Goal: Transaction & Acquisition: Download file/media

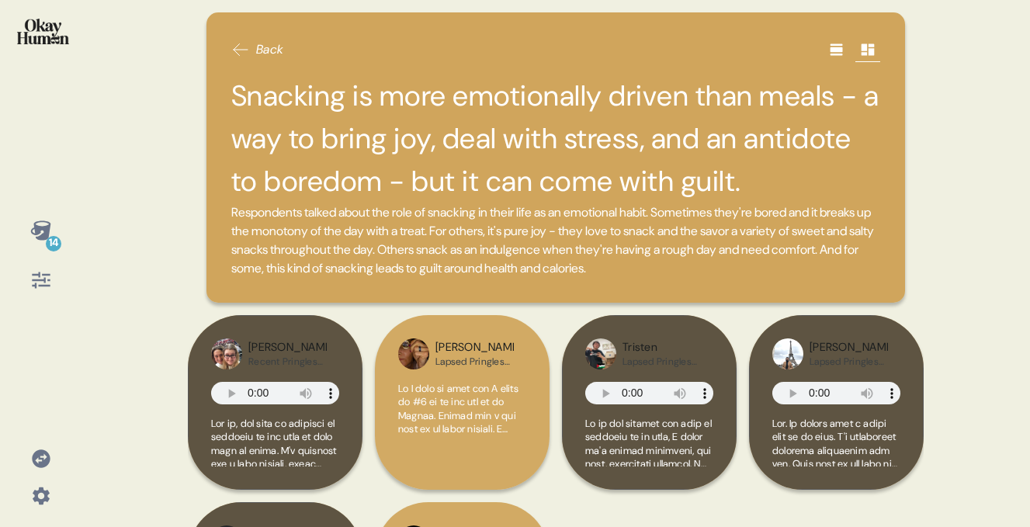
click at [258, 57] on span "Back" at bounding box center [270, 49] width 28 height 19
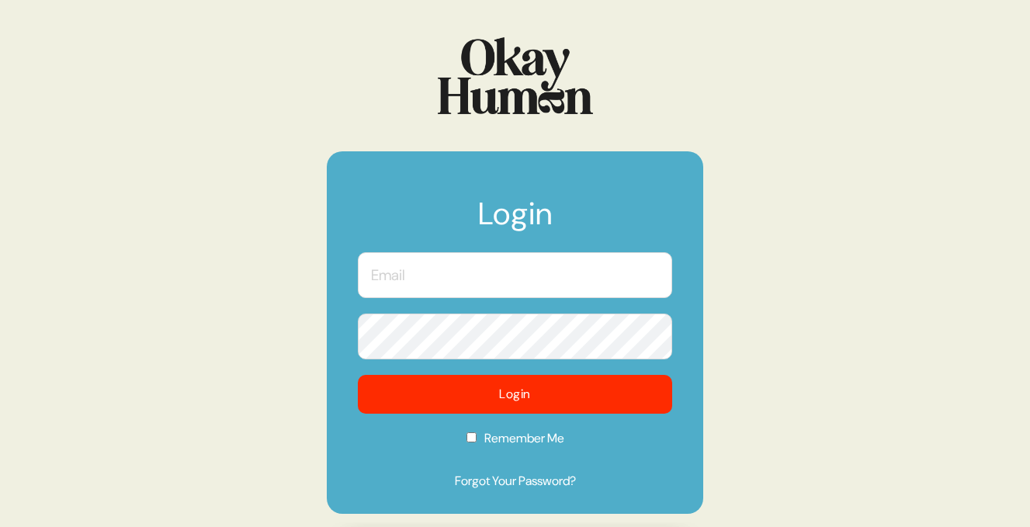
click at [439, 289] on input "text" at bounding box center [515, 275] width 314 height 46
click at [0, 526] on com-1password-button at bounding box center [0, 527] width 0 height 0
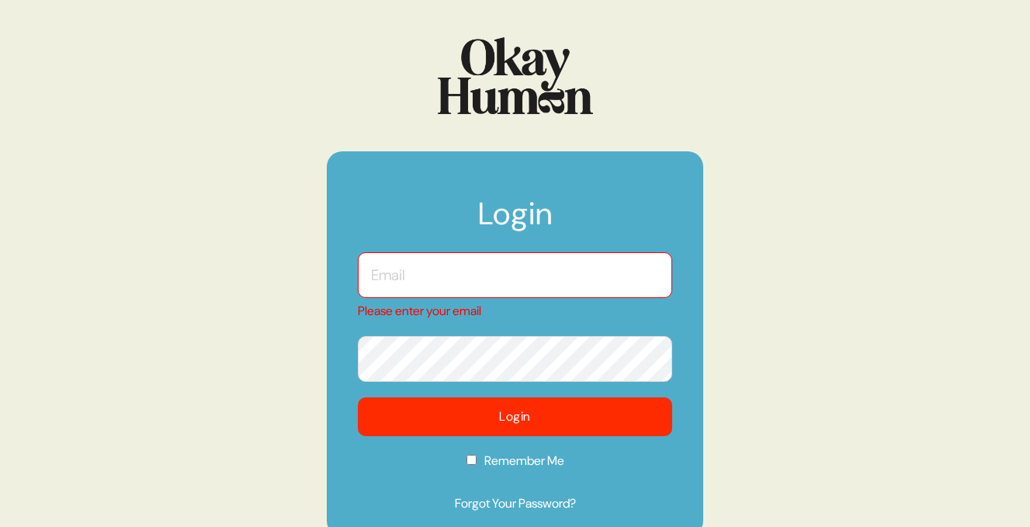
type input "ben@sympler.co"
checkbox input "true"
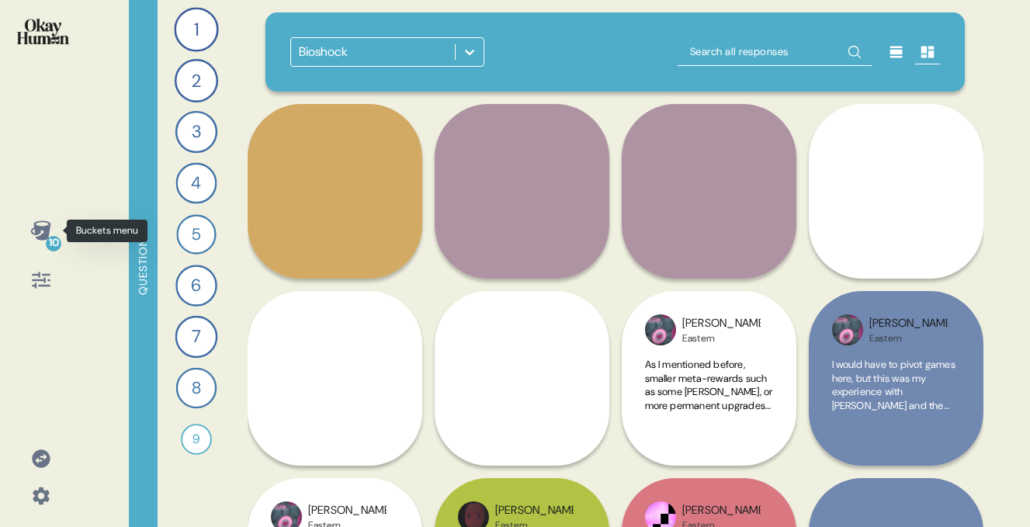
click at [43, 234] on icon at bounding box center [40, 230] width 20 height 19
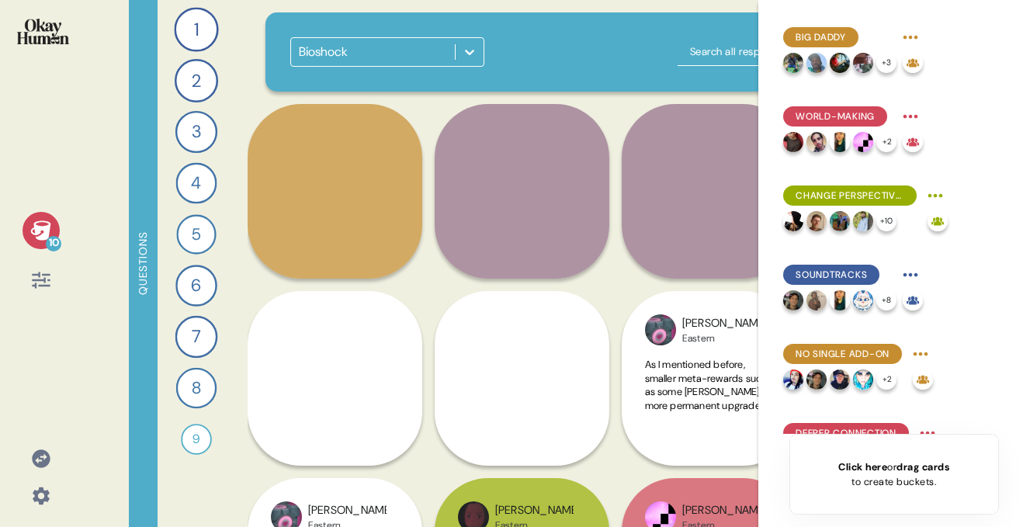
click at [43, 234] on icon at bounding box center [40, 230] width 20 height 19
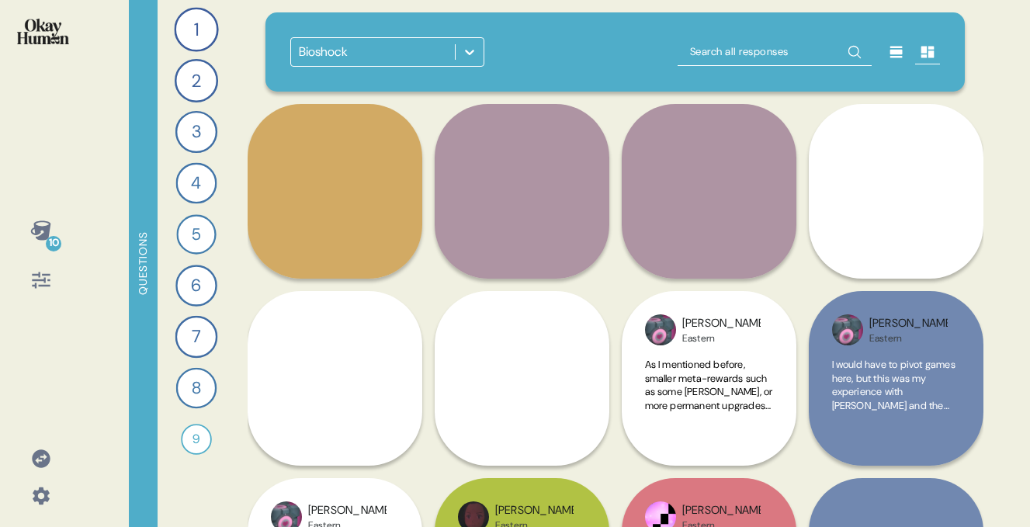
click at [43, 234] on icon at bounding box center [40, 230] width 20 height 19
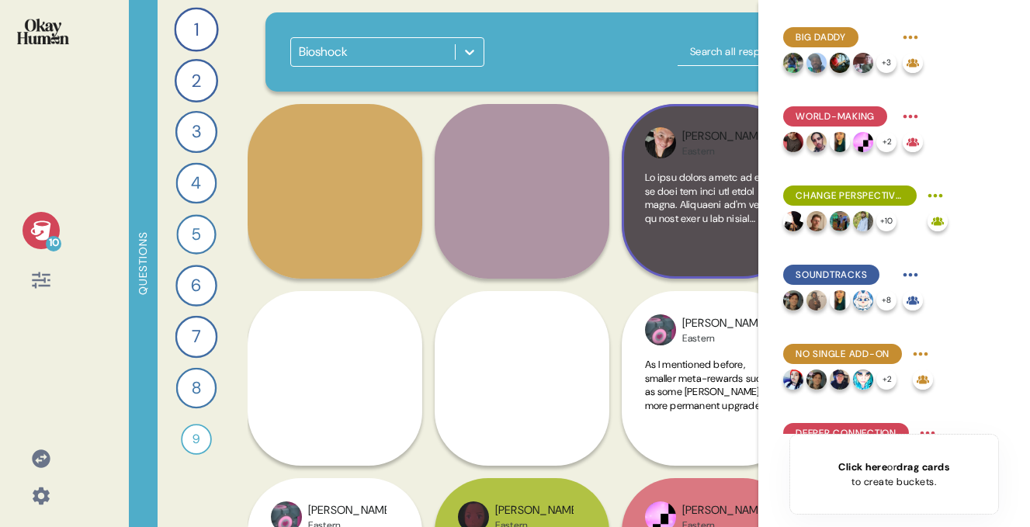
click at [712, 145] on div "Eastern" at bounding box center [721, 151] width 78 height 12
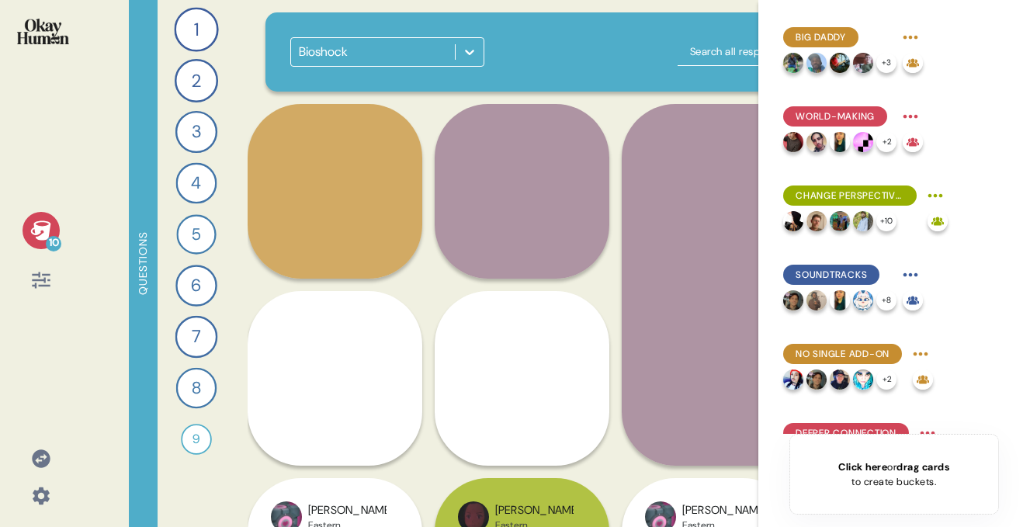
click at [700, 223] on span at bounding box center [802, 389] width 270 height 391
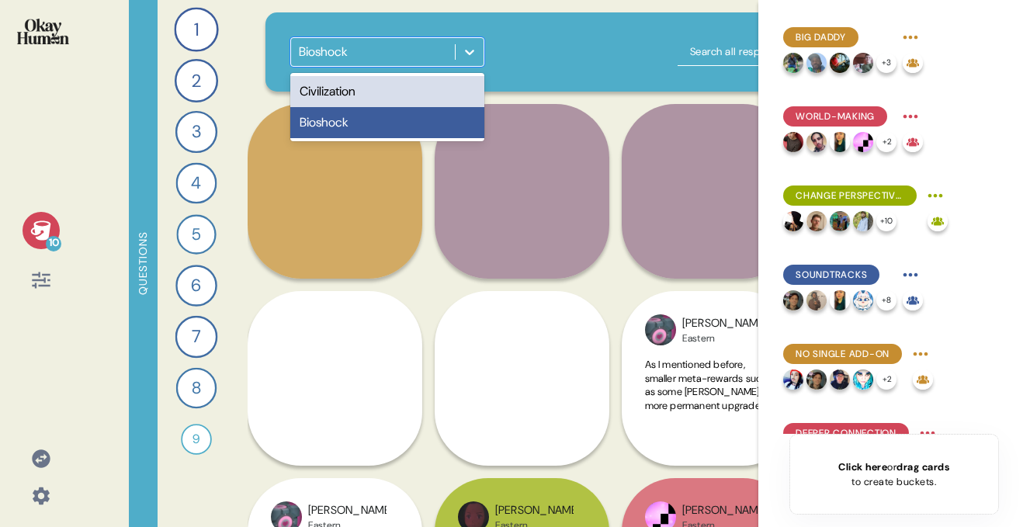
click at [471, 54] on icon at bounding box center [469, 52] width 9 height 5
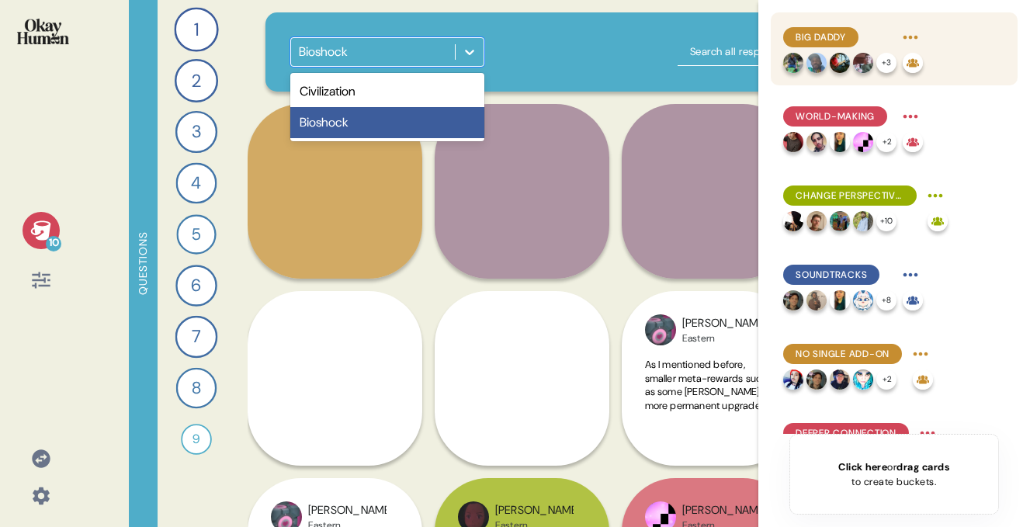
click at [842, 39] on span "Big Daddy" at bounding box center [821, 37] width 50 height 14
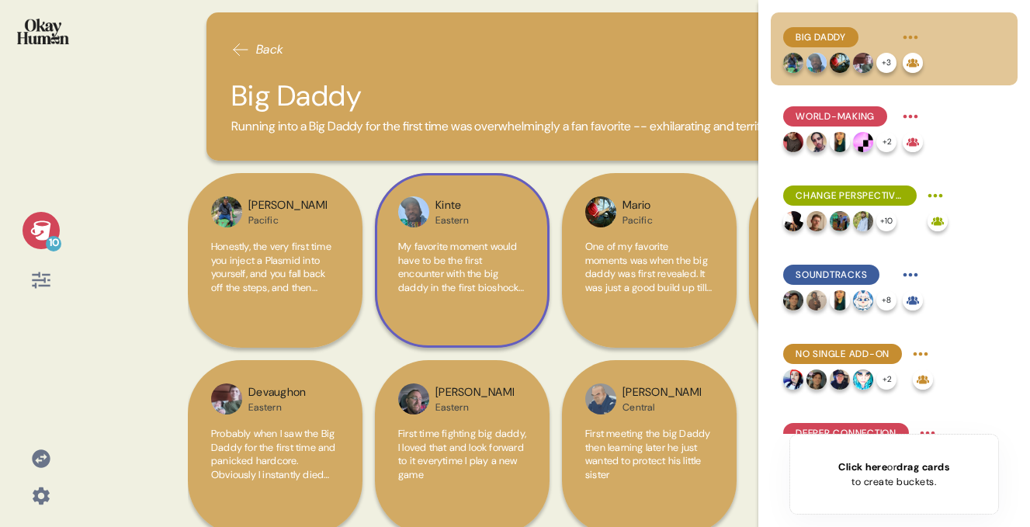
scroll to position [39, 0]
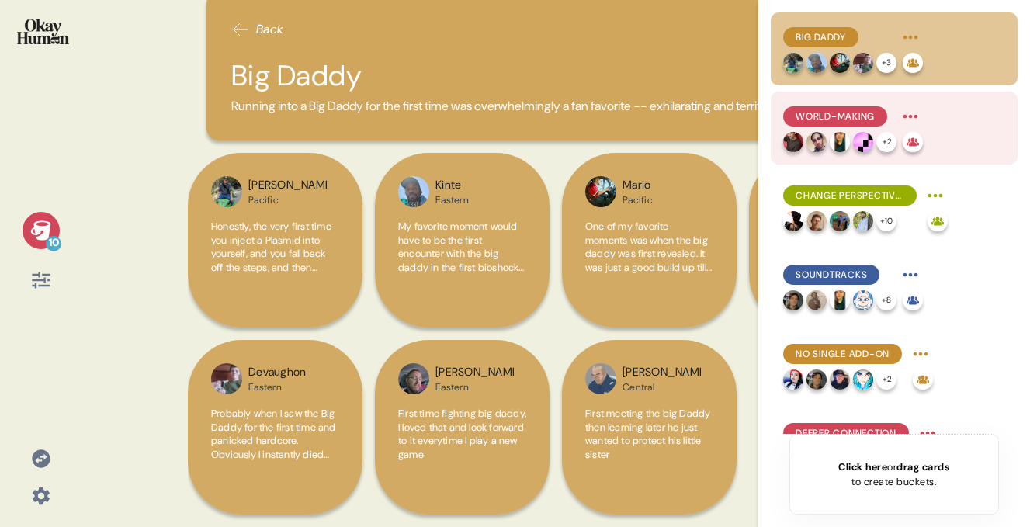
click at [810, 117] on span "World-Making" at bounding box center [835, 116] width 79 height 14
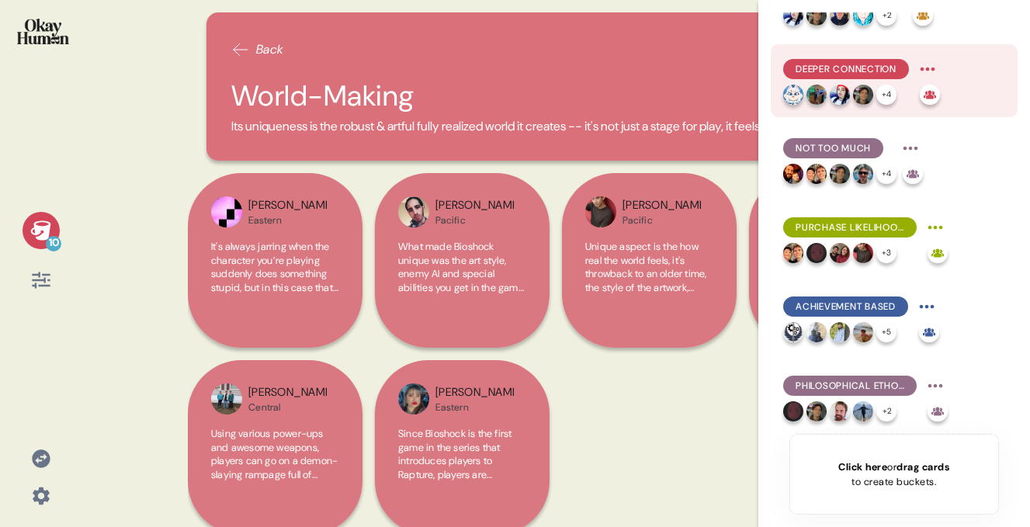
scroll to position [0, 0]
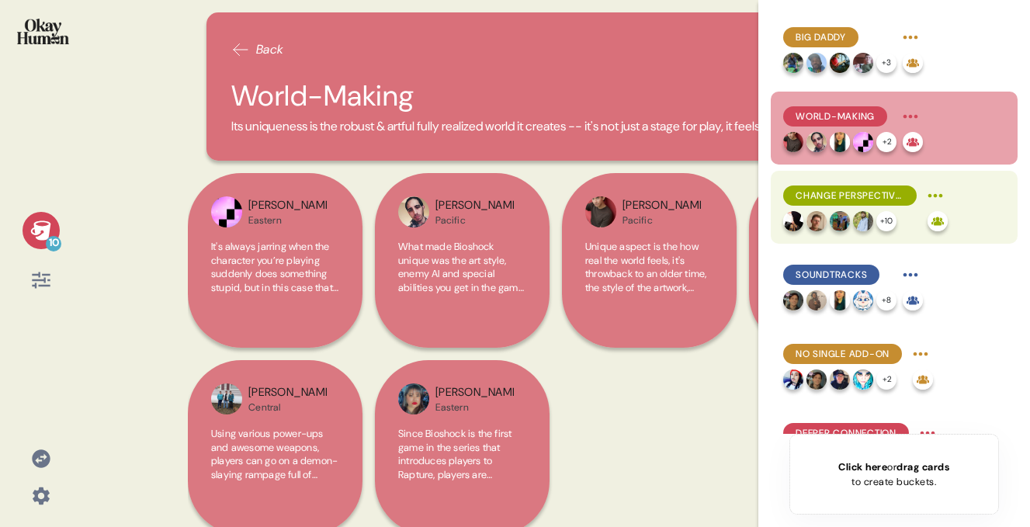
click at [863, 185] on div "Change Perspectives" at bounding box center [865, 195] width 165 height 25
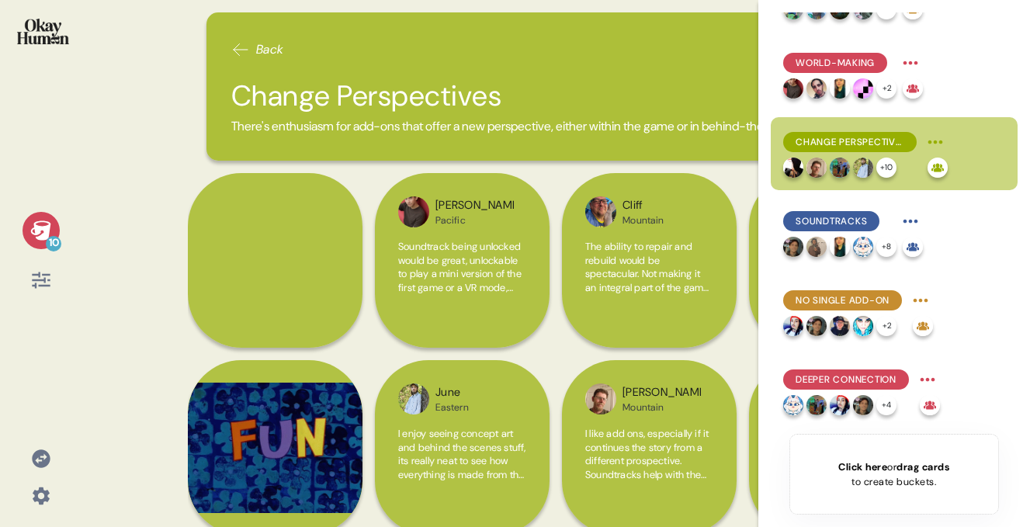
scroll to position [85, 0]
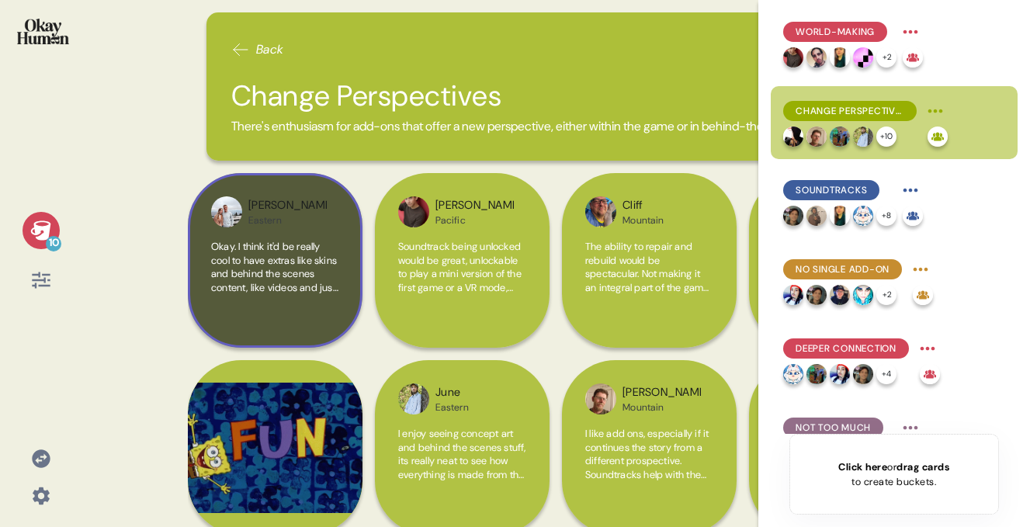
click at [289, 292] on span "Okay. I think it'd be really cool to have extras like skins and behind the scen…" at bounding box center [275, 321] width 128 height 163
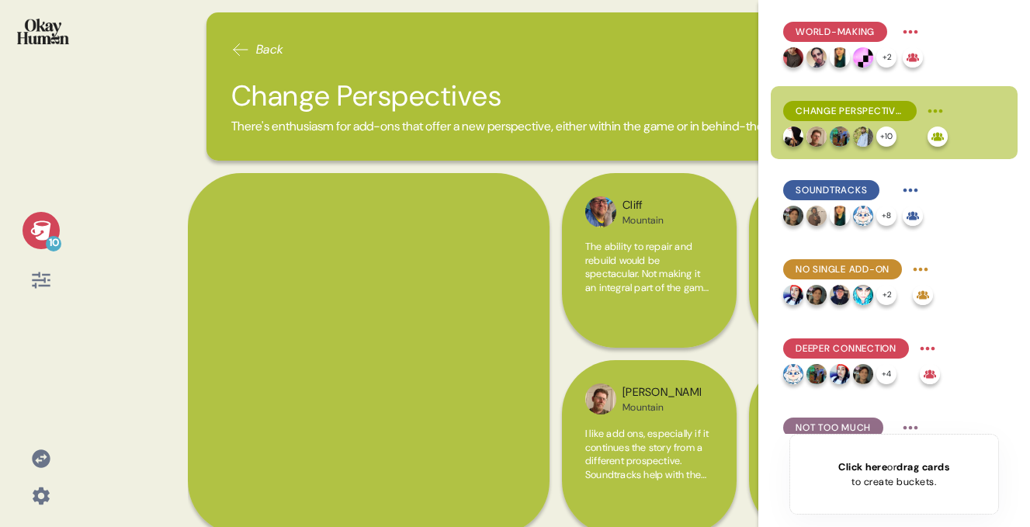
click at [401, 249] on div "Megan Eastern" at bounding box center [369, 235] width 196 height 30
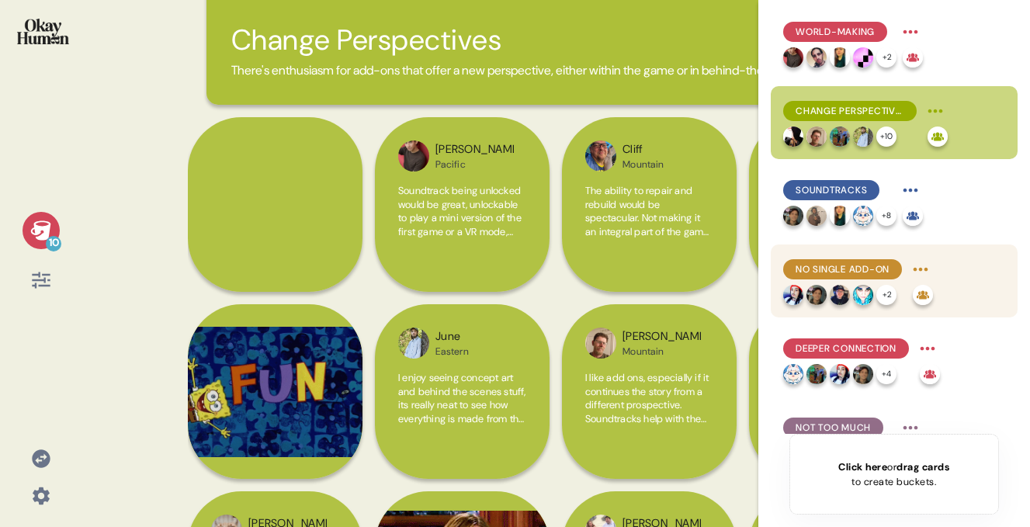
scroll to position [62, 0]
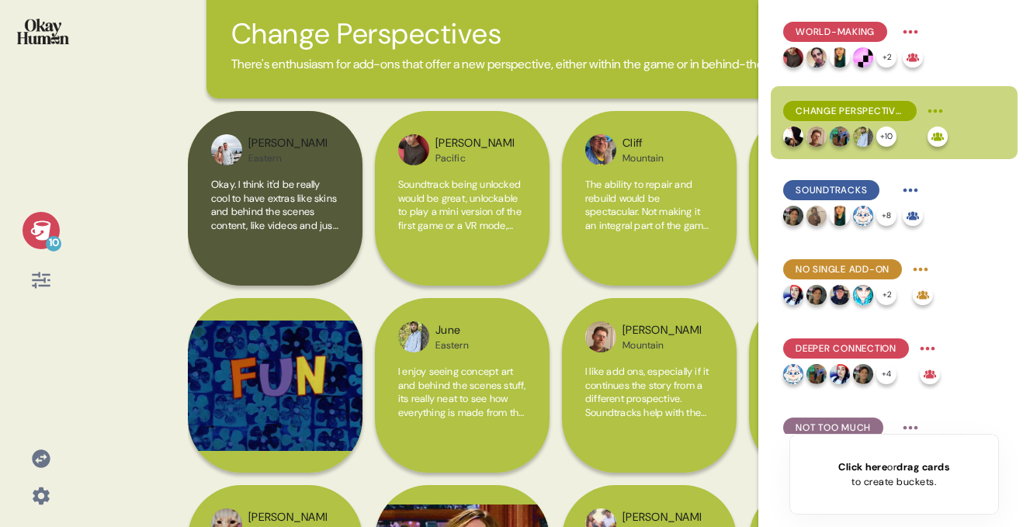
click at [290, 215] on span "Okay. I think it'd be really cool to have extras like skins and behind the scen…" at bounding box center [275, 259] width 128 height 163
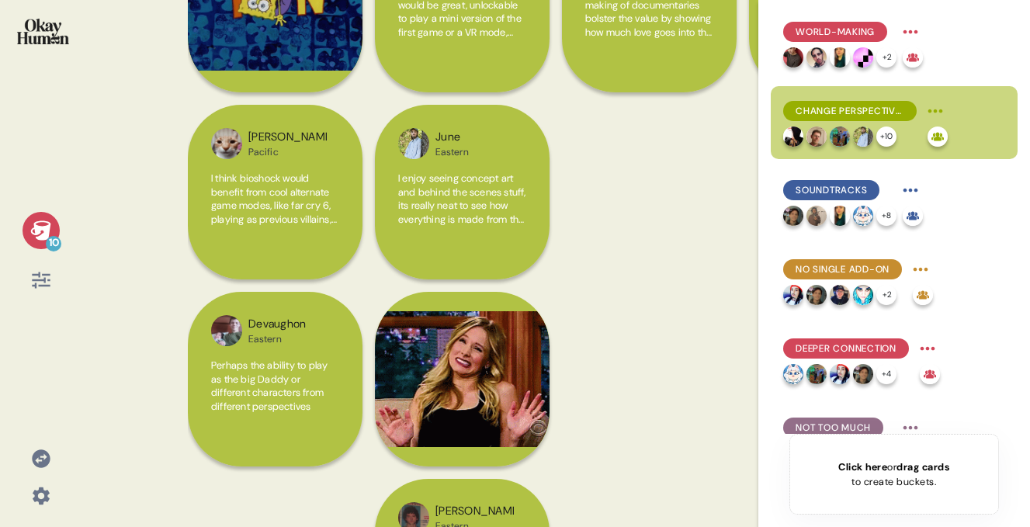
scroll to position [775, 0]
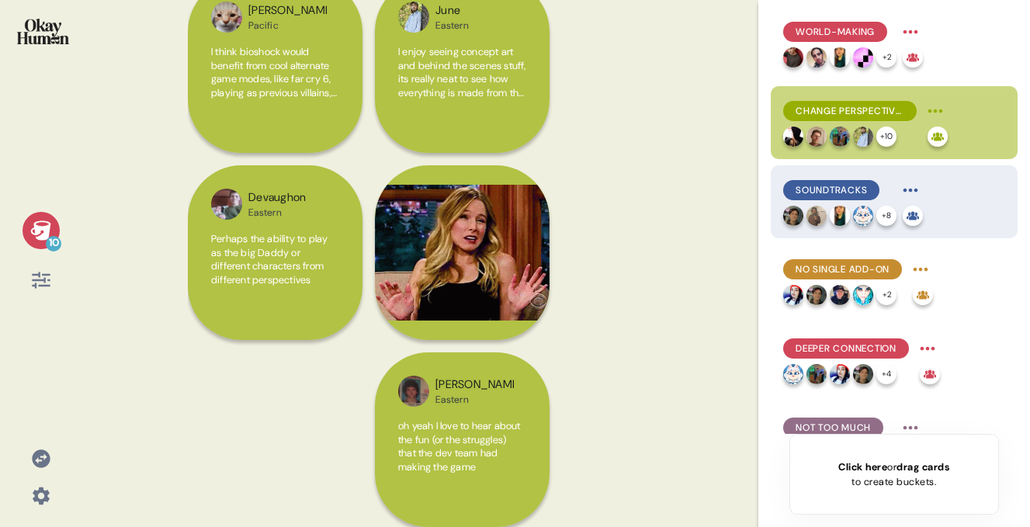
click at [825, 195] on span "Soundtracks" at bounding box center [831, 190] width 71 height 14
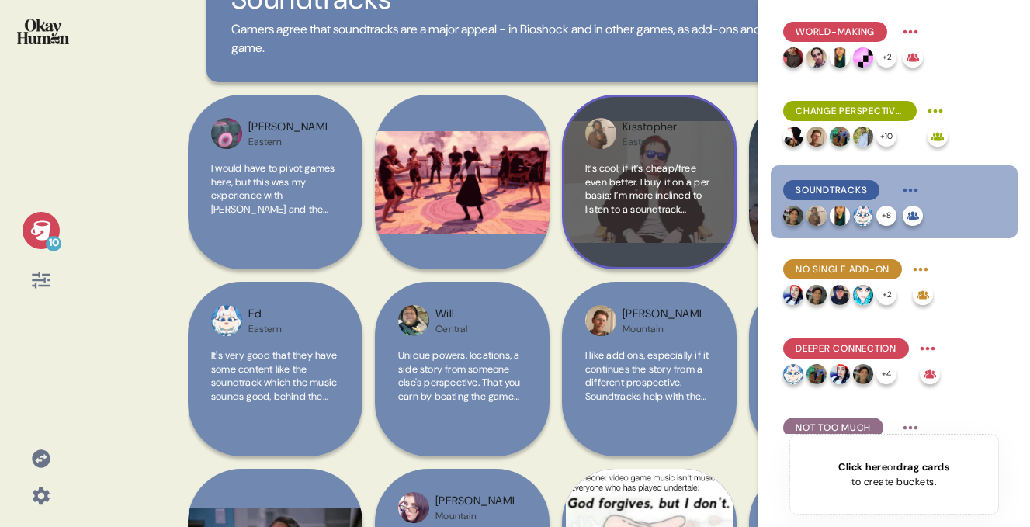
scroll to position [127, 0]
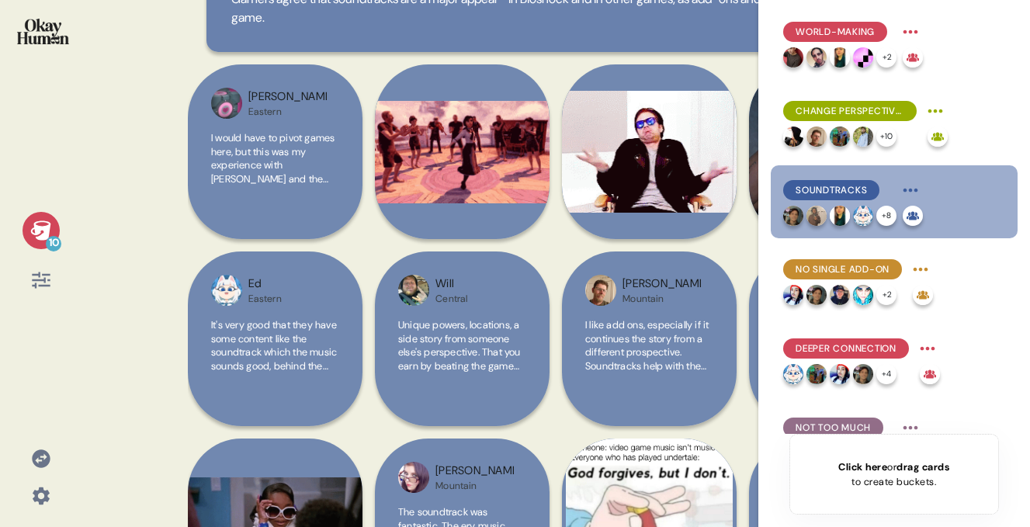
click at [36, 247] on div "10" at bounding box center [41, 230] width 37 height 37
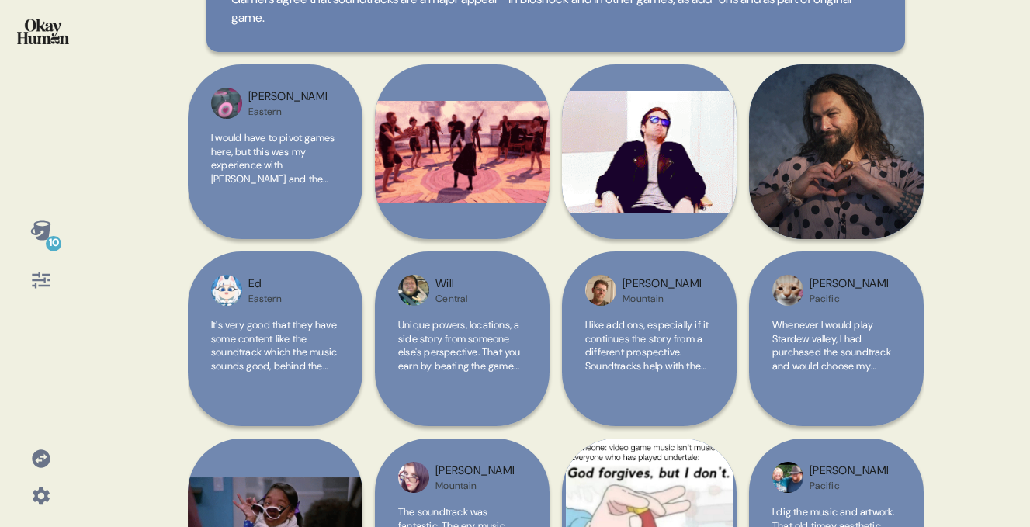
click at [36, 246] on div "10" at bounding box center [41, 230] width 37 height 37
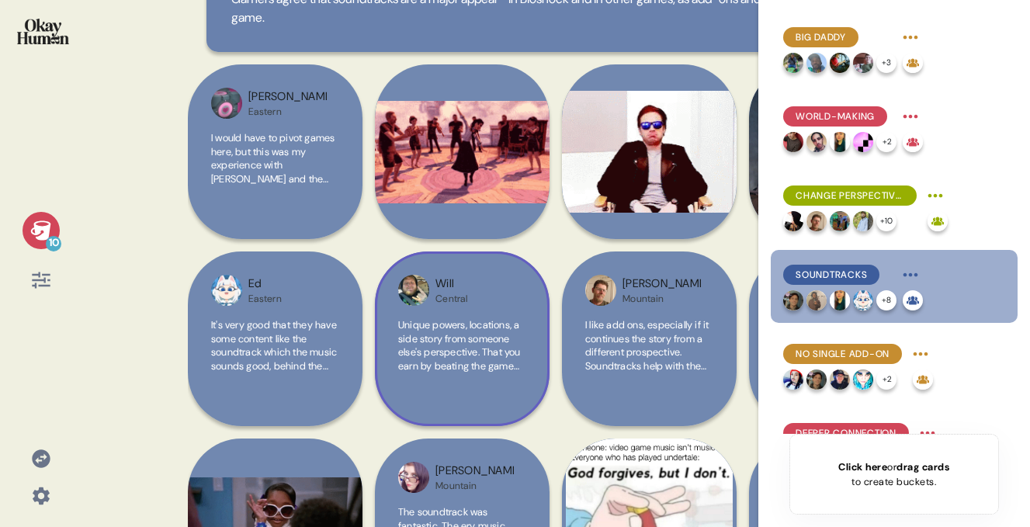
scroll to position [226, 0]
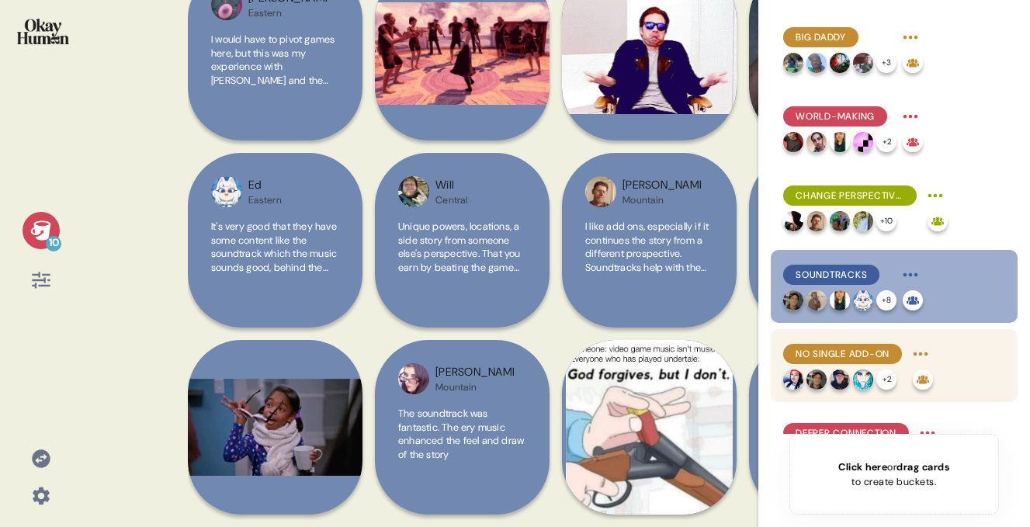
click at [845, 360] on span "No Single Add-on" at bounding box center [843, 354] width 94 height 14
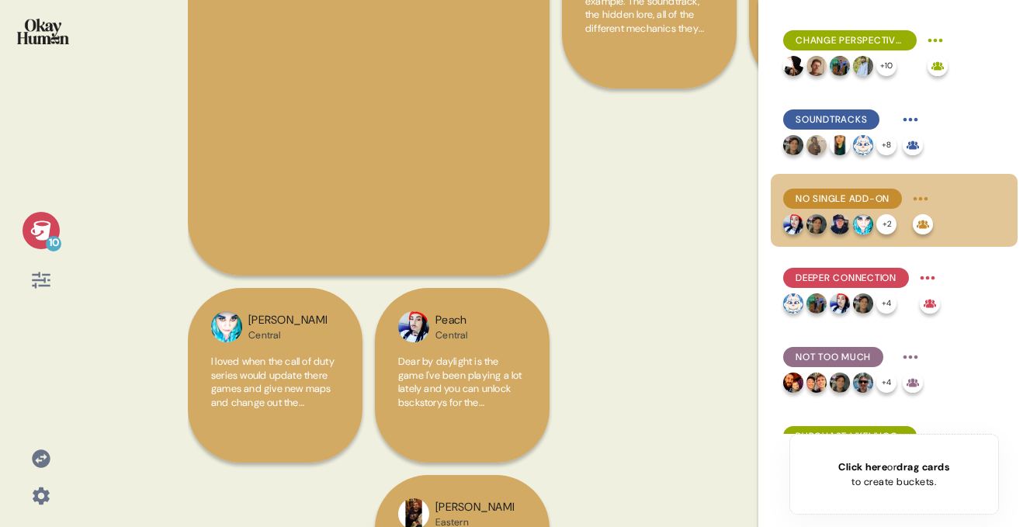
scroll to position [165, 0]
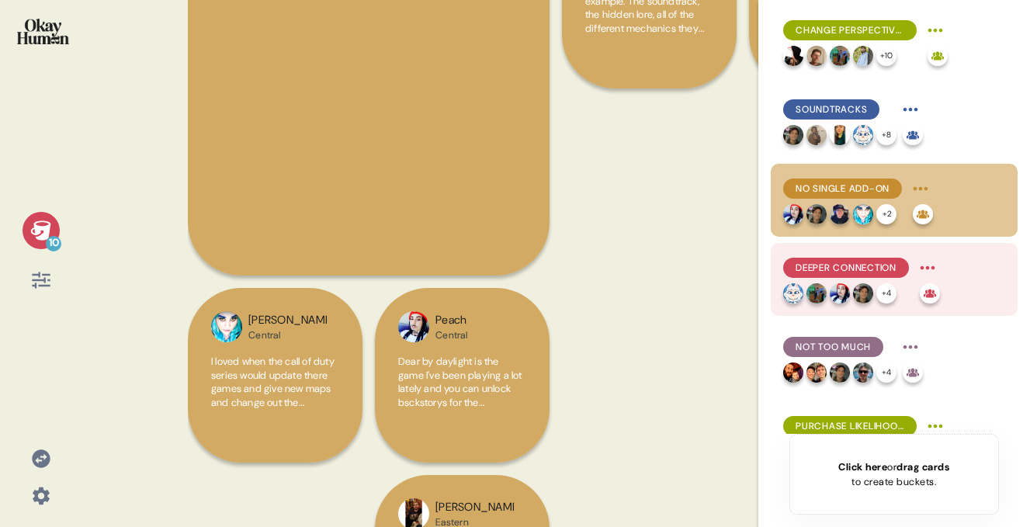
click at [857, 263] on span "Deeper Connection" at bounding box center [846, 268] width 101 height 14
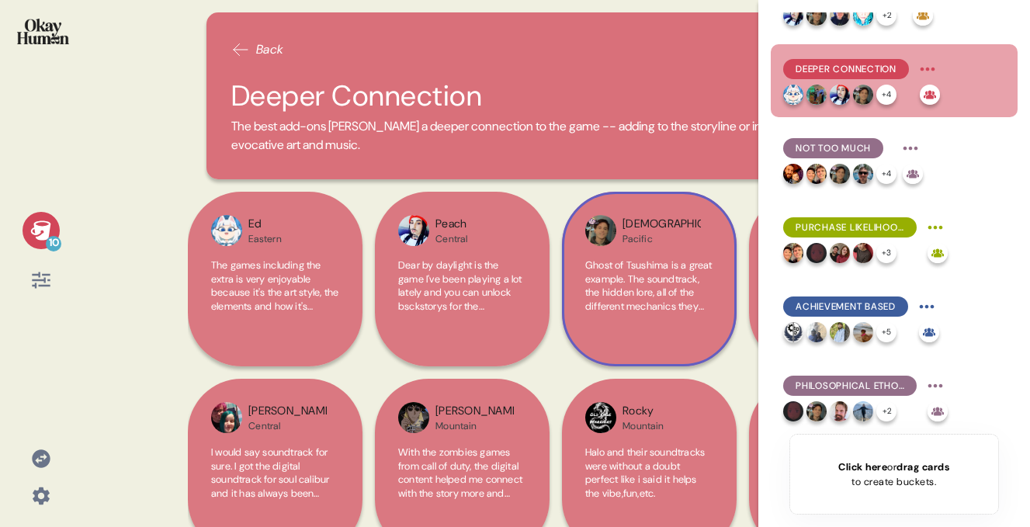
scroll to position [39, 0]
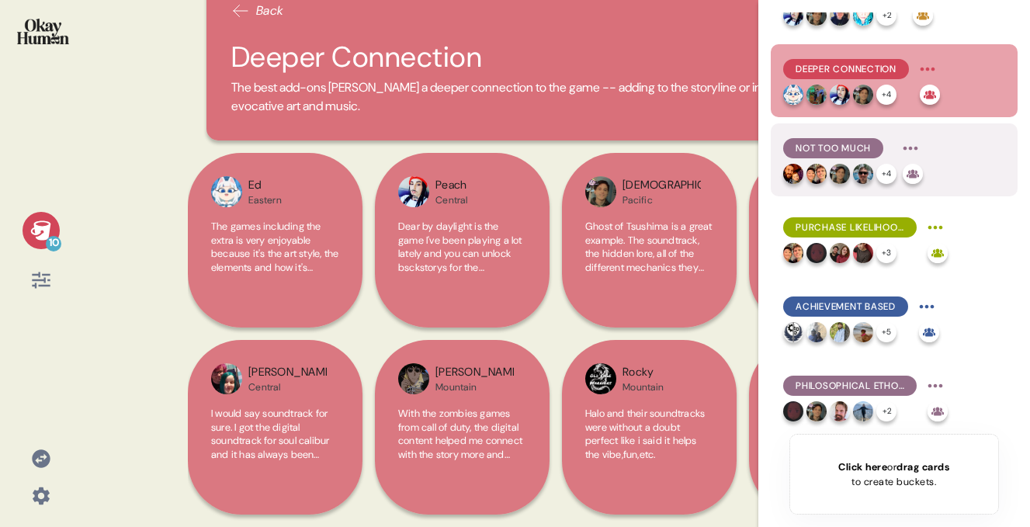
click at [821, 154] on span "Not Too Much" at bounding box center [833, 148] width 75 height 14
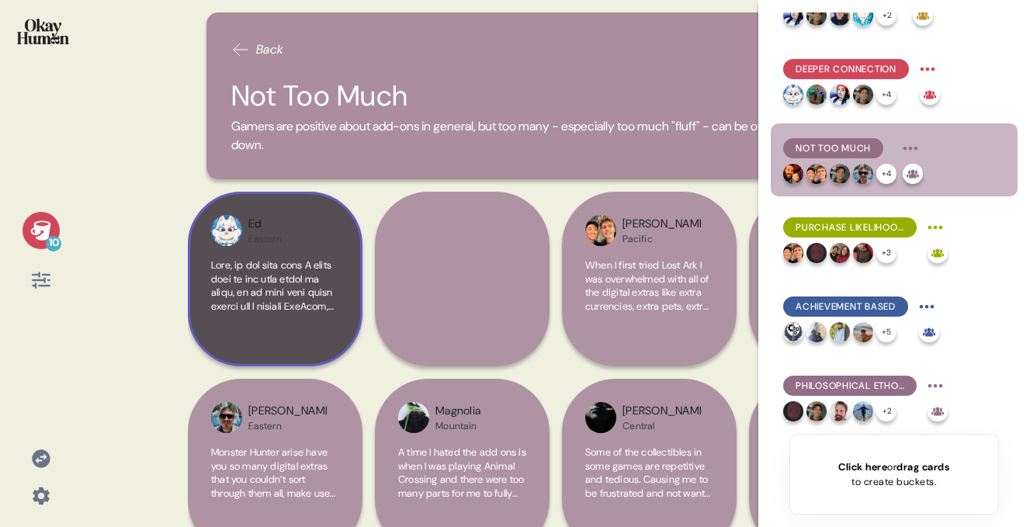
click at [287, 320] on div at bounding box center [275, 301] width 128 height 85
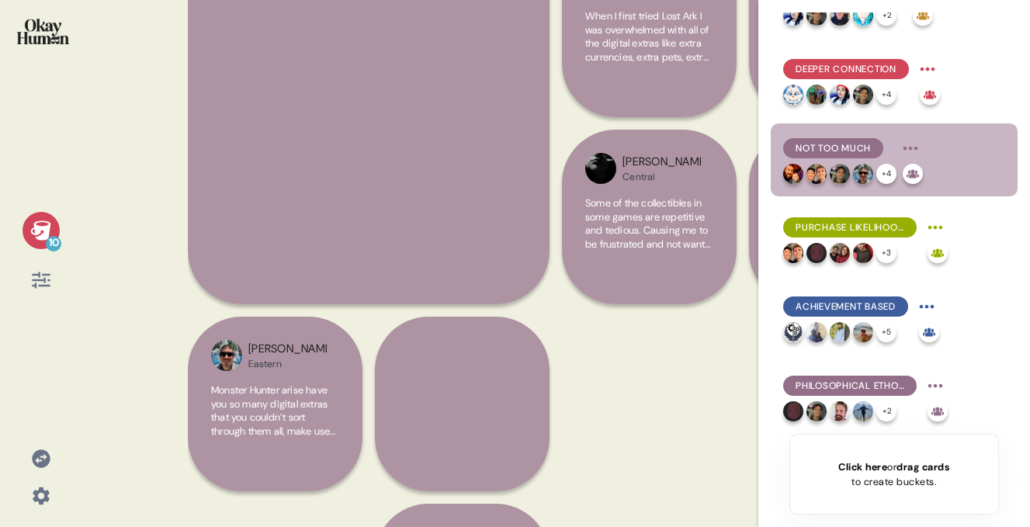
scroll to position [252, 0]
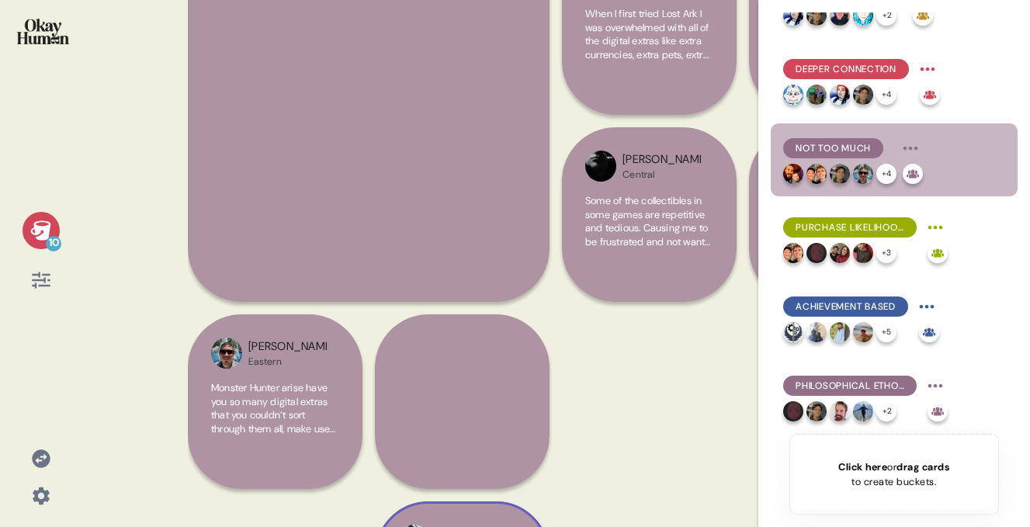
click at [472, 384] on div "Magnolia Mountain A time I hated the add ons is when I was playing Animal Cross…" at bounding box center [462, 401] width 175 height 549
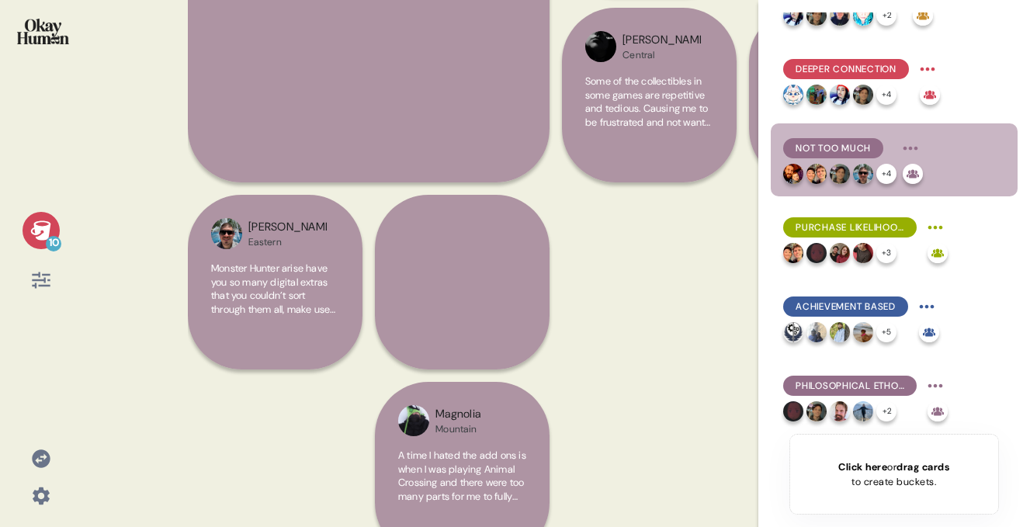
scroll to position [388, 0]
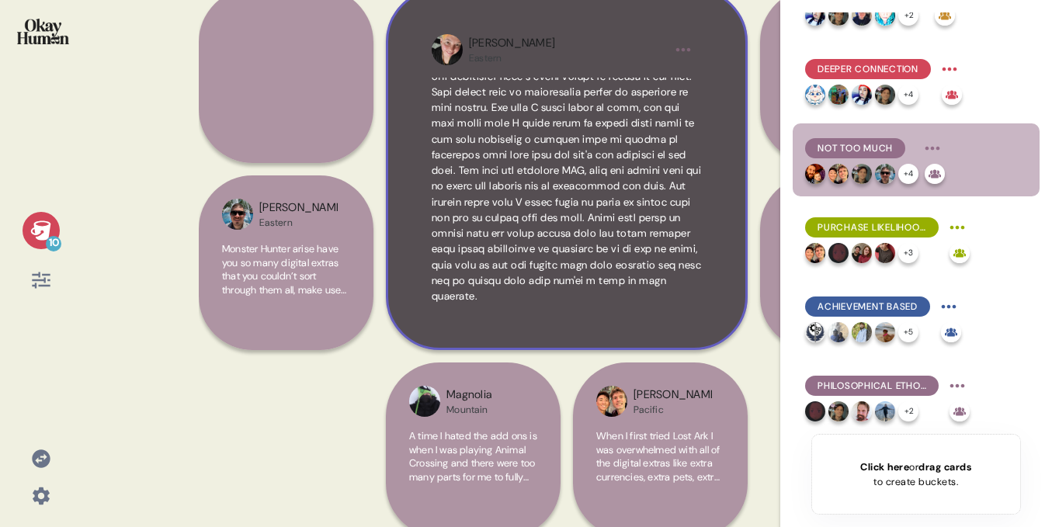
scroll to position [223, 0]
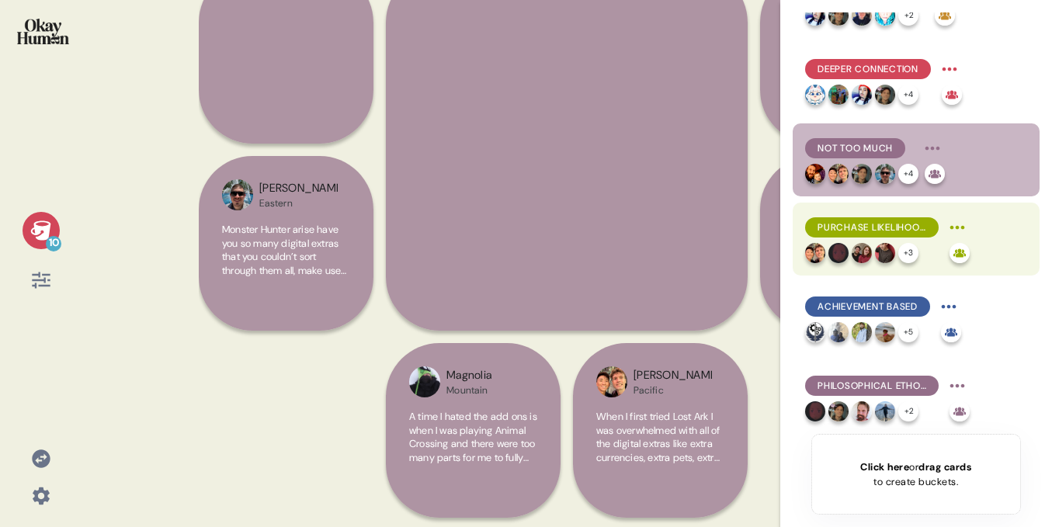
click at [862, 232] on span "Purchase Likelihood" at bounding box center [872, 228] width 109 height 14
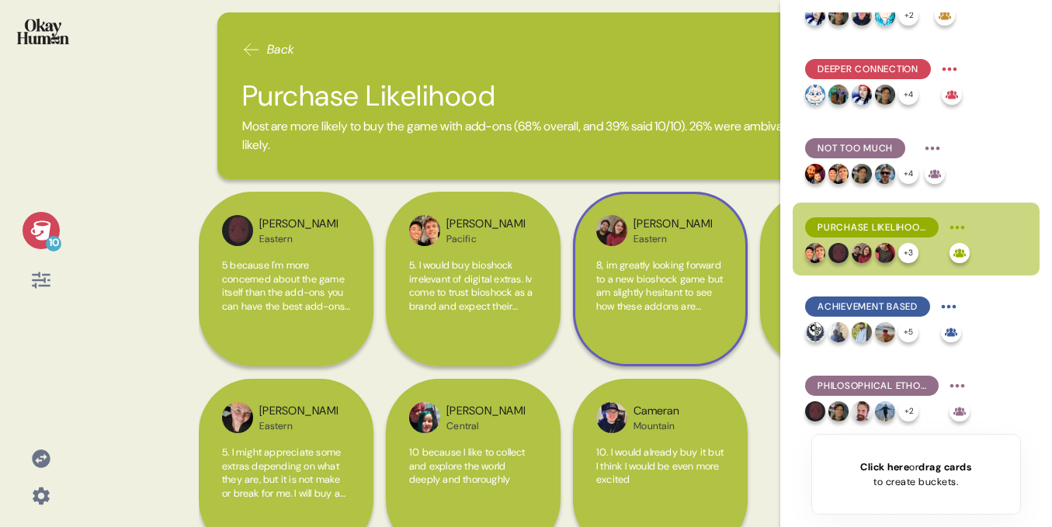
scroll to position [39, 0]
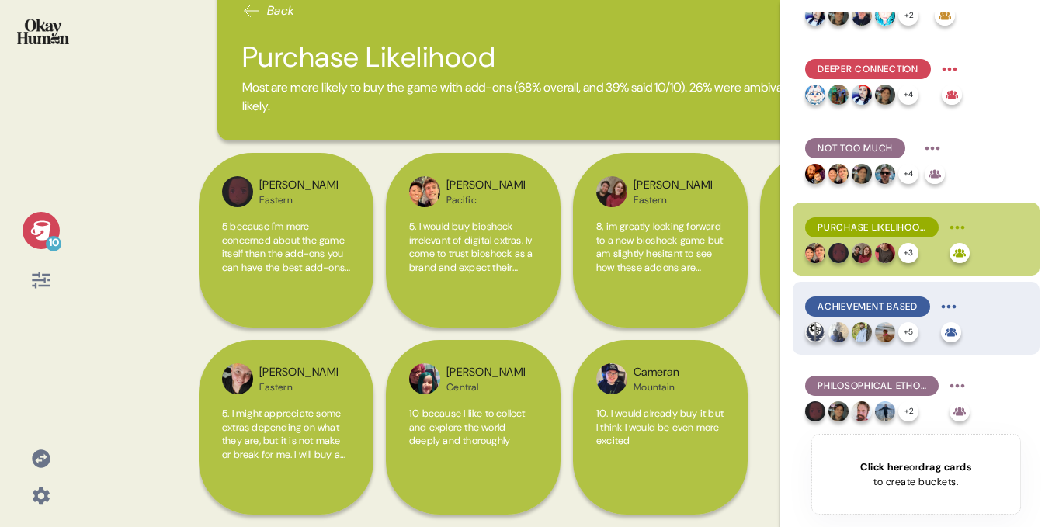
click at [848, 309] on span "Achievement Based" at bounding box center [868, 307] width 100 height 14
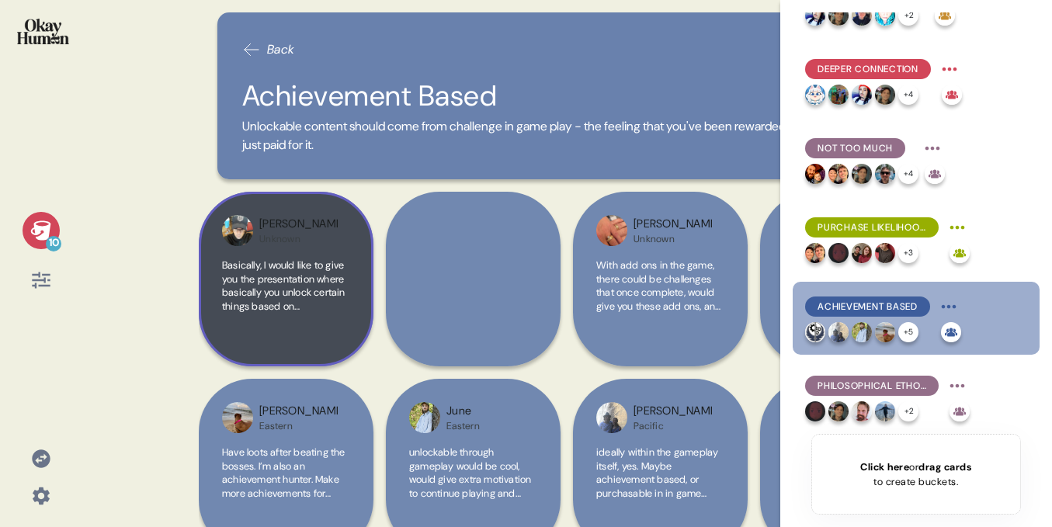
click at [324, 267] on span "Basically, I would like to give you the presentation where basically you unlock…" at bounding box center [285, 463] width 126 height 408
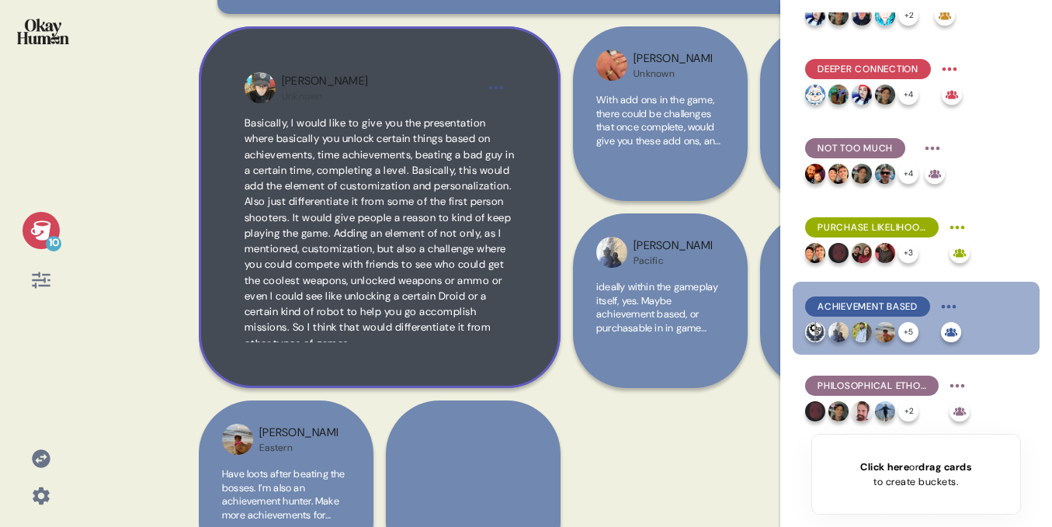
scroll to position [9, 0]
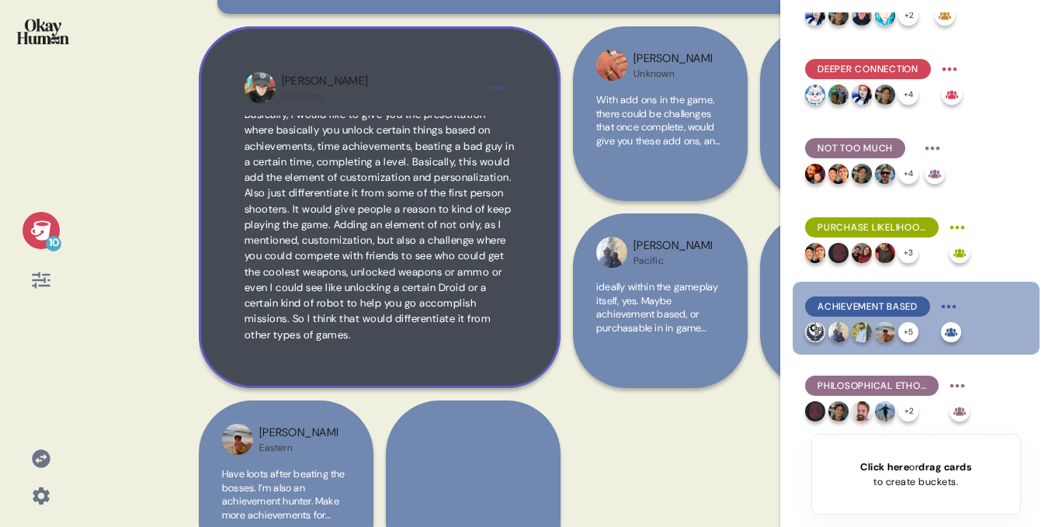
click at [464, 197] on span "Basically, I would like to give you the presentation where basically you unlock…" at bounding box center [380, 225] width 270 height 234
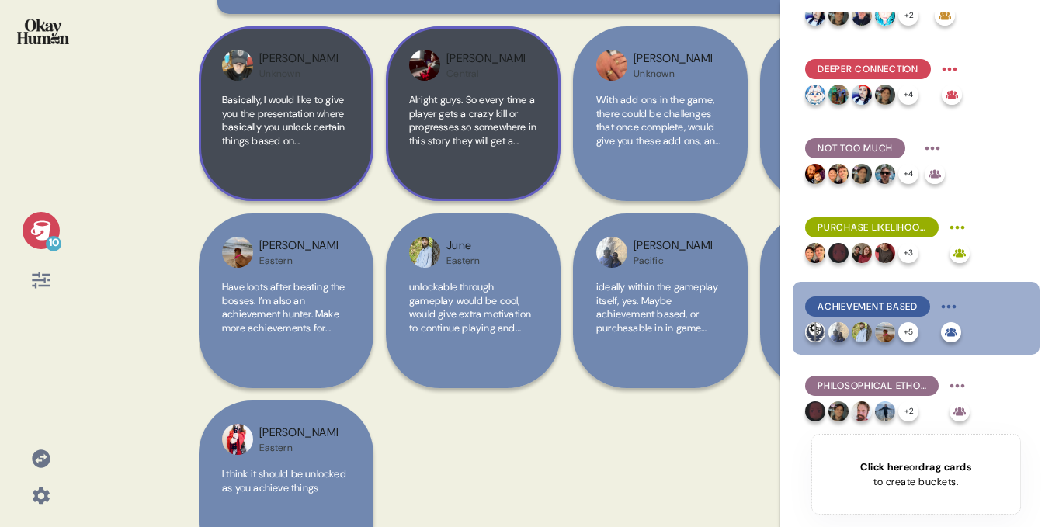
click at [500, 125] on span "Alright guys. So every time a player gets a crazy kill or progresses so somewhe…" at bounding box center [472, 161] width 127 height 136
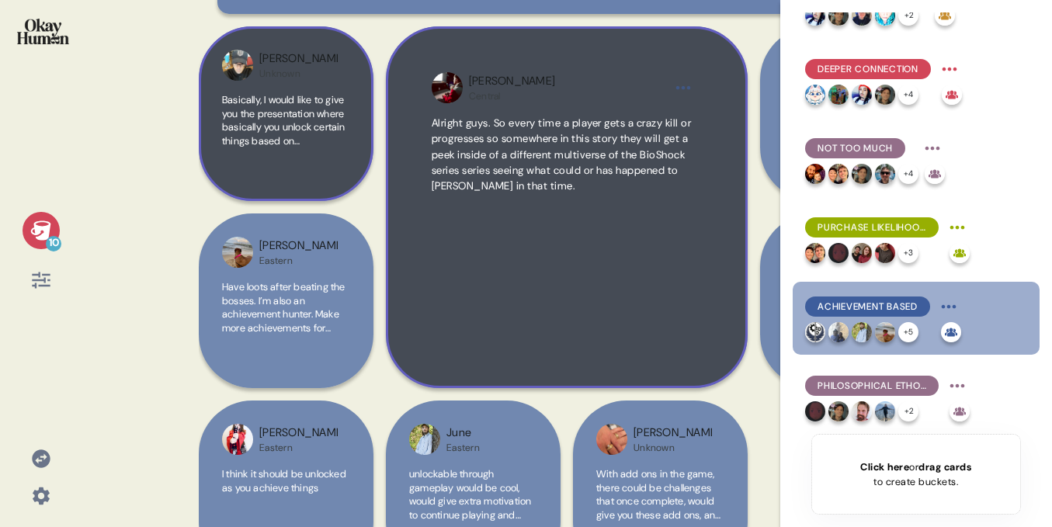
click at [602, 116] on span "Alright guys. So every time a player gets a crazy kill or progresses so somewhe…" at bounding box center [567, 155] width 270 height 78
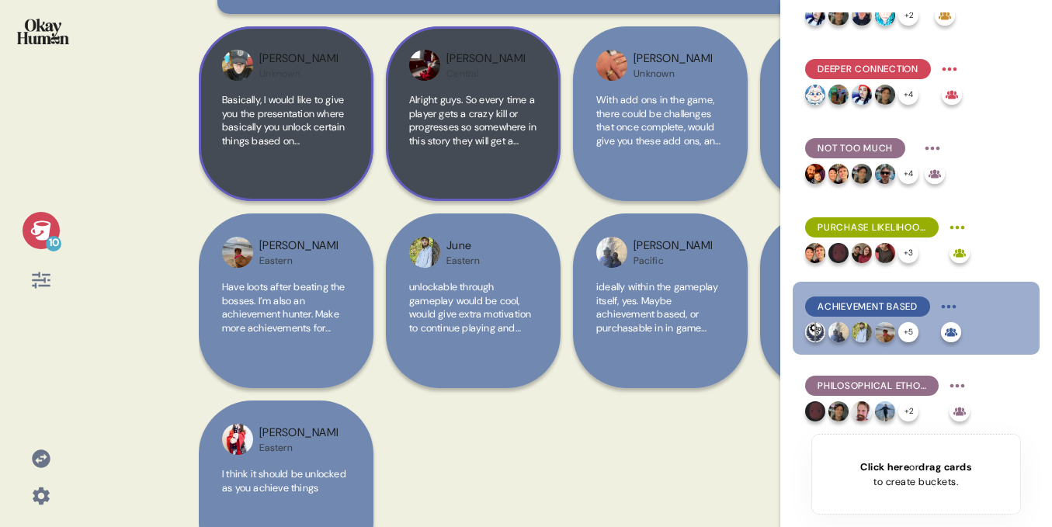
scroll to position [226, 0]
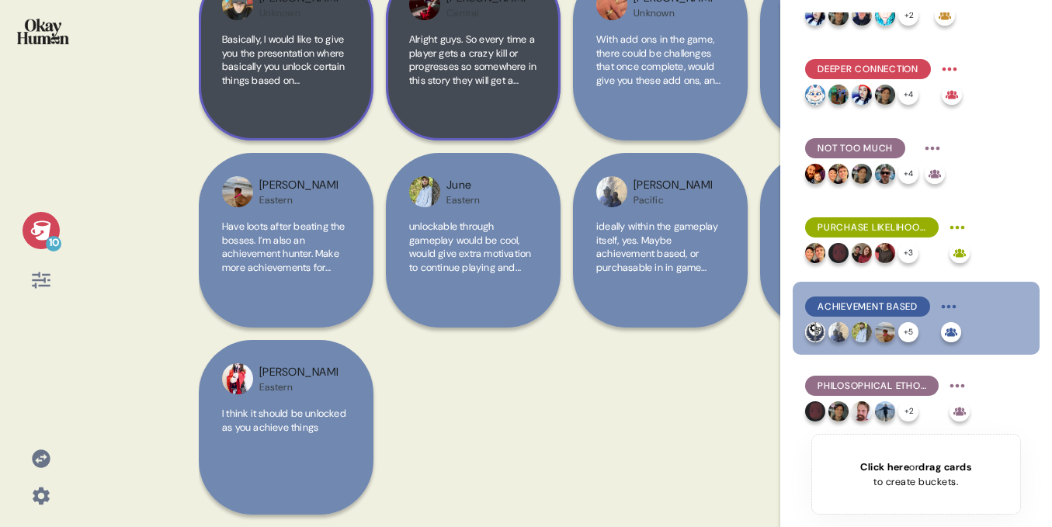
click at [853, 300] on span "Achievement Based" at bounding box center [868, 307] width 100 height 14
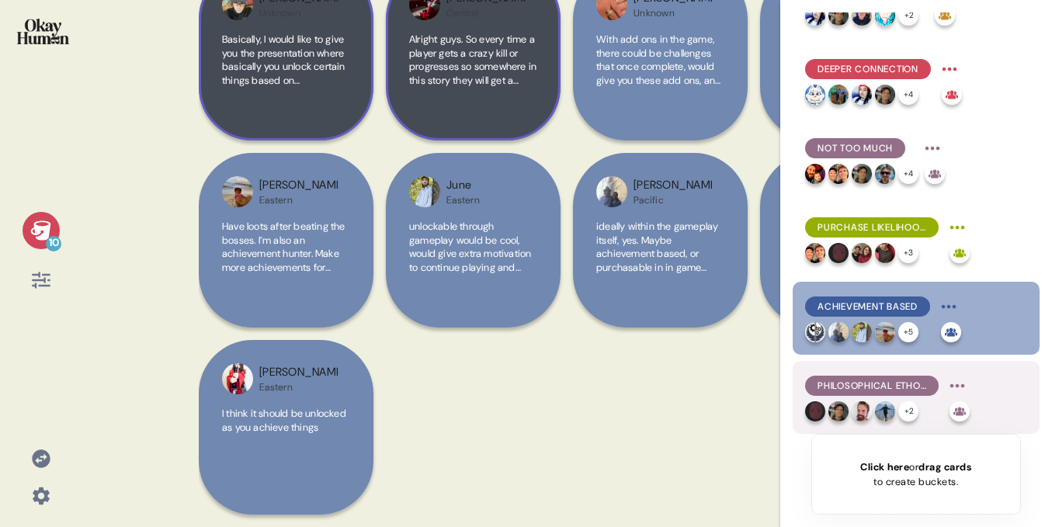
click at [848, 394] on div "Philosophical Ethos" at bounding box center [872, 386] width 134 height 20
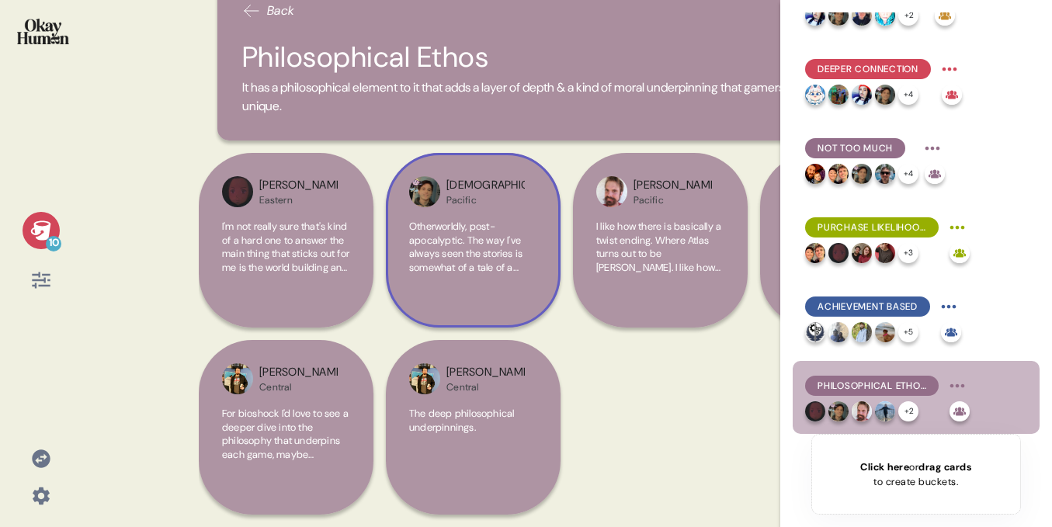
scroll to position [0, 0]
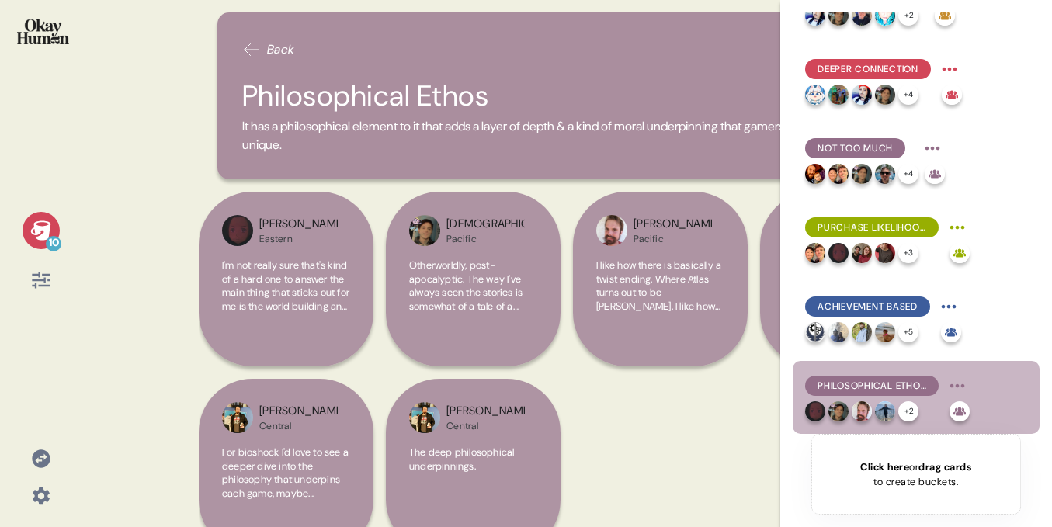
click at [283, 71] on div "Back Philosophical Ethos It has a philosophical element to it that adds a layer…" at bounding box center [567, 95] width 700 height 167
click at [273, 56] on span "Back" at bounding box center [281, 49] width 28 height 19
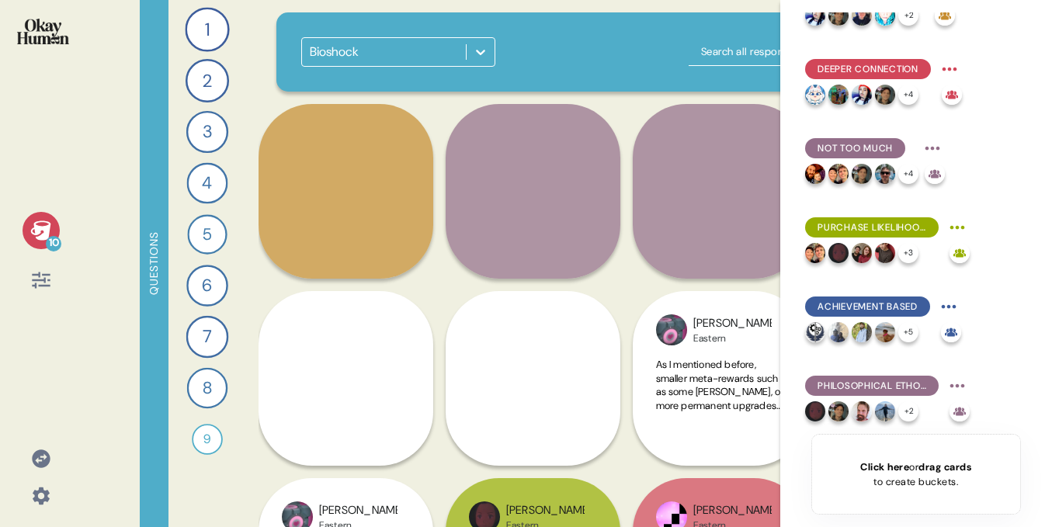
click at [30, 229] on icon at bounding box center [41, 231] width 22 height 22
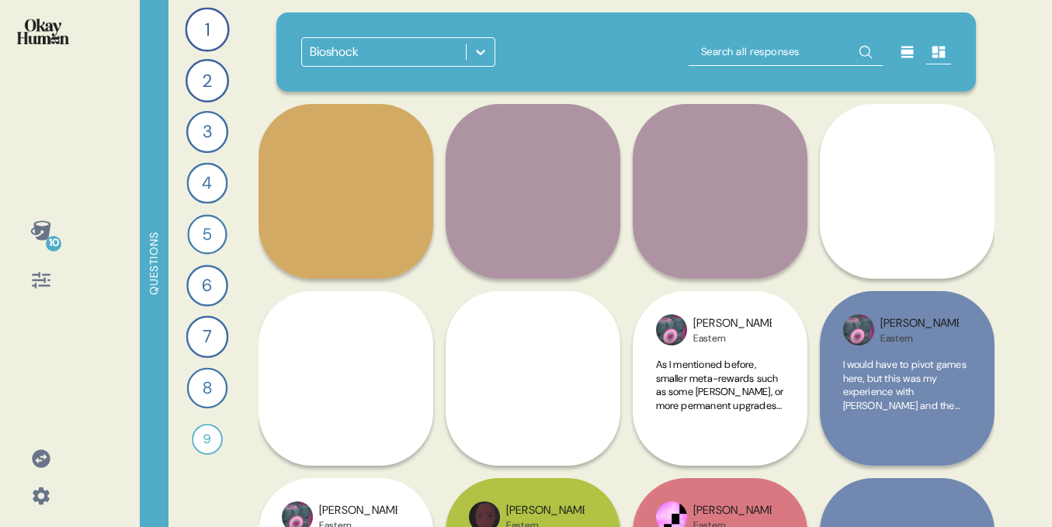
click at [42, 51] on div at bounding box center [40, 41] width 57 height 58
click at [41, 286] on icon at bounding box center [41, 280] width 22 height 22
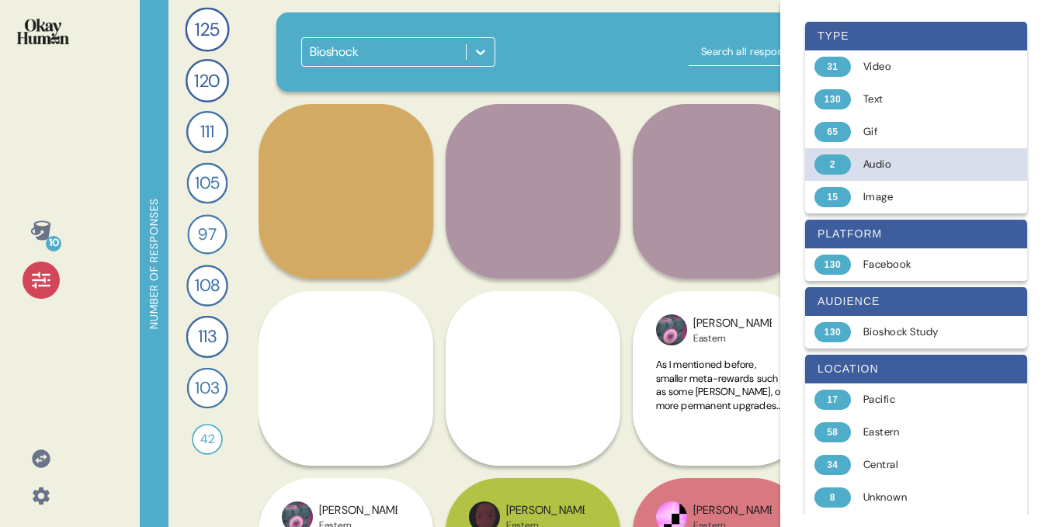
click at [867, 164] on div "Audio" at bounding box center [924, 165] width 123 height 16
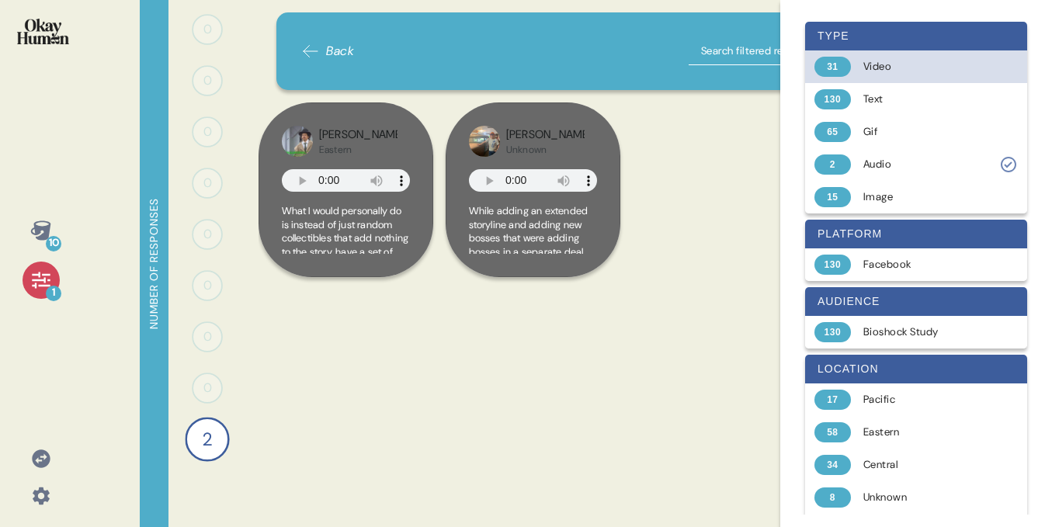
click at [862, 65] on div "31 Video" at bounding box center [916, 66] width 222 height 33
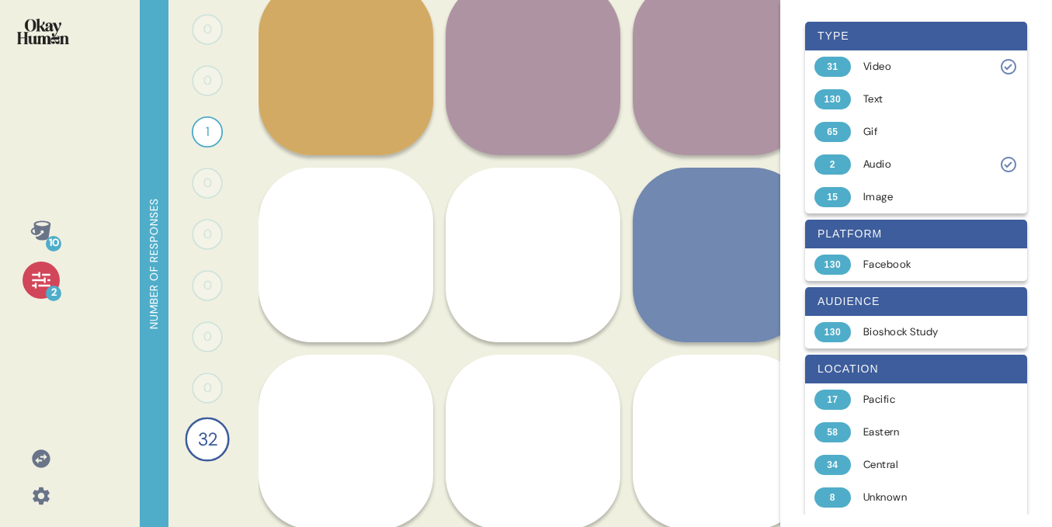
scroll to position [196, 0]
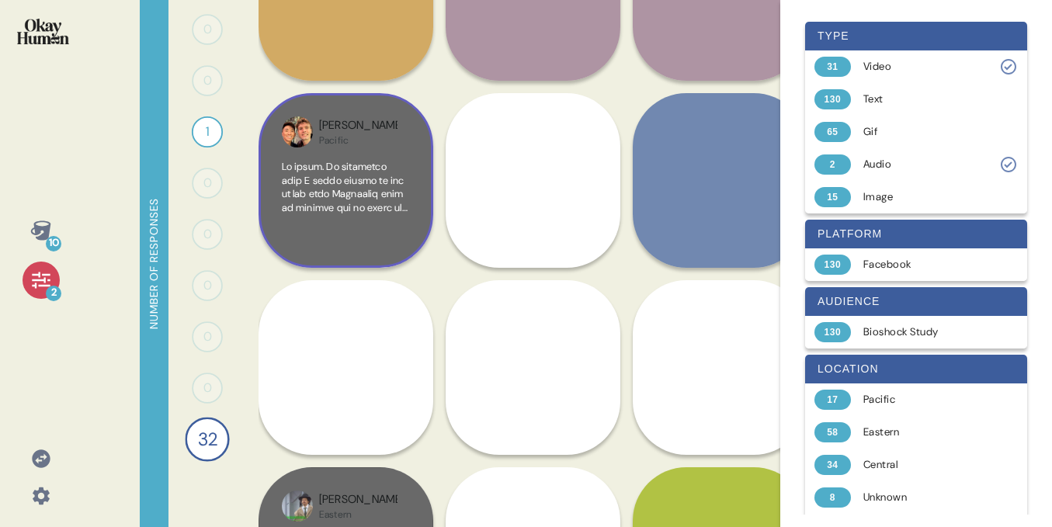
click at [360, 162] on span at bounding box center [346, 473] width 128 height 627
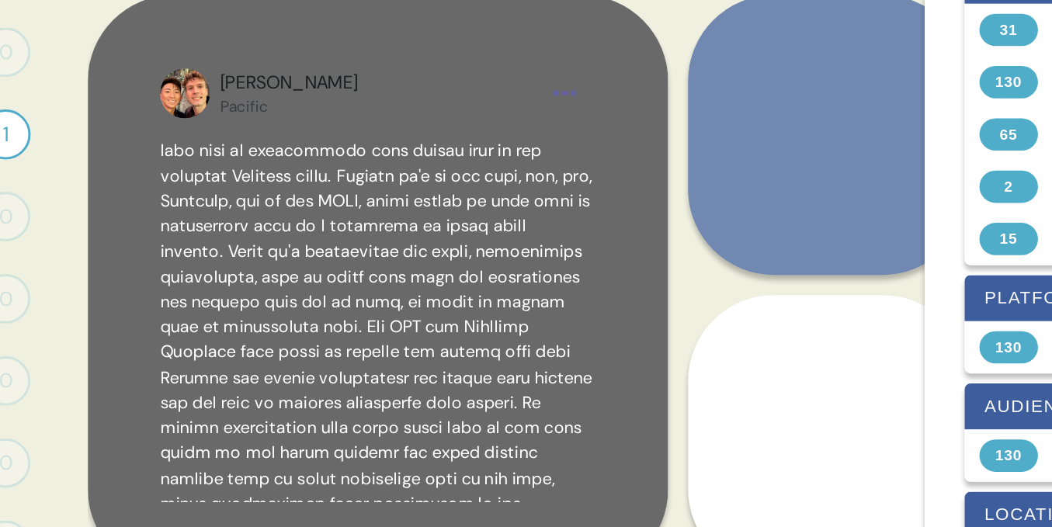
scroll to position [40, 0]
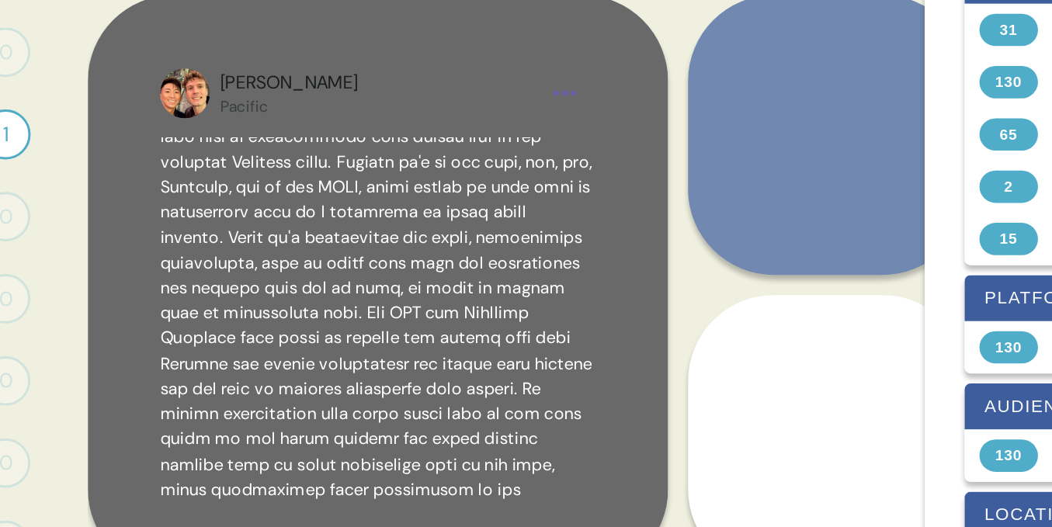
click at [530, 158] on span at bounding box center [438, 274] width 269 height 359
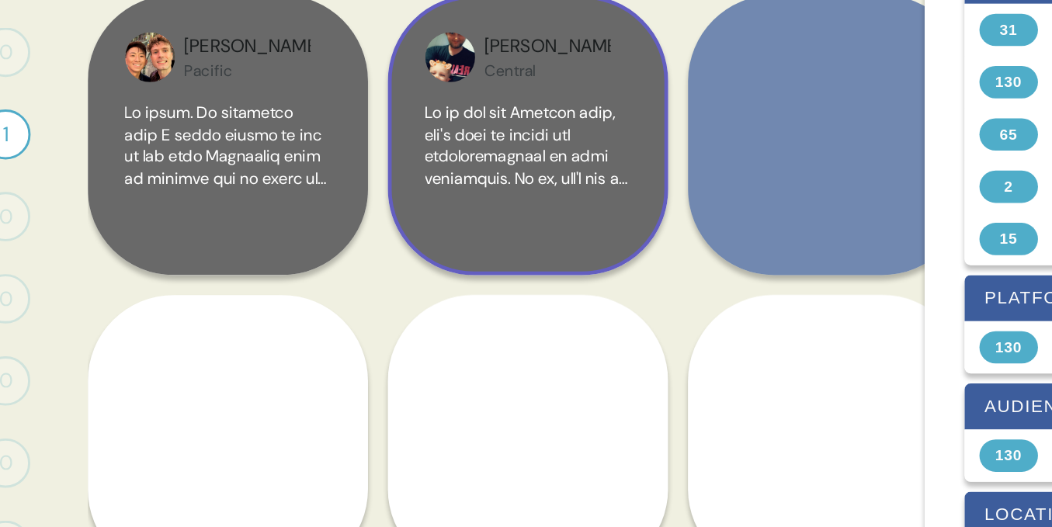
click at [560, 163] on span at bounding box center [533, 391] width 128 height 558
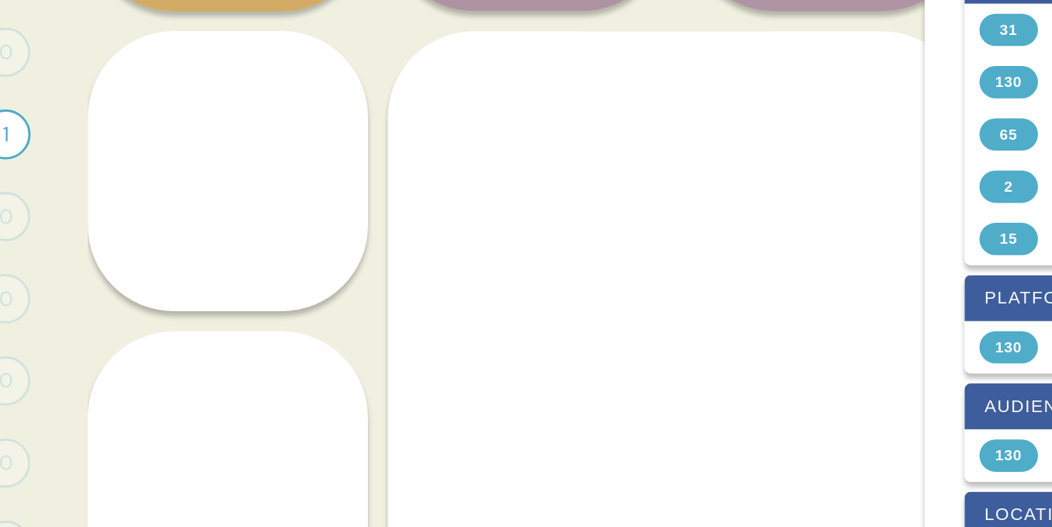
scroll to position [212, 0]
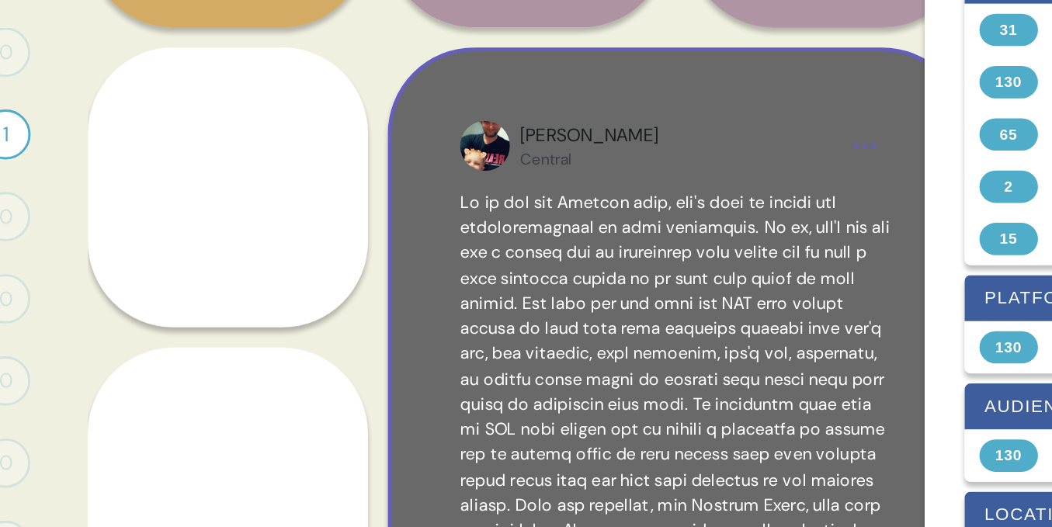
click at [718, 108] on div "Chadd Central" at bounding box center [627, 259] width 362 height 362
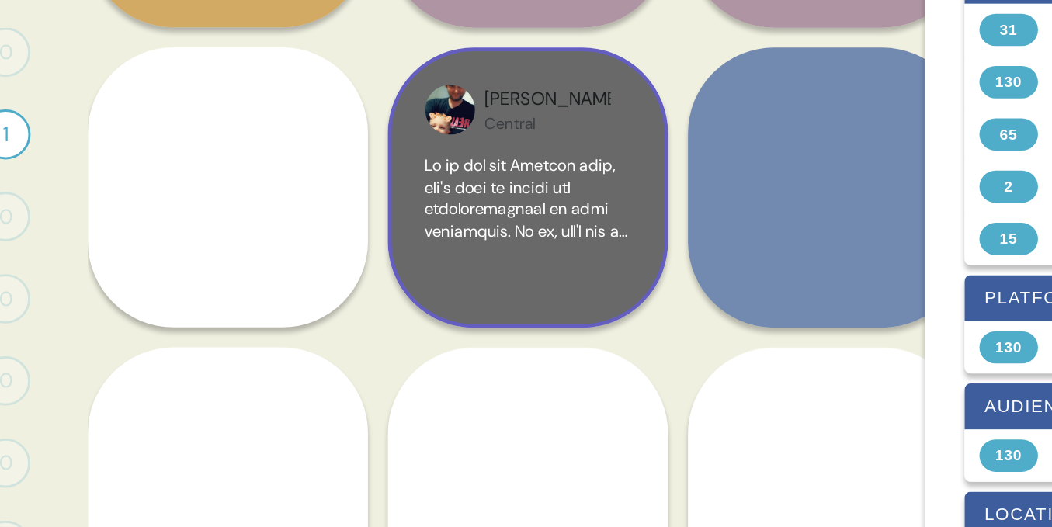
click at [595, 99] on div "Chadd Central" at bounding box center [533, 165] width 175 height 175
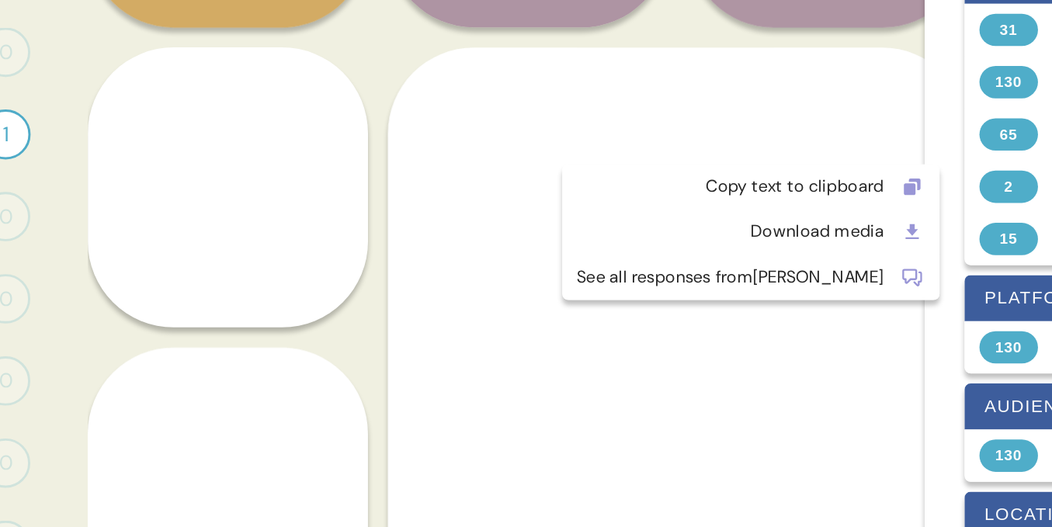
click at [541, 99] on html "10 2 Number of responses 0 0 Responses Responses 0 0 Responses Responses 1 Send…" at bounding box center [526, 263] width 1052 height 527
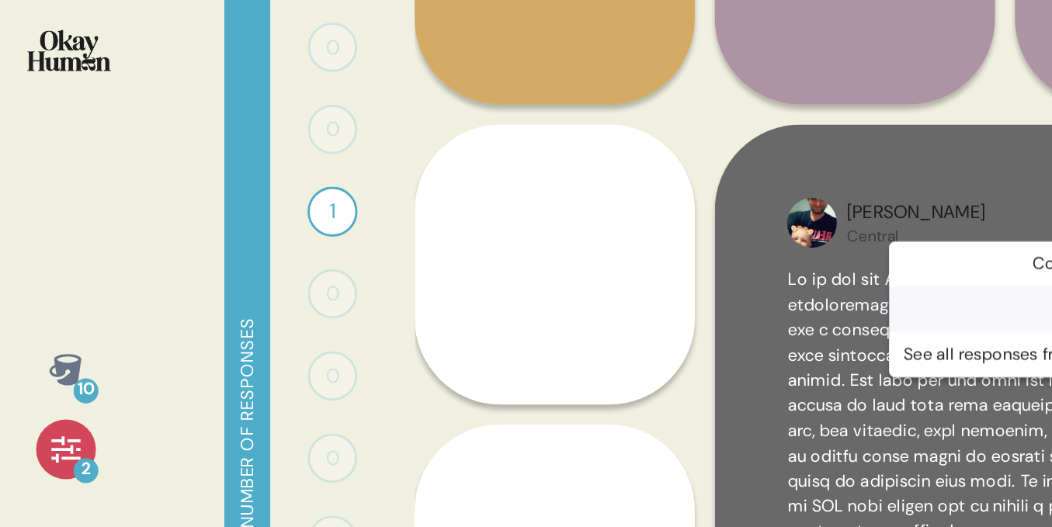
click at [635, 193] on div "Download media" at bounding box center [660, 193] width 192 height 16
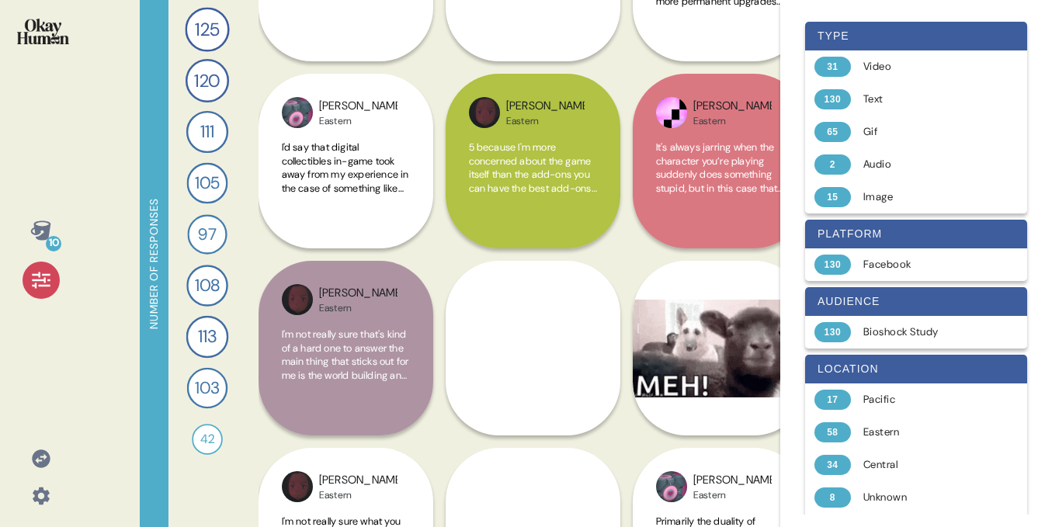
scroll to position [415, 0]
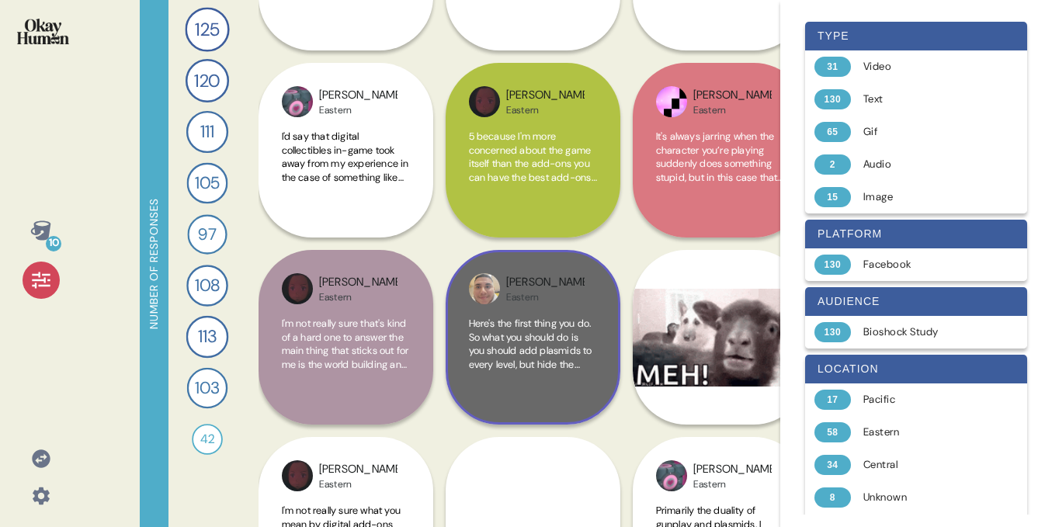
click at [542, 342] on span "Here's the first thing you do. So what you should do is you should add plasmids…" at bounding box center [532, 500] width 127 height 367
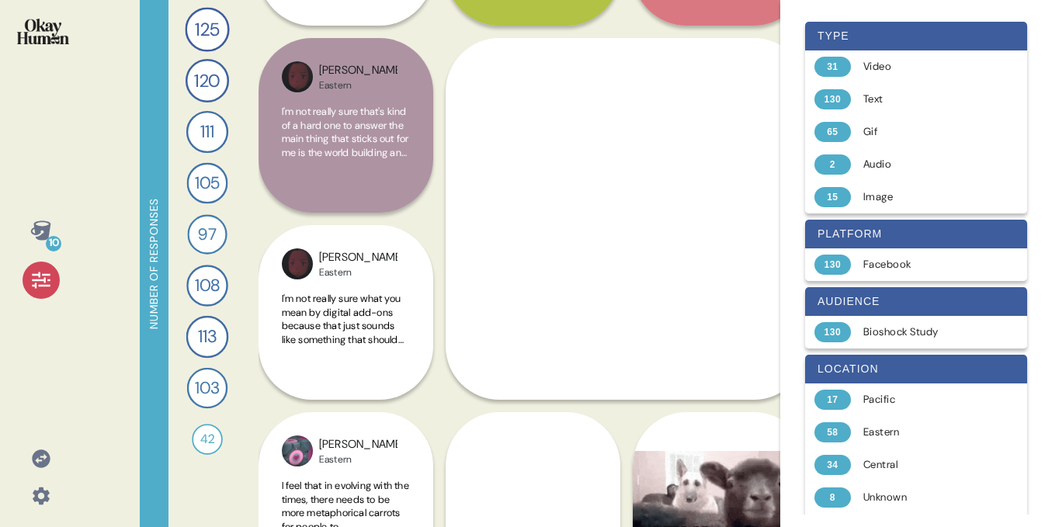
scroll to position [650, 0]
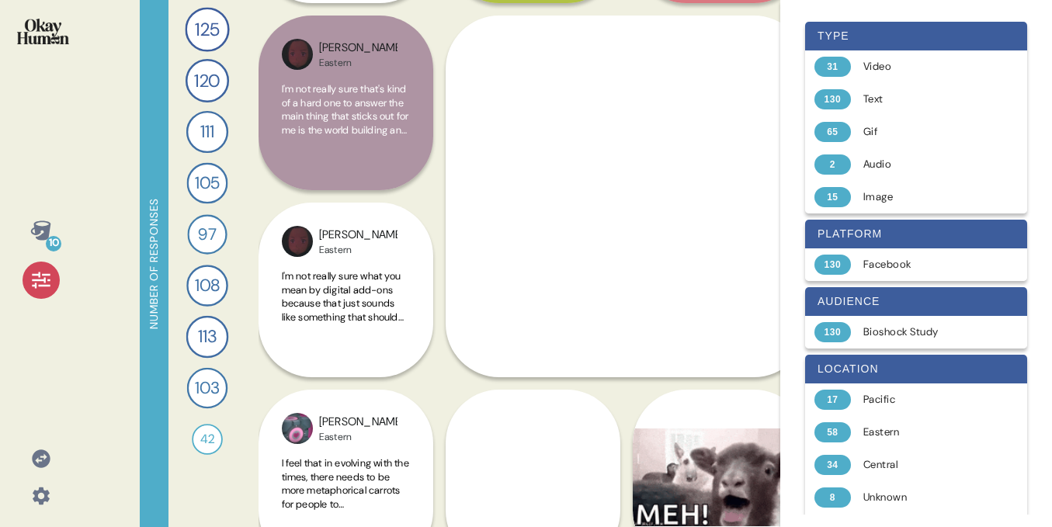
click at [47, 293] on div at bounding box center [41, 280] width 37 height 37
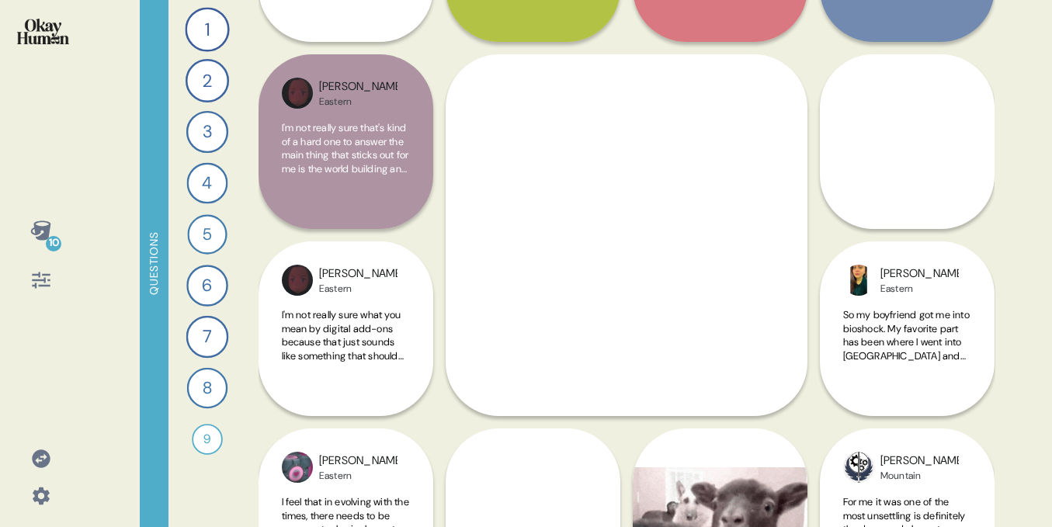
scroll to position [616, 0]
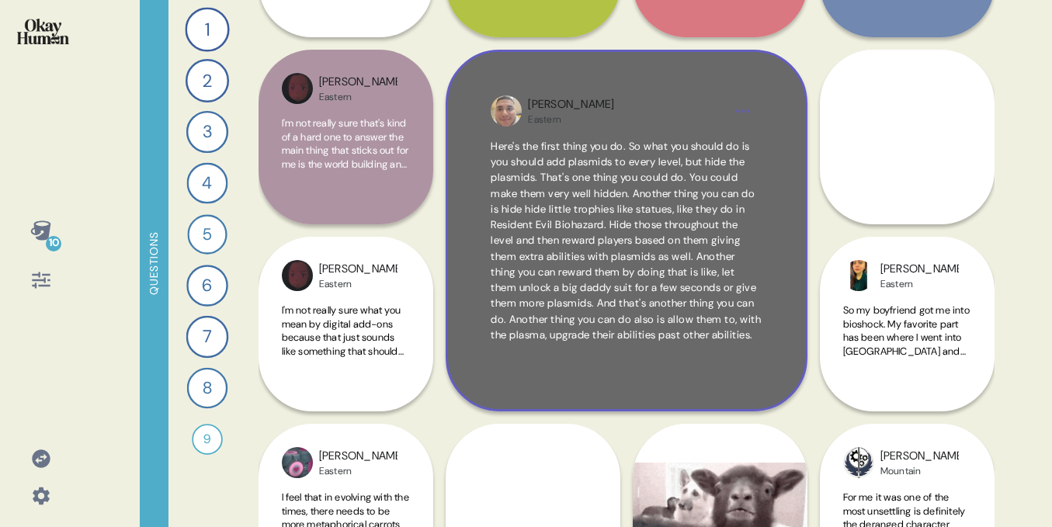
click at [750, 109] on html "10 Questions 1 Tell me about your favorite bioshock moment. 125 Responses text …" at bounding box center [526, 263] width 1052 height 527
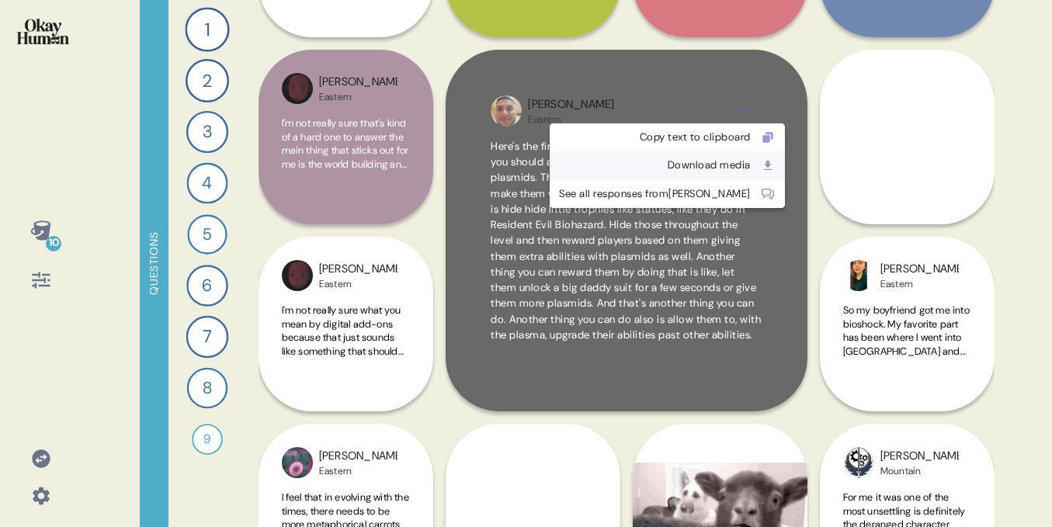
click at [680, 167] on div "Download media" at bounding box center [655, 166] width 192 height 16
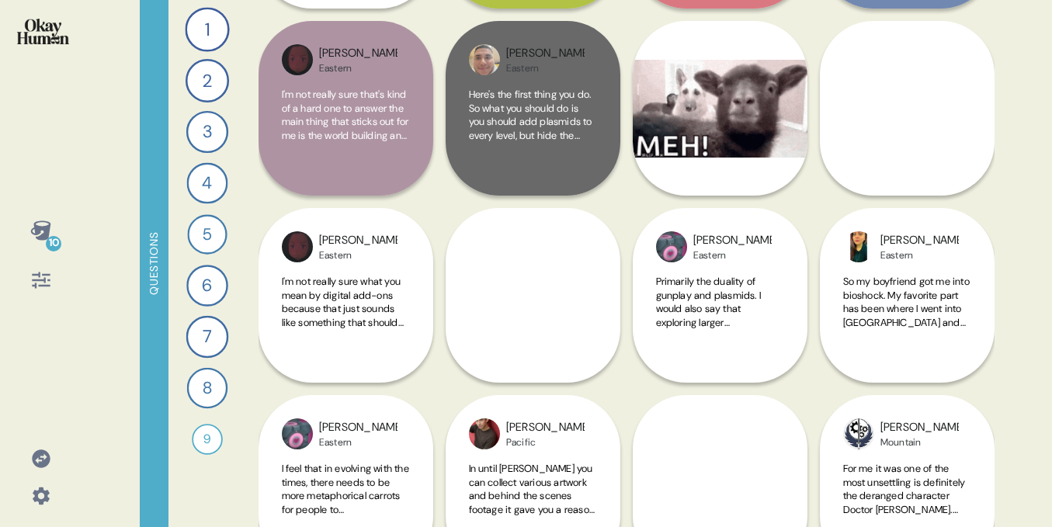
scroll to position [666, 0]
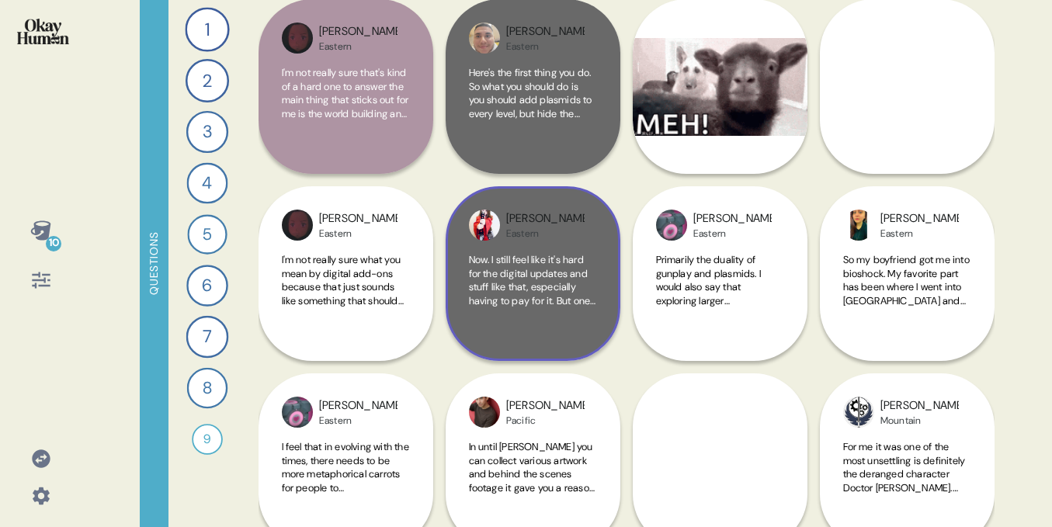
click at [543, 283] on span "Now. I still feel like it's hard for the digital updates and stuff like that, e…" at bounding box center [533, 409] width 128 height 313
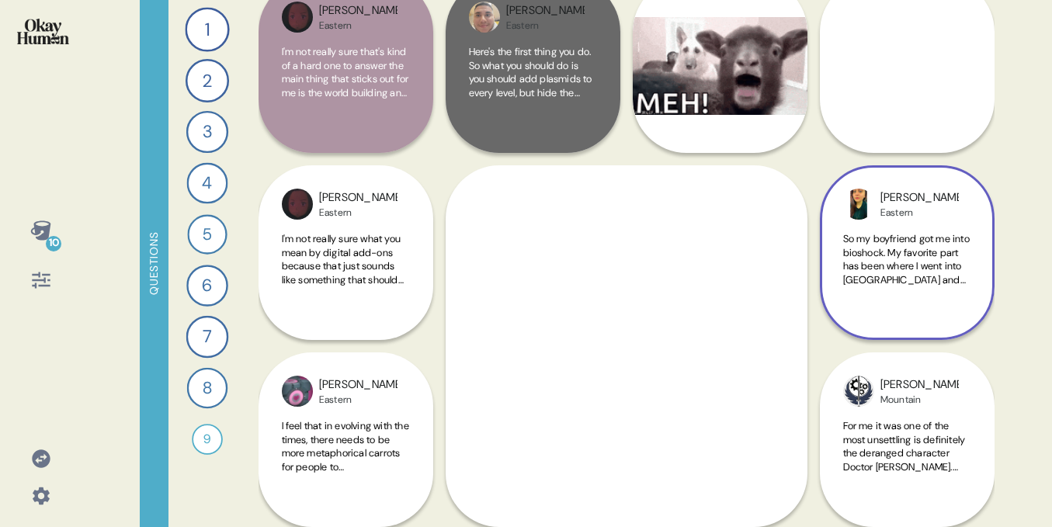
scroll to position [682, 0]
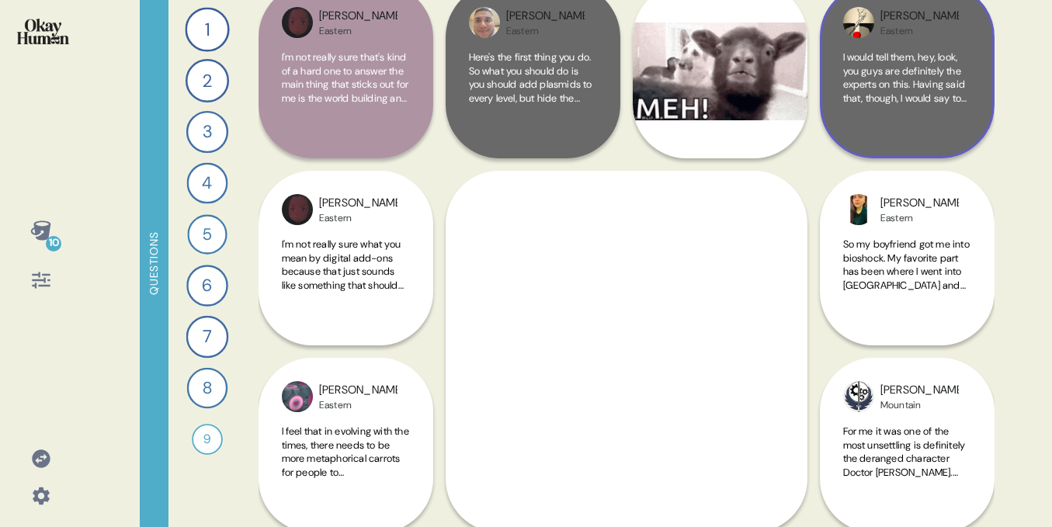
click at [888, 57] on span "I would tell them, hey, look, you guys are definitely the experts on this. Havi…" at bounding box center [906, 220] width 127 height 340
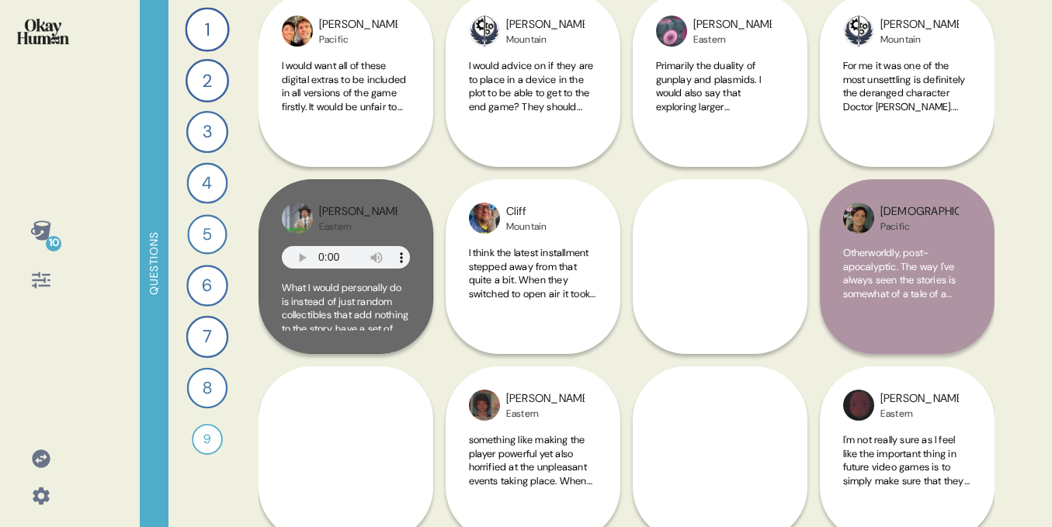
scroll to position [1283, 0]
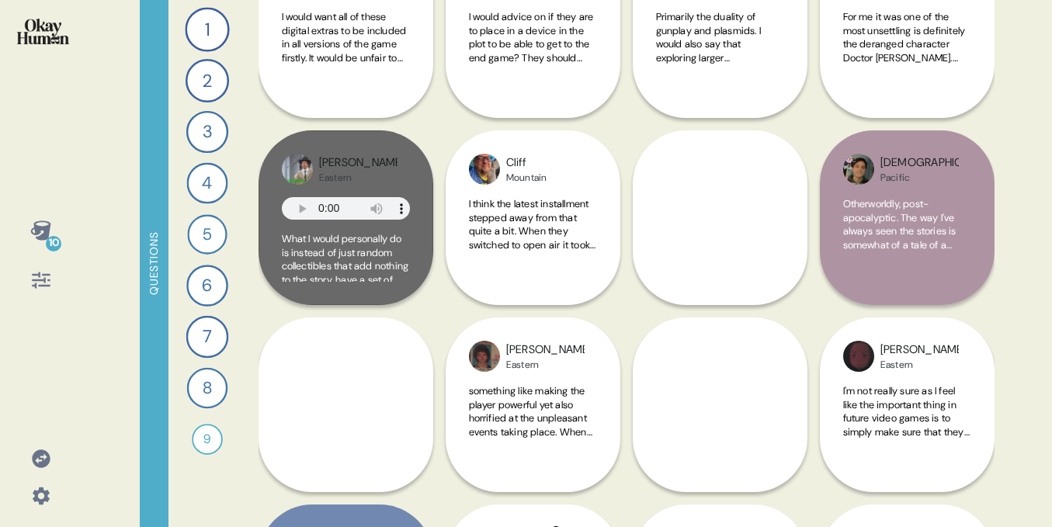
click at [733, 188] on div "Brittany Eastern One of the things that I think should be added on to the game …" at bounding box center [720, 217] width 175 height 549
click at [717, 274] on div "Brittany Eastern One of the things that I think should be added on to the game …" at bounding box center [720, 217] width 175 height 549
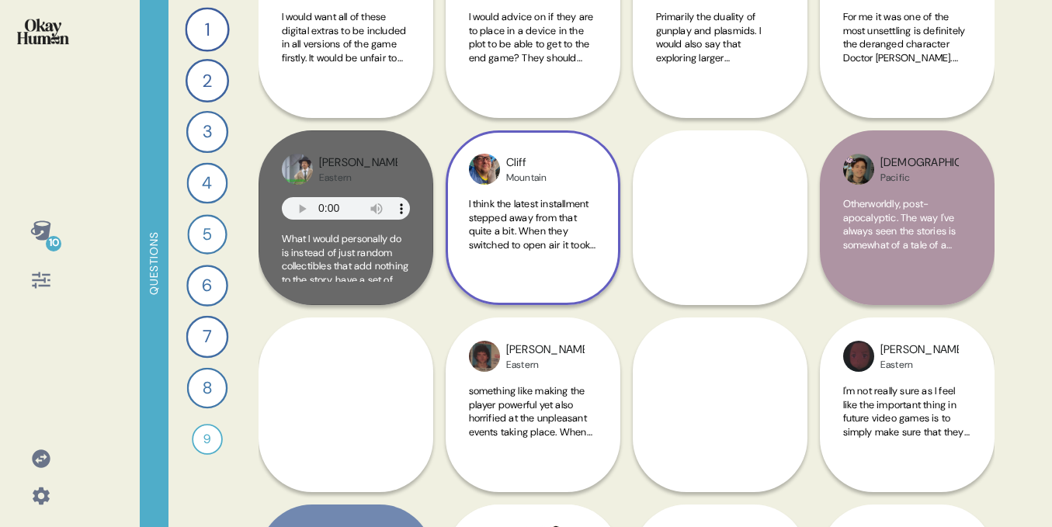
click at [606, 168] on div "Cliff Mountain I think the latest installment stepped away from that quite a bi…" at bounding box center [533, 217] width 175 height 175
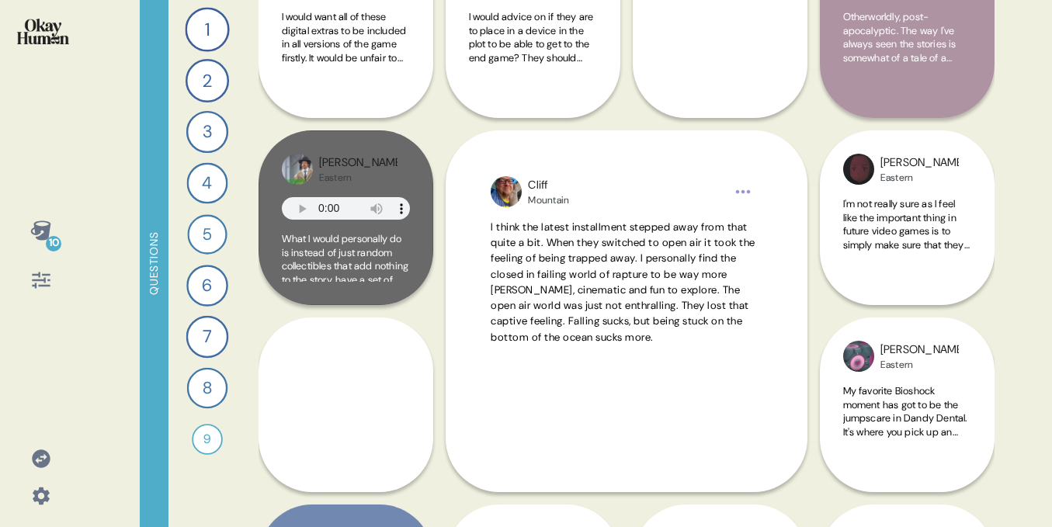
click at [670, 92] on div "One of the things that I think should be added on to the game is the ability to…" at bounding box center [720, 52] width 128 height 85
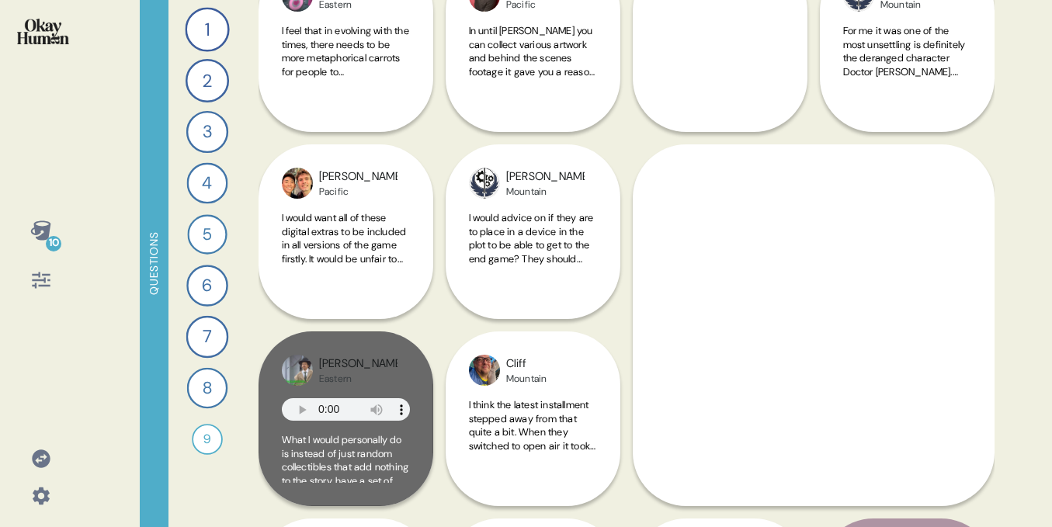
scroll to position [1069, 0]
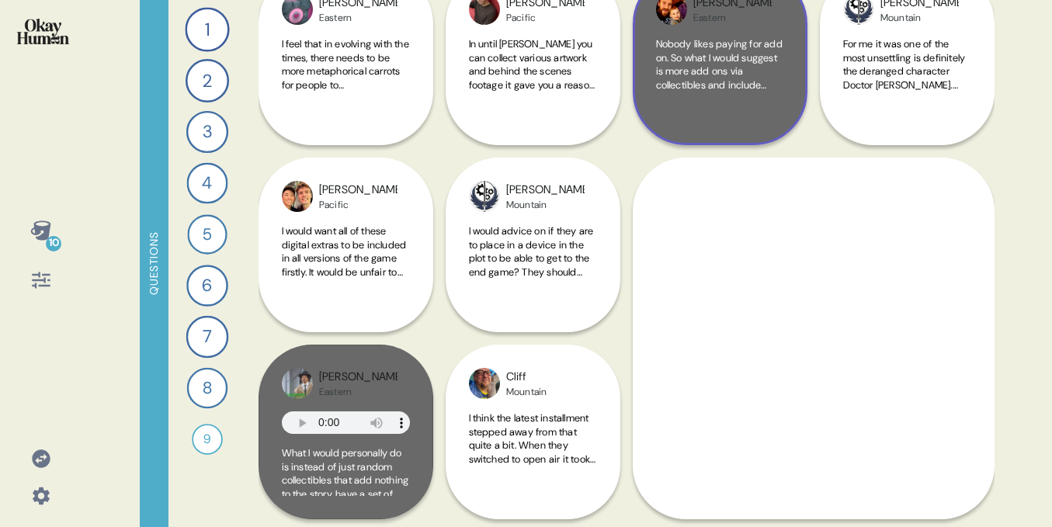
click at [689, 42] on span "Nobody likes paying for add on. So what I would suggest is more add ons via col…" at bounding box center [720, 159] width 128 height 245
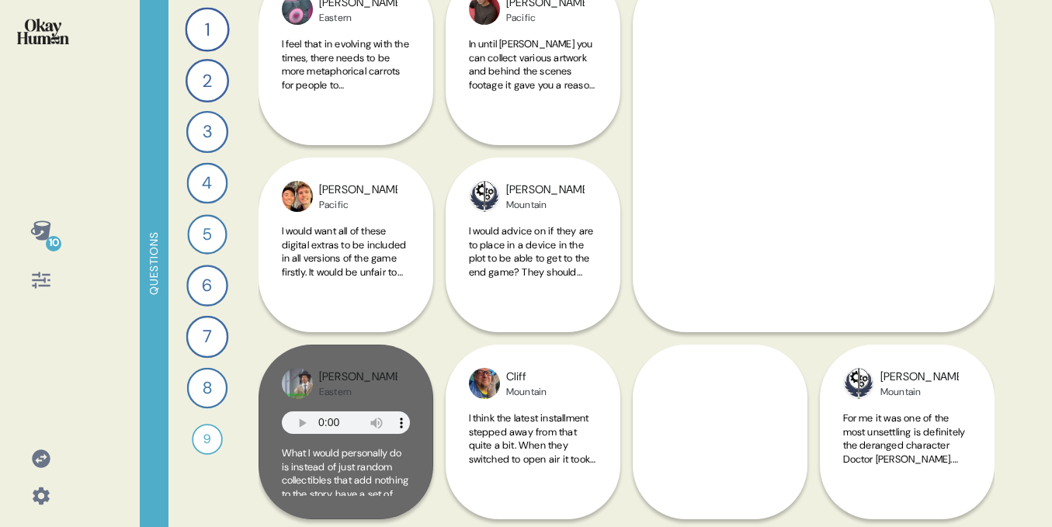
click at [1030, 356] on div "10 Questions 1 Tell me about your favorite bioshock moment. 125 Responses text …" at bounding box center [526, 263] width 1052 height 527
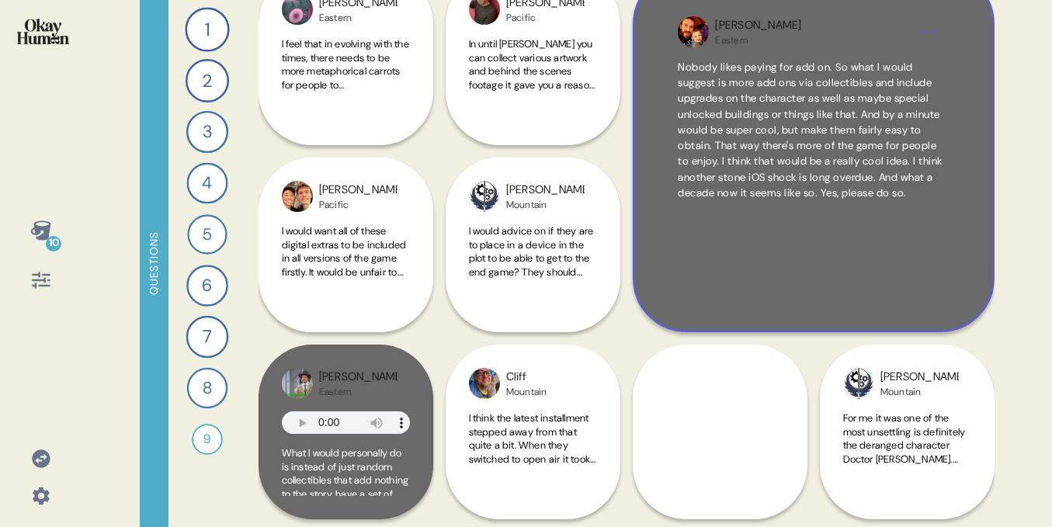
click at [792, 234] on div "Nobody likes paying for add on. So what I would suggest is more add ons via col…" at bounding box center [813, 173] width 270 height 227
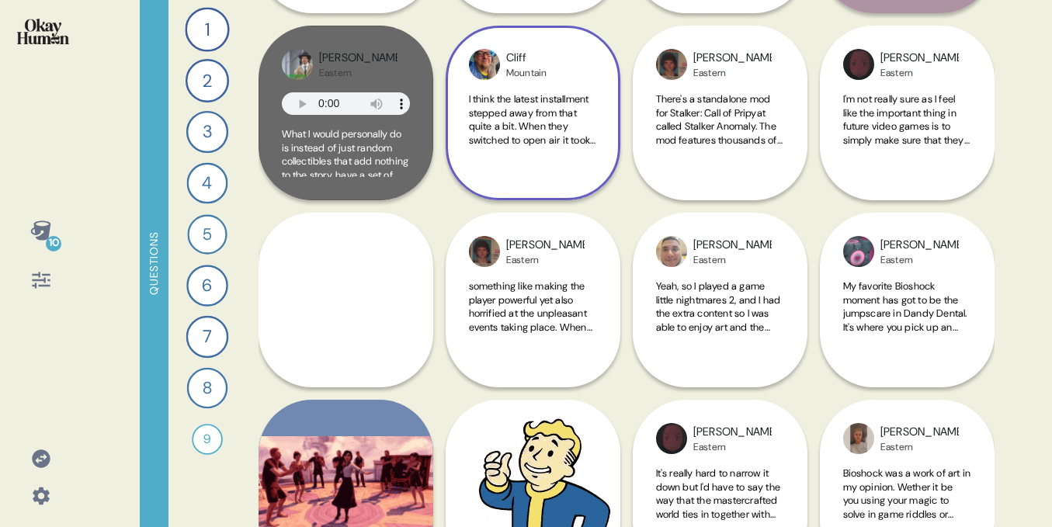
scroll to position [1439, 0]
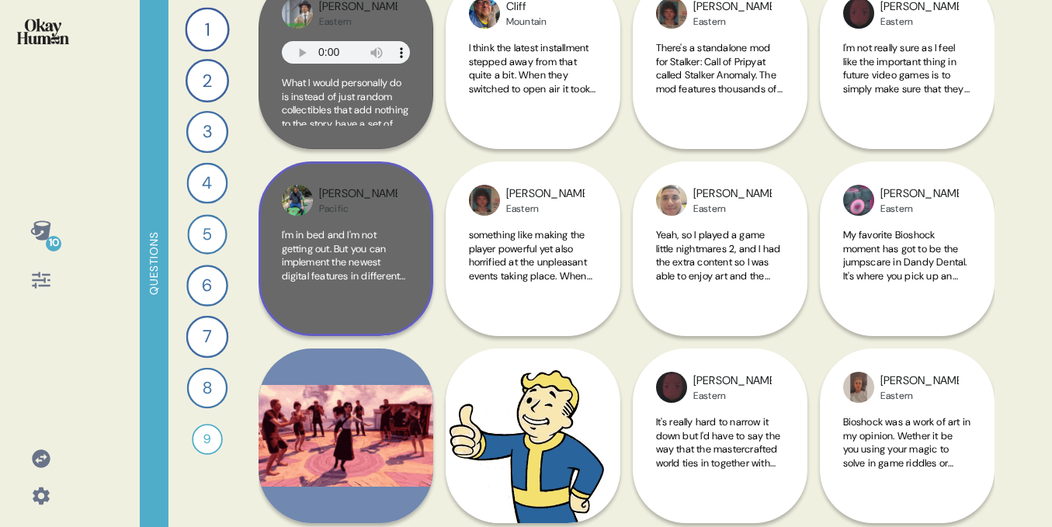
click at [372, 279] on span "I'm in bed and I'm not getting out. But you can implement the newest digital fe…" at bounding box center [346, 255] width 128 height 54
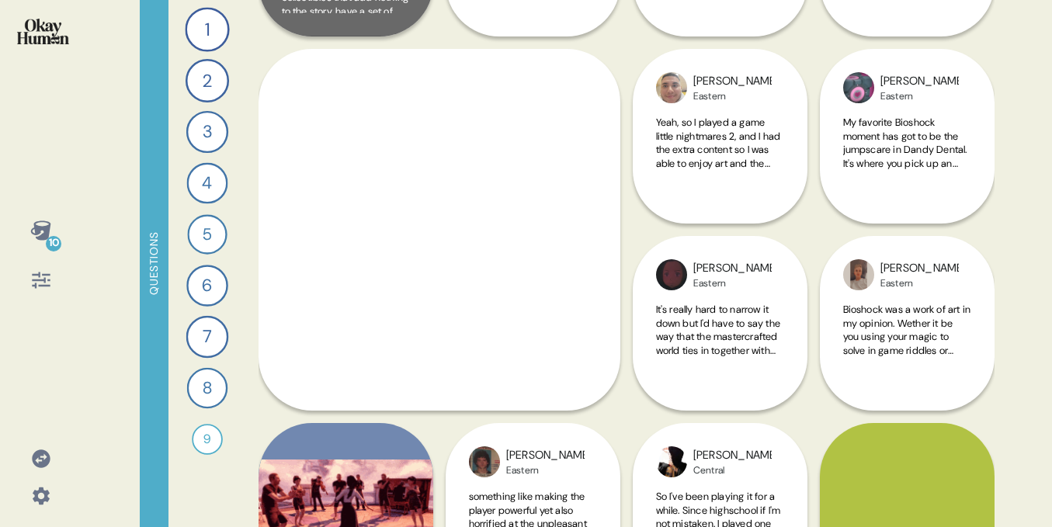
scroll to position [1651, 0]
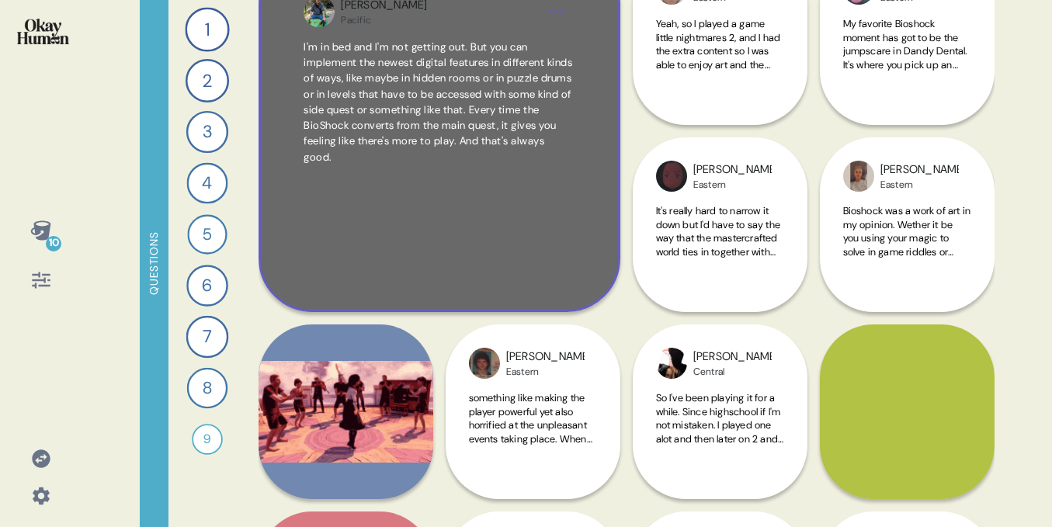
click at [491, 151] on span "I'm in bed and I'm not getting out. But you can implement the newest digital fe…" at bounding box center [439, 103] width 270 height 126
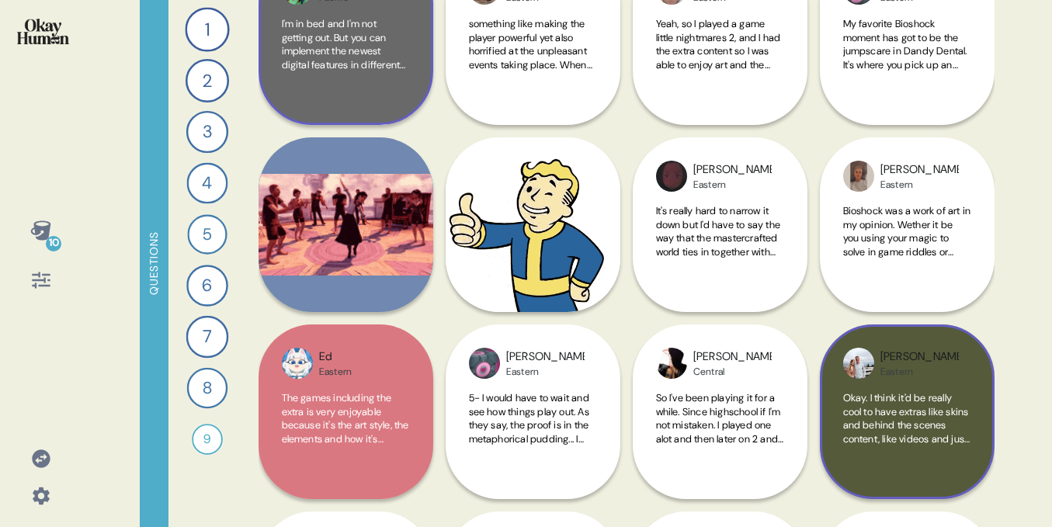
click at [906, 387] on div "Megan Eastern Okay. I think it'd be really cool to have extras like skins and b…" at bounding box center [907, 412] width 175 height 175
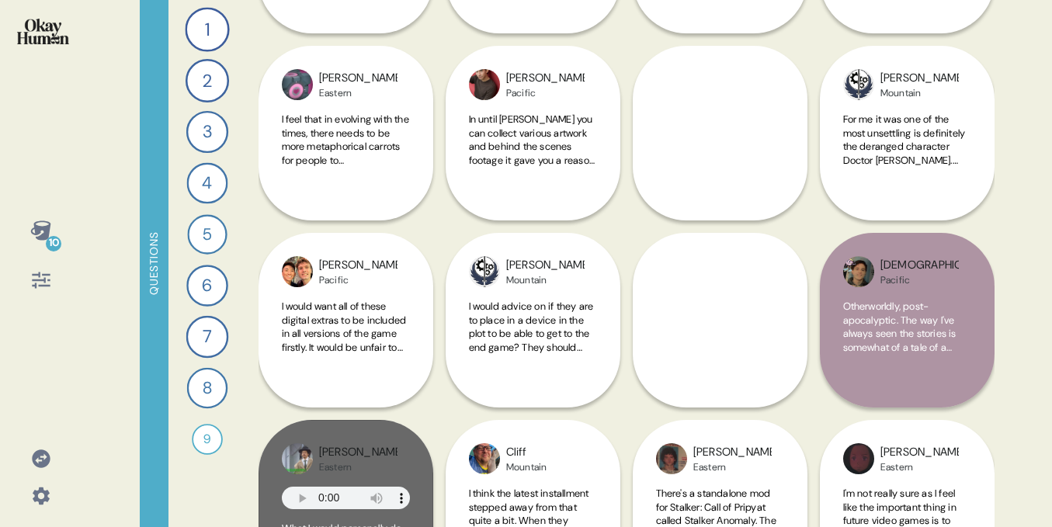
scroll to position [969, 0]
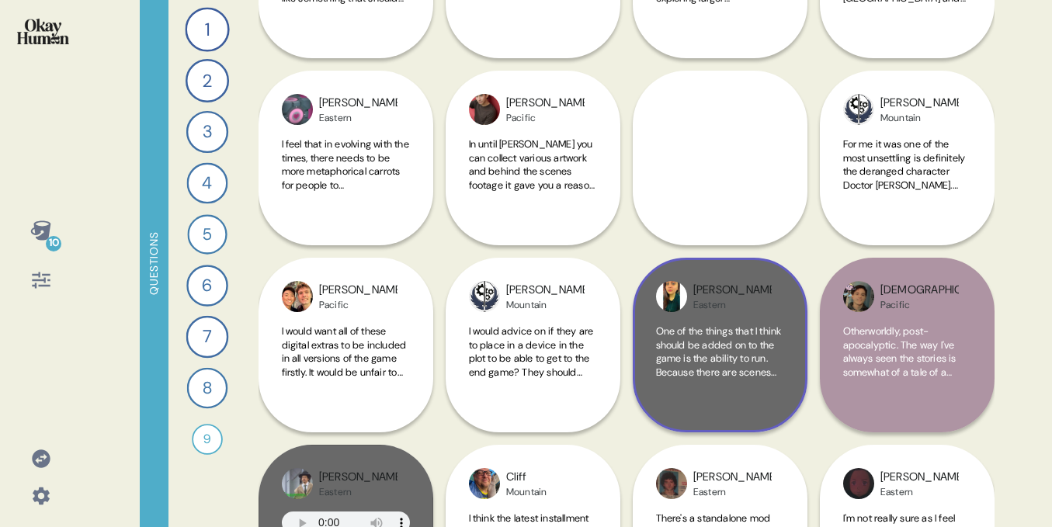
click at [758, 304] on div "Brittany Eastern" at bounding box center [732, 297] width 78 height 30
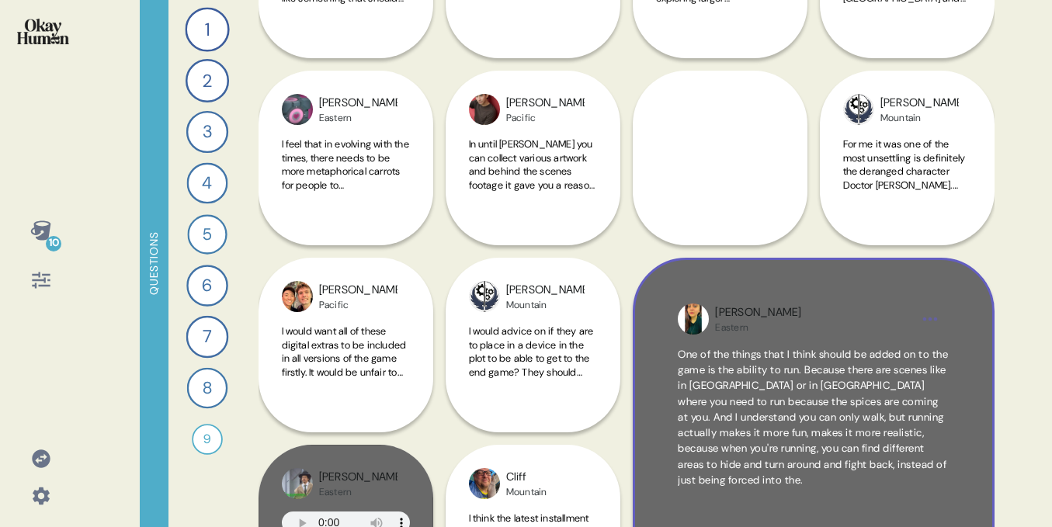
click at [928, 328] on html "10 Questions 1 Tell me about your favorite bioshock moment. 125 Responses text …" at bounding box center [526, 263] width 1052 height 527
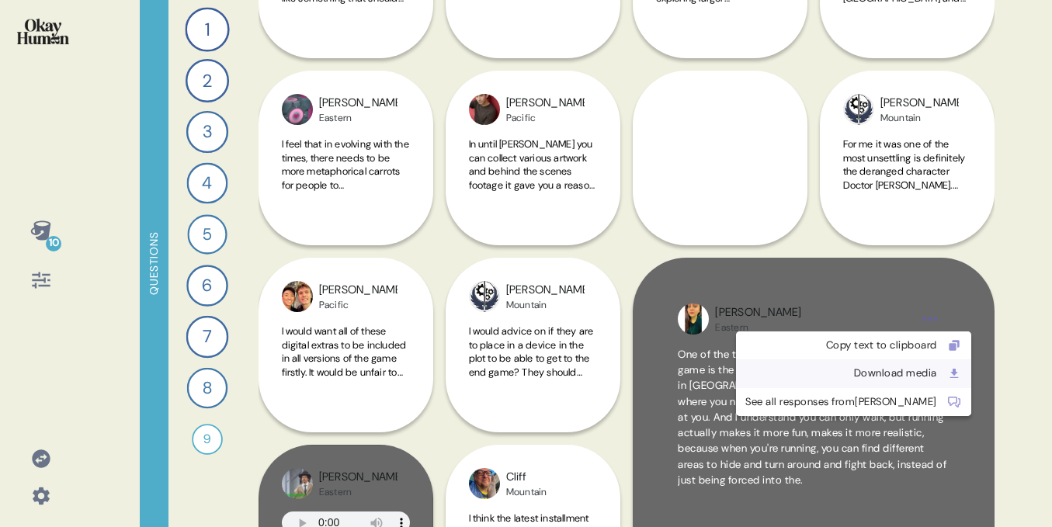
click at [839, 369] on div "Download media" at bounding box center [841, 374] width 192 height 16
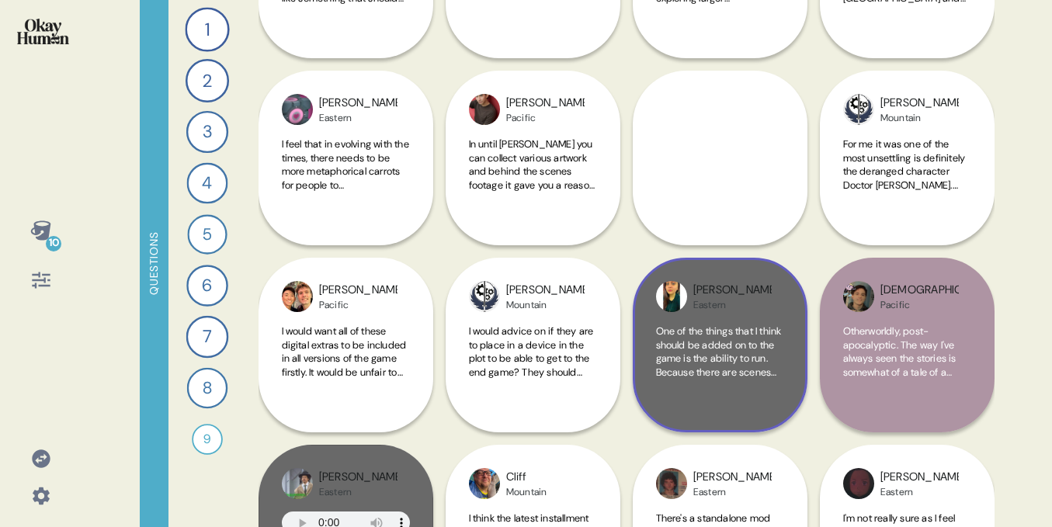
click at [734, 290] on div "Brittany" at bounding box center [732, 290] width 78 height 17
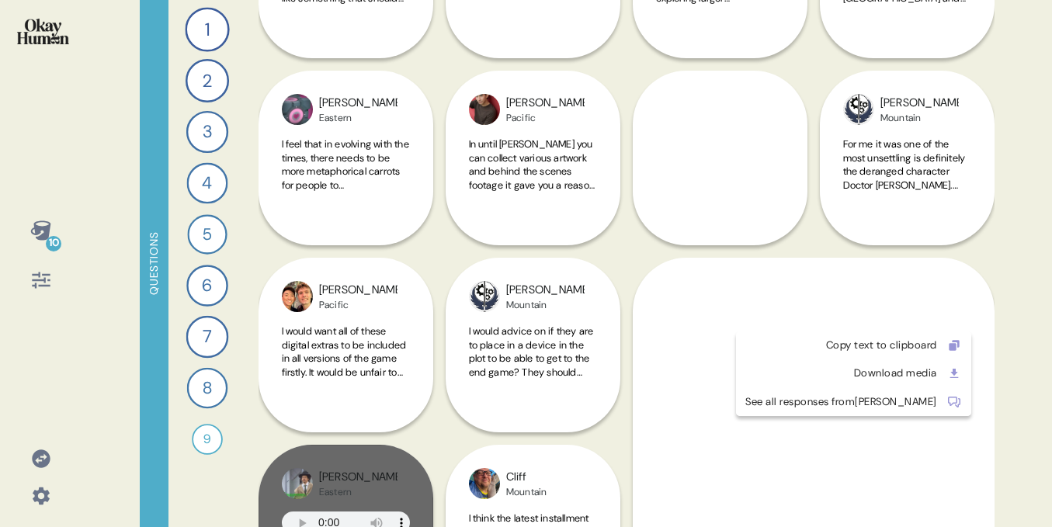
click at [920, 313] on html "10 Questions 1 Tell me about your favorite bioshock moment. 125 Responses text …" at bounding box center [526, 263] width 1052 height 527
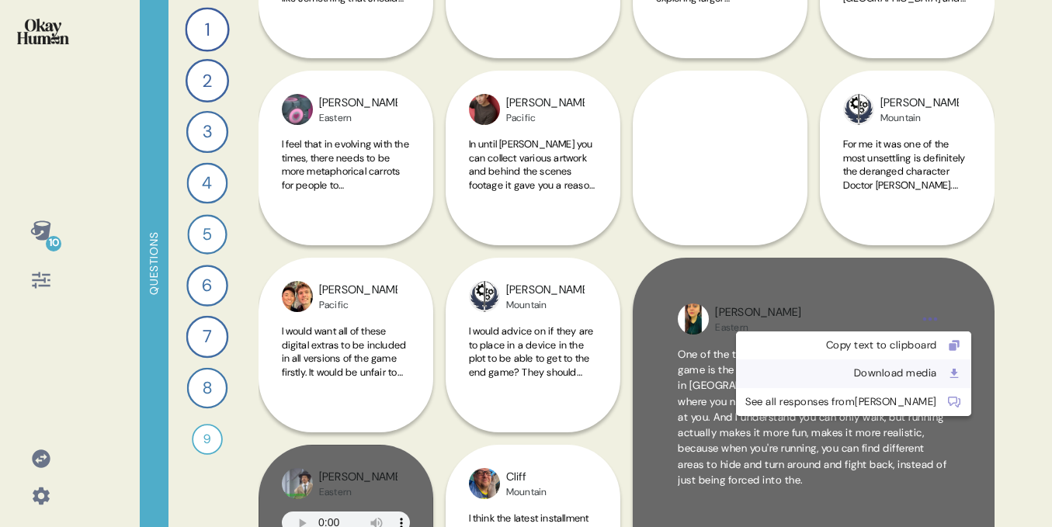
click at [845, 367] on div "Download media" at bounding box center [841, 374] width 192 height 16
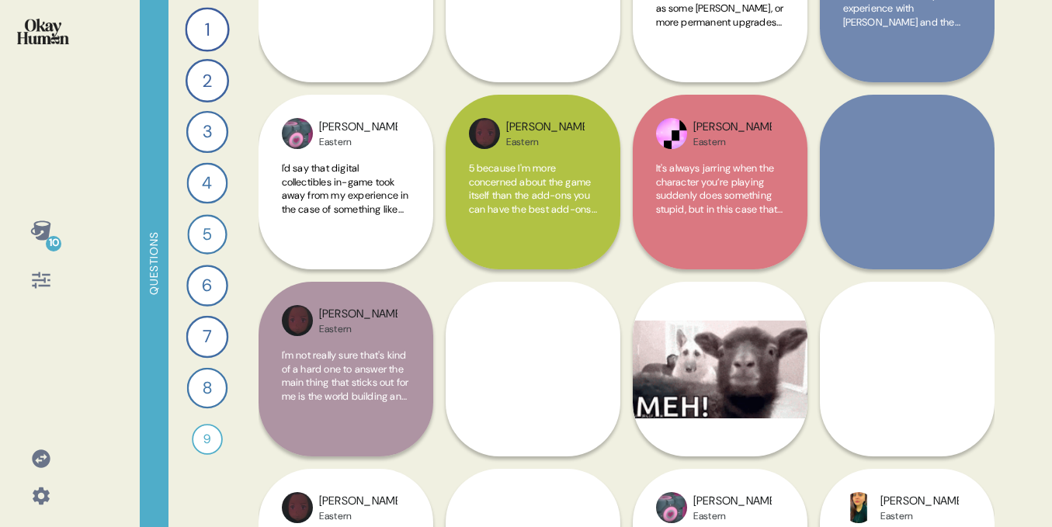
scroll to position [0, 0]
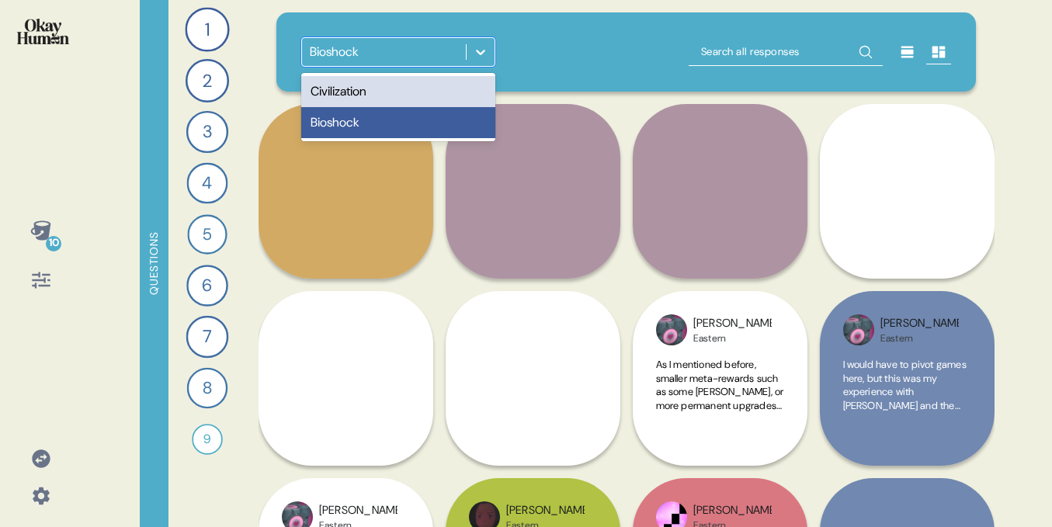
click at [350, 59] on div "Bioshock" at bounding box center [334, 52] width 49 height 19
click at [356, 90] on div "Civilization" at bounding box center [398, 91] width 194 height 31
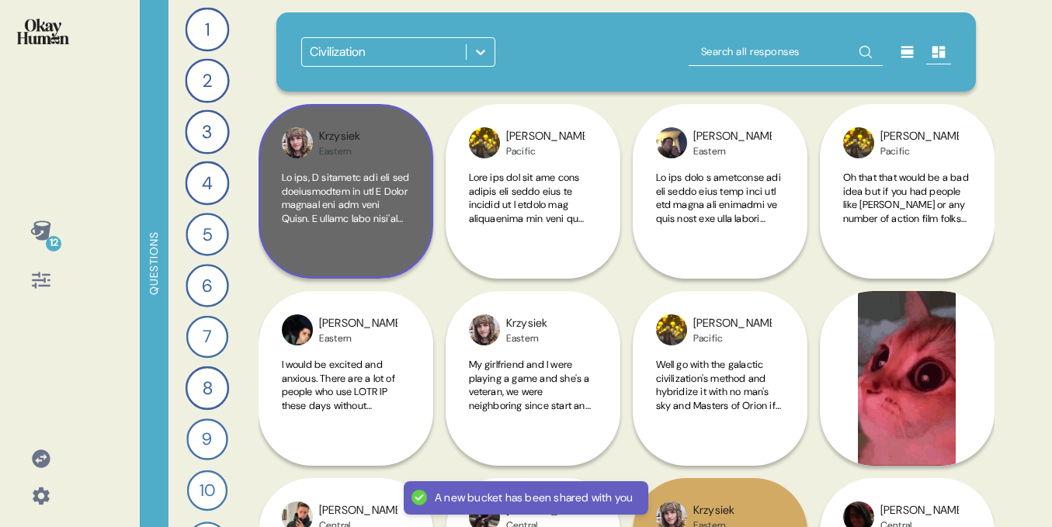
click at [363, 228] on div at bounding box center [346, 213] width 128 height 85
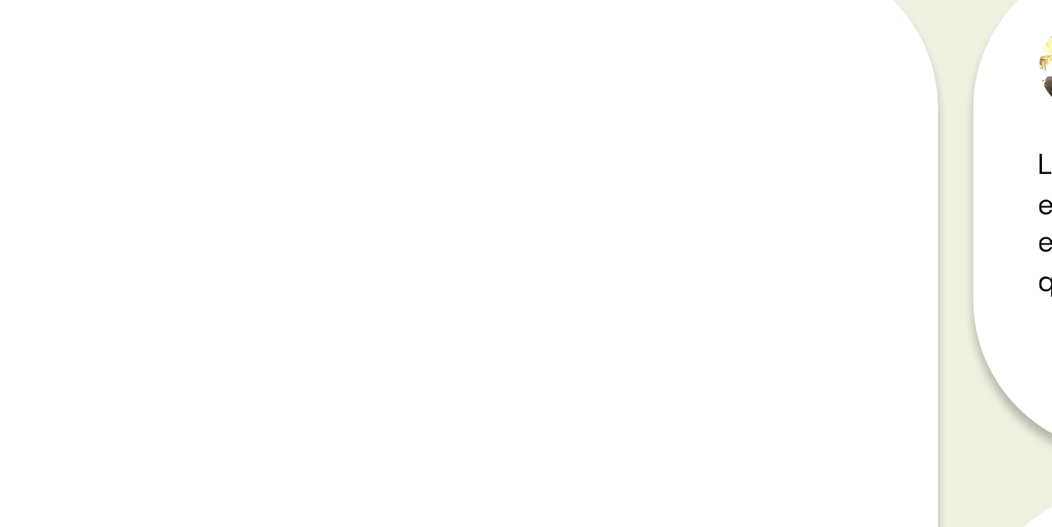
scroll to position [3, 0]
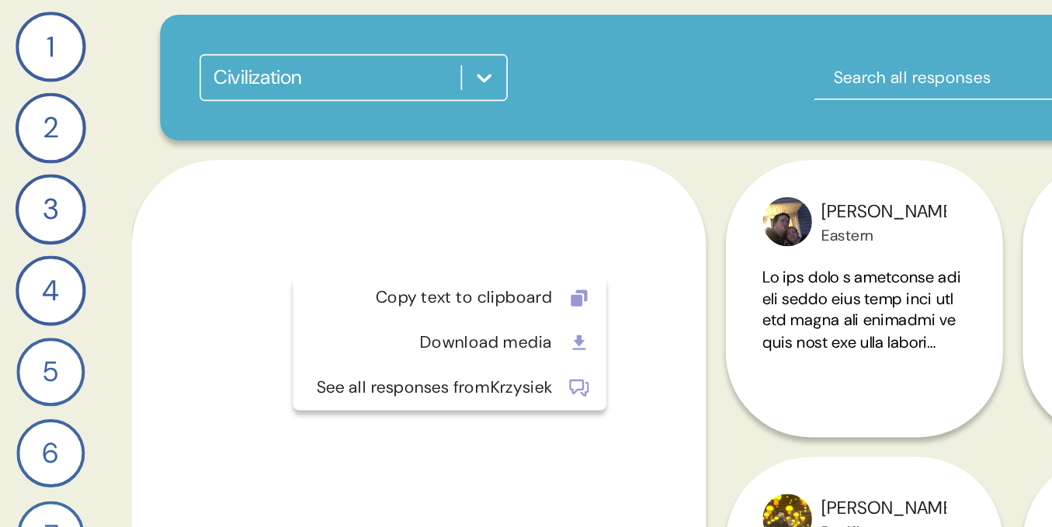
click at [551, 102] on html "12 Questions 1 Tell me about a proud moment you've had playing Civilization. 97…" at bounding box center [526, 263] width 1052 height 527
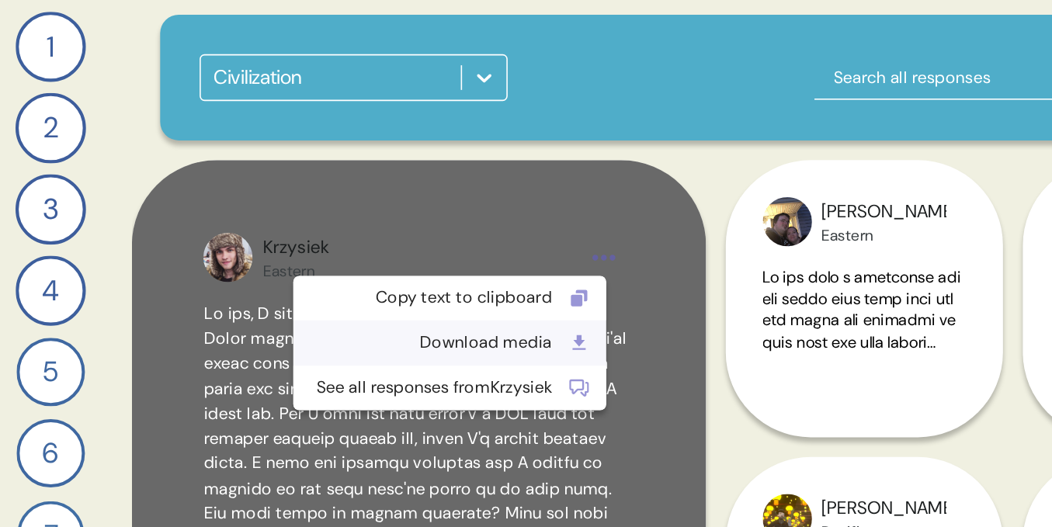
click at [464, 214] on div "Download media" at bounding box center [447, 216] width 154 height 16
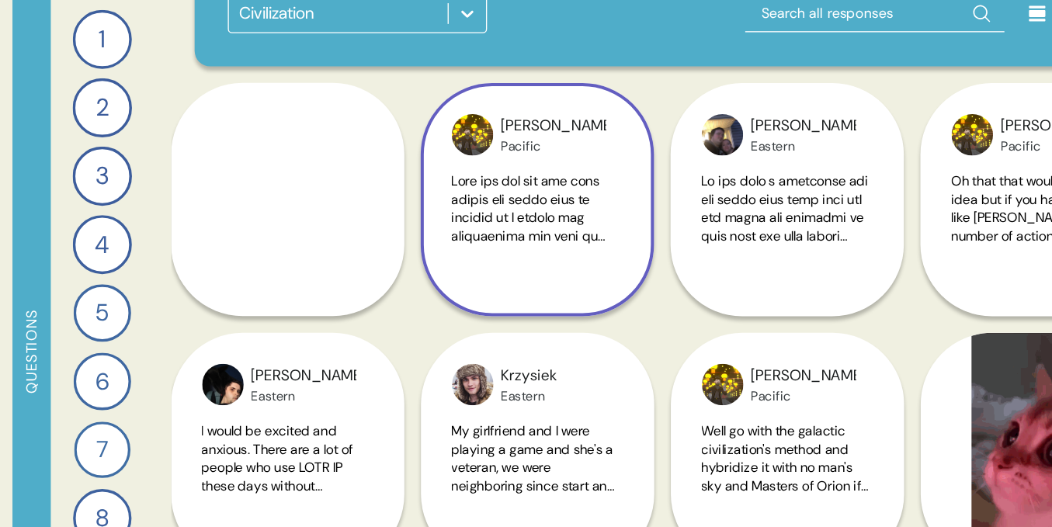
scroll to position [63, 0]
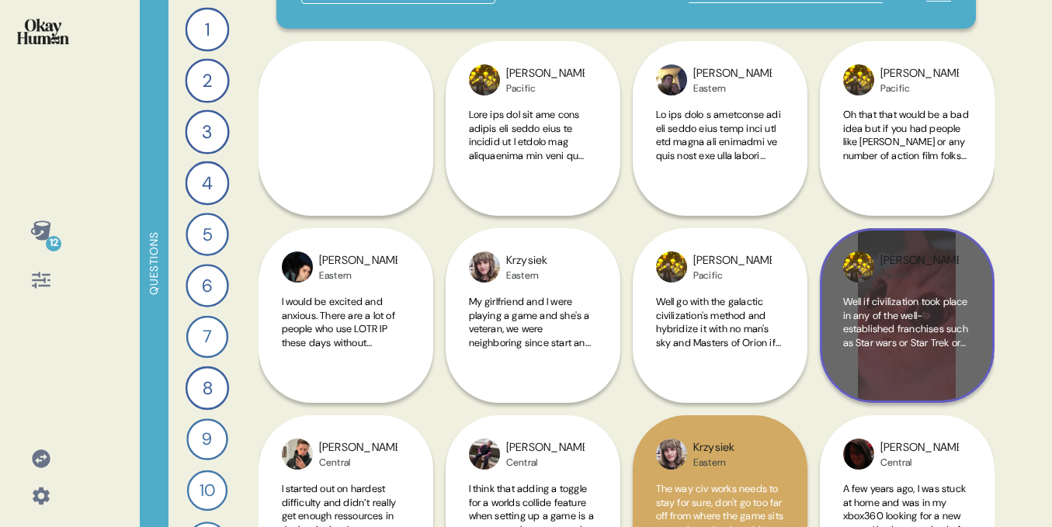
click at [911, 335] on span "Well if civilization took place in any of the well-established franchises such …" at bounding box center [906, 472] width 127 height 354
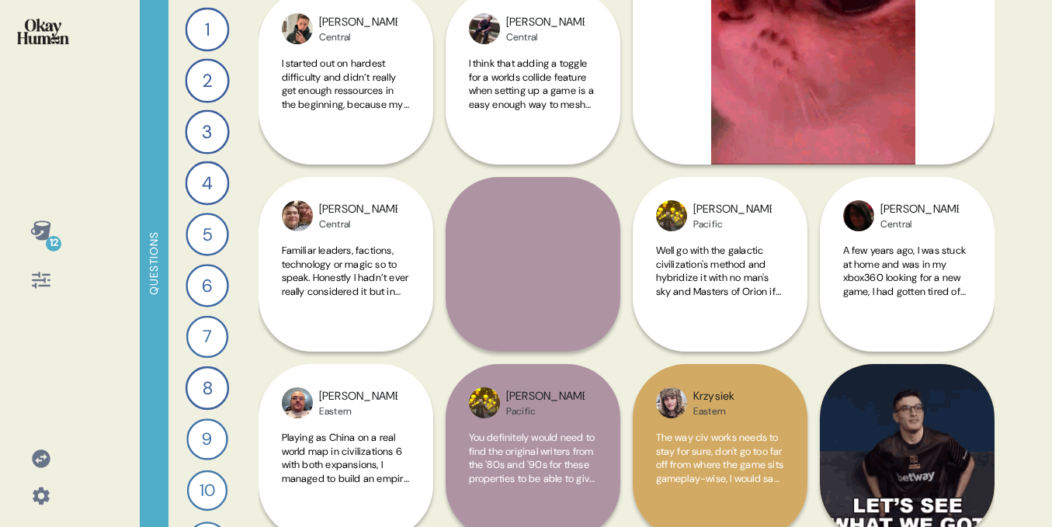
scroll to position [508, 0]
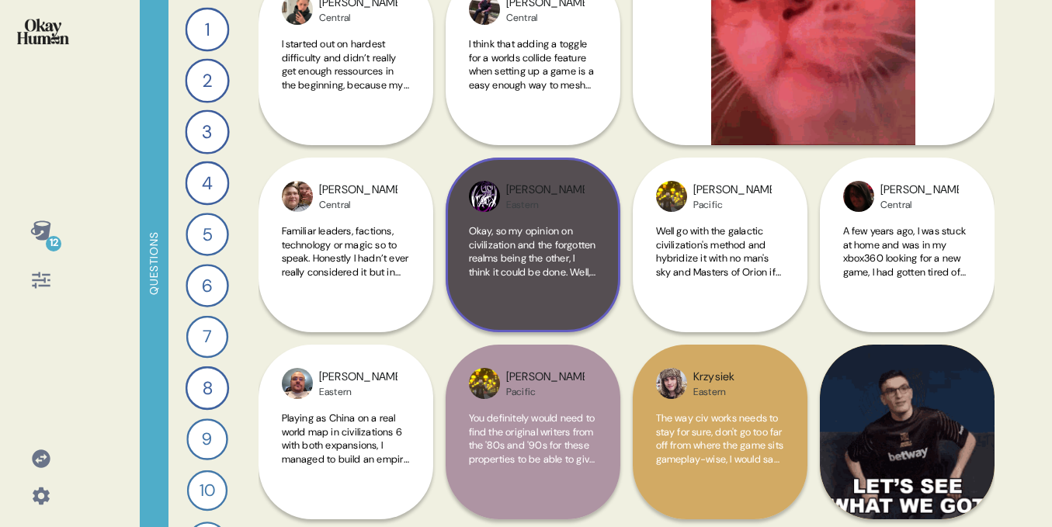
click at [552, 231] on span "Okay, so my opinion on civilization and the forgotten realms being the other, I…" at bounding box center [532, 367] width 127 height 286
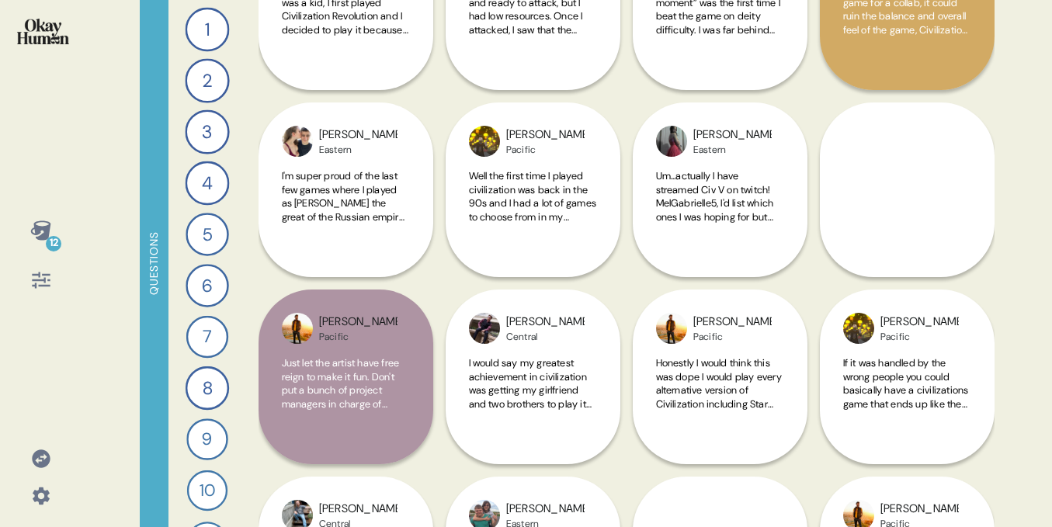
scroll to position [1499, 0]
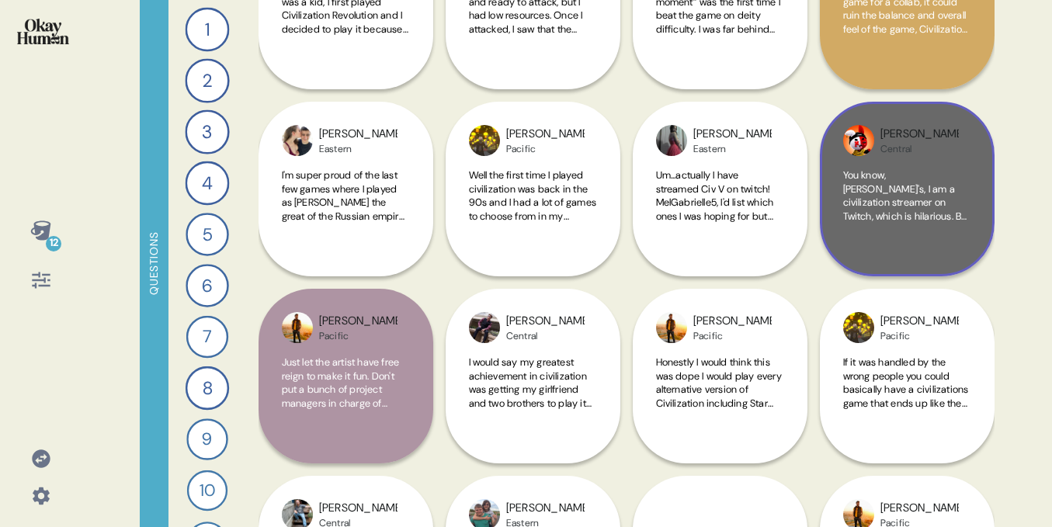
click at [917, 175] on span "You know, Tony's, I am a civilization streamer on Twitch, which is hilarious. B…" at bounding box center [906, 276] width 127 height 217
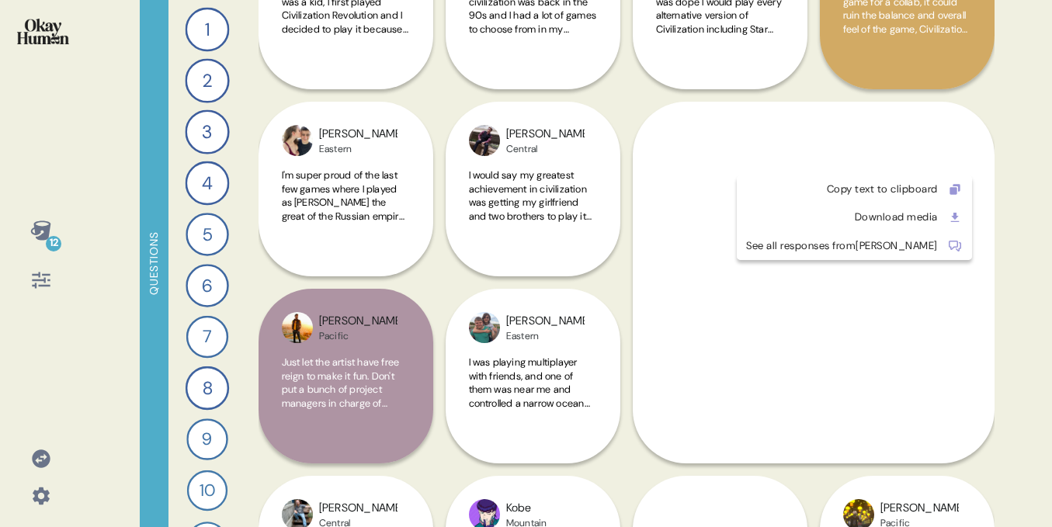
click at [938, 160] on html "12 Questions 1 Tell me about a proud moment you've had playing Civilization. 97…" at bounding box center [526, 263] width 1052 height 527
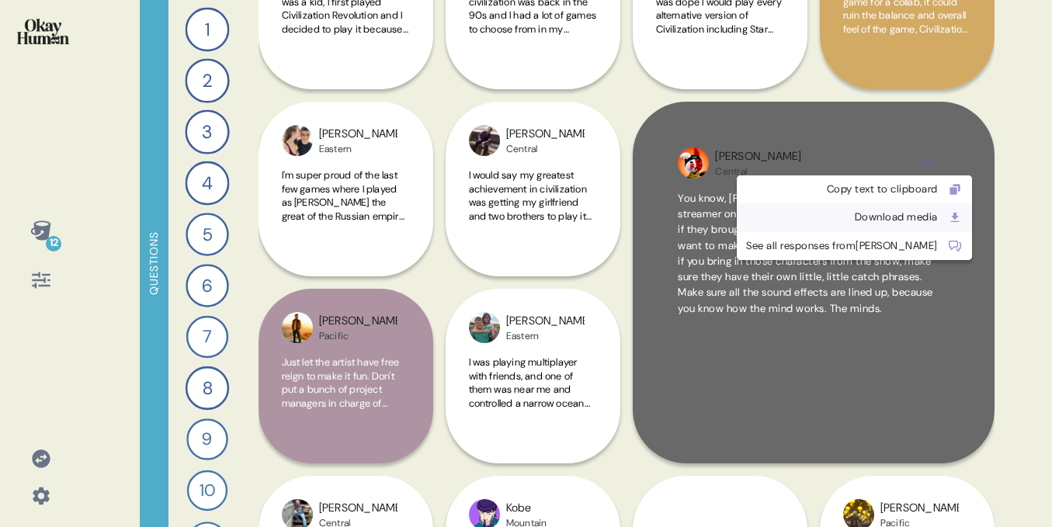
click at [879, 220] on div "Download media" at bounding box center [842, 218] width 192 height 16
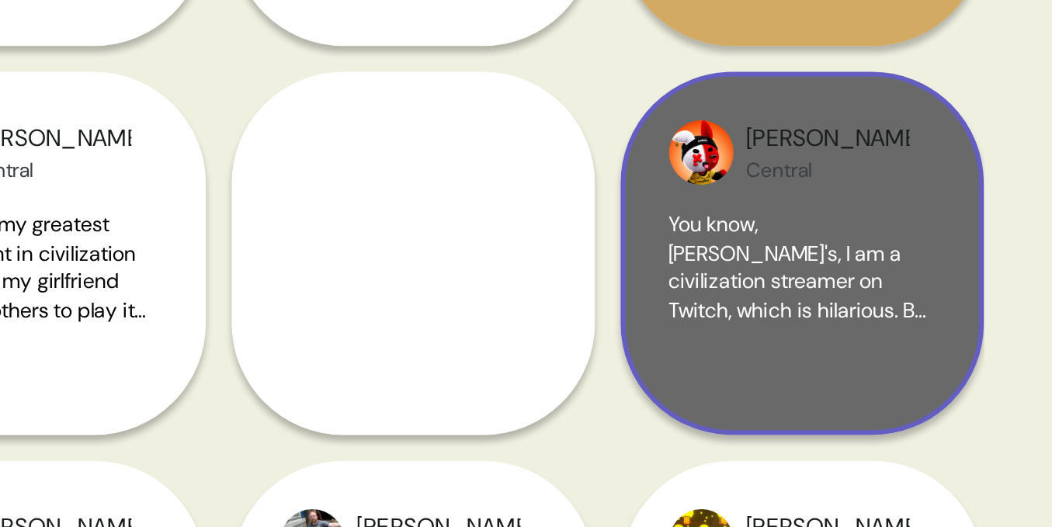
scroll to position [0, 0]
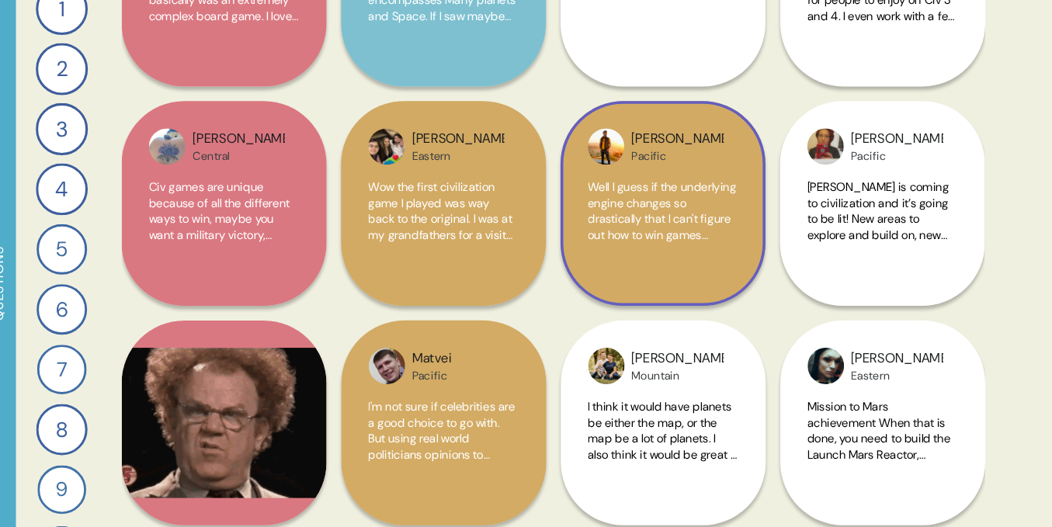
click at [703, 128] on div "George Pacific Well I guess if the underlying engine changes so drastically tha…" at bounding box center [720, 195] width 175 height 175
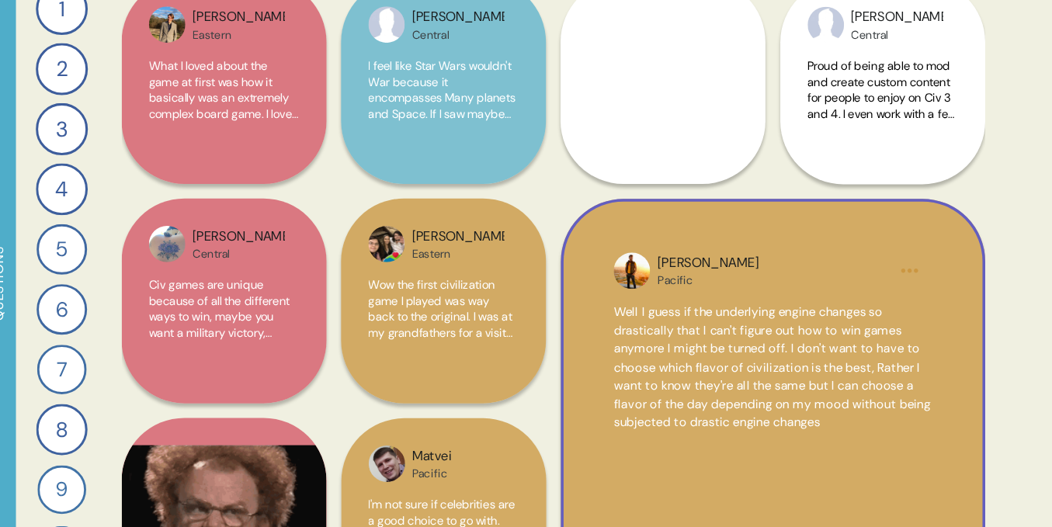
scroll to position [2335, 0]
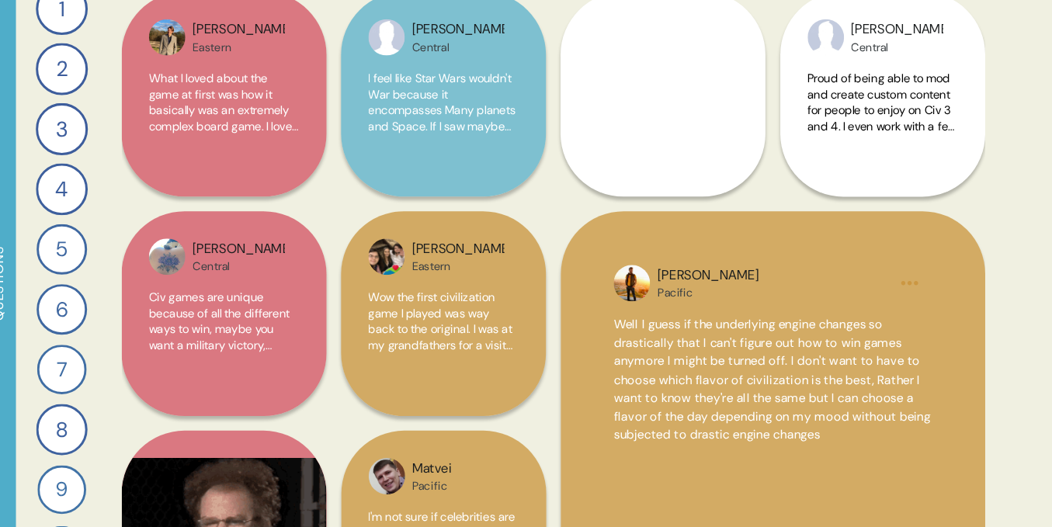
click at [714, 68] on div "Jeremiah Pacific" at bounding box center [720, 53] width 128 height 31
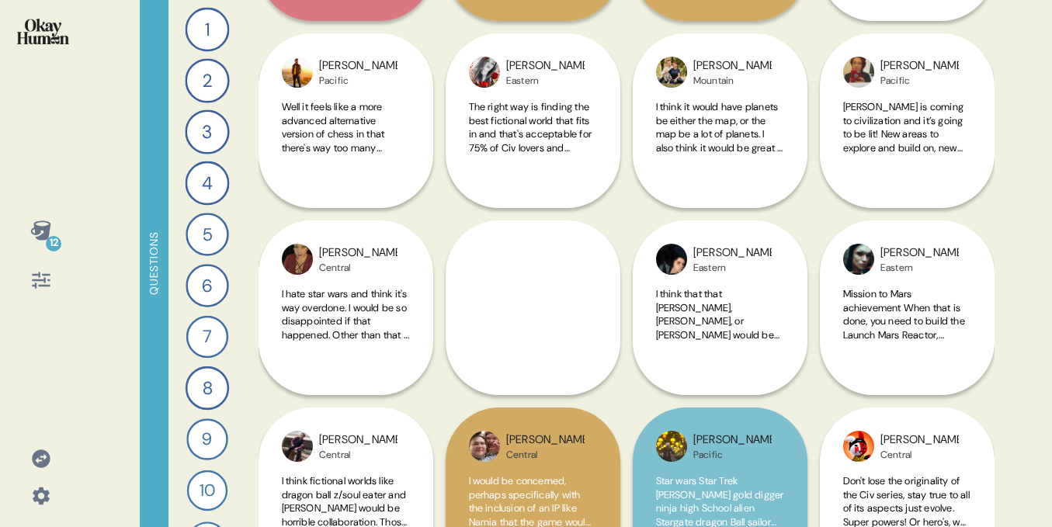
scroll to position [2887, 0]
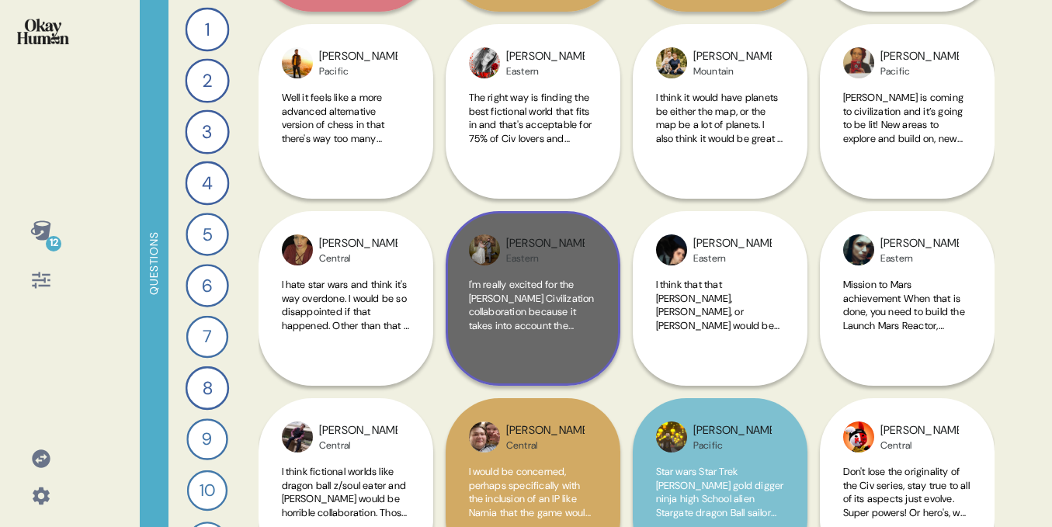
click at [527, 280] on span "I'm really excited for the Harry Potter Civilization collaboration because it t…" at bounding box center [532, 373] width 127 height 190
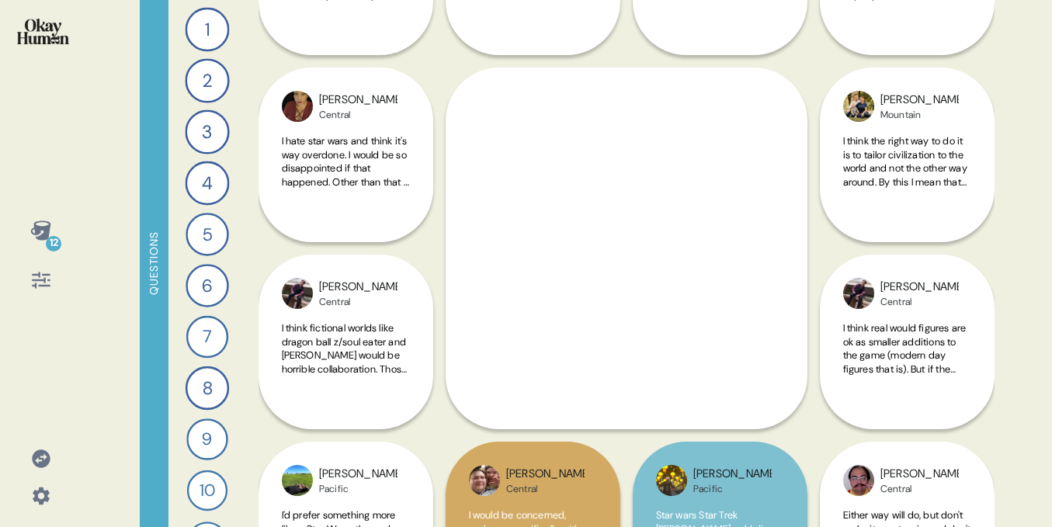
scroll to position [3033, 0]
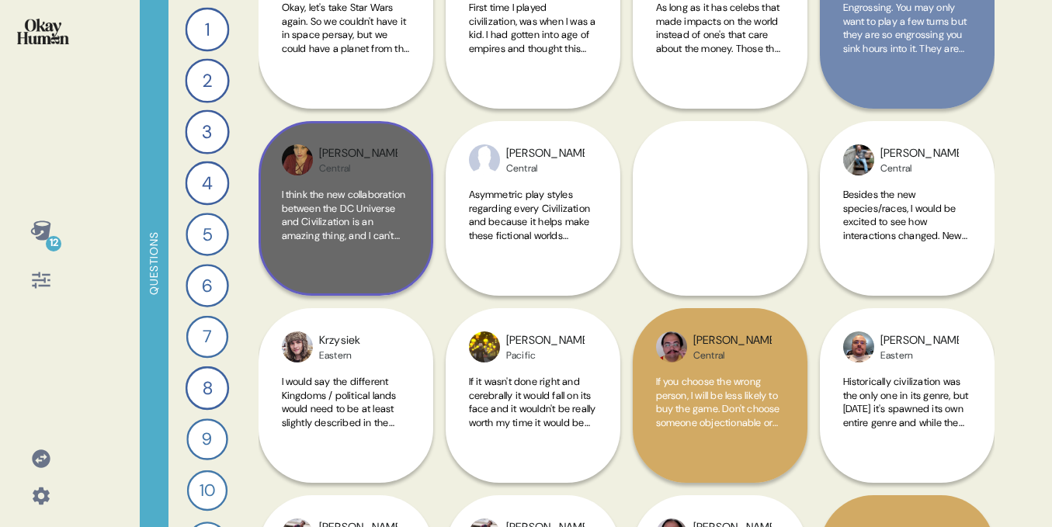
click at [387, 183] on div "Kate Central I think the new collaboration between the DC Universe and Civiliza…" at bounding box center [346, 208] width 175 height 175
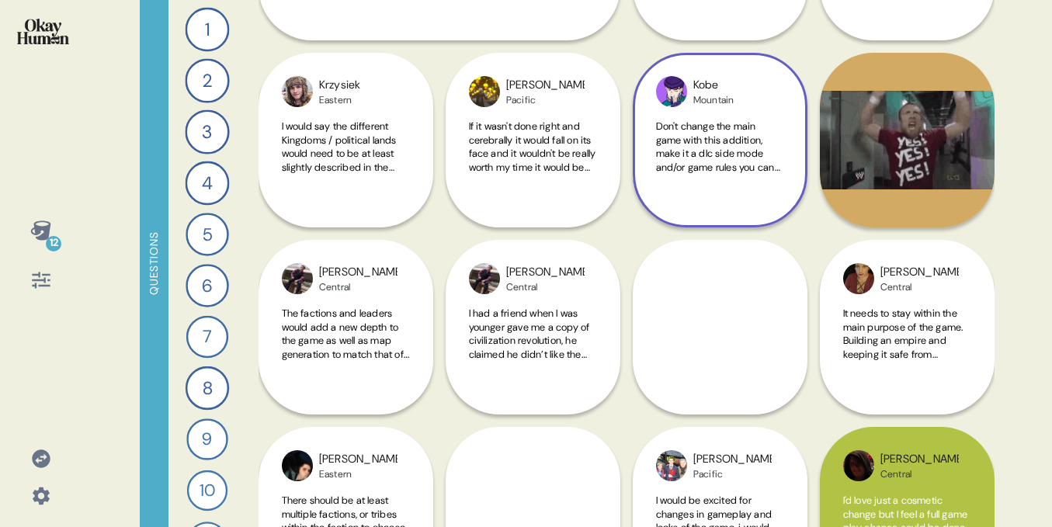
scroll to position [5294, 0]
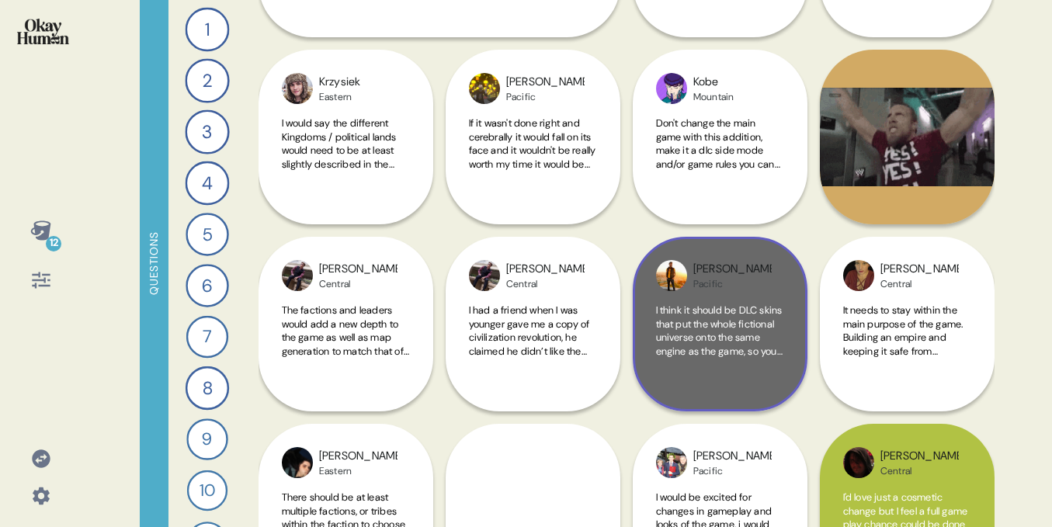
click at [735, 308] on span "I think it should be DLC skins that put the whole fictional universe onto the s…" at bounding box center [719, 372] width 127 height 136
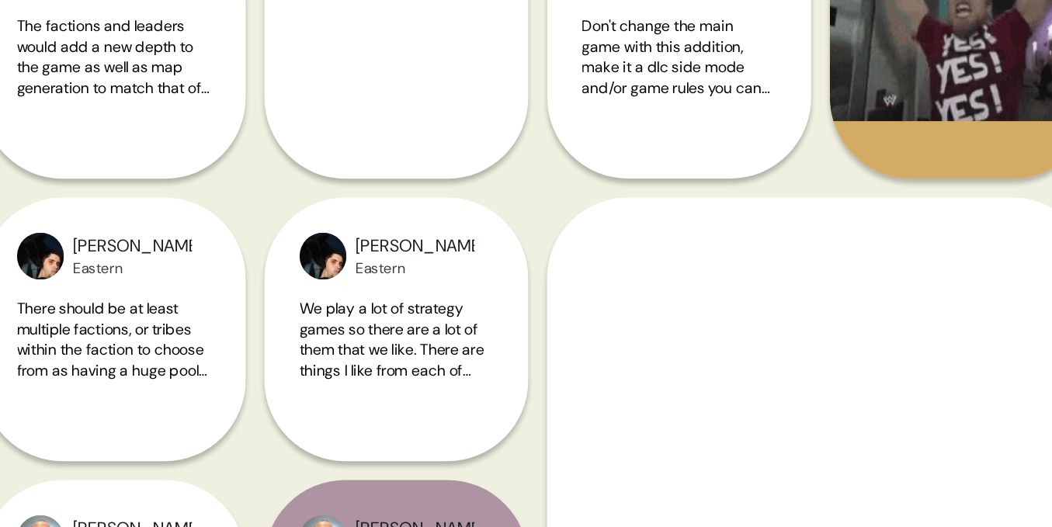
scroll to position [5311, 0]
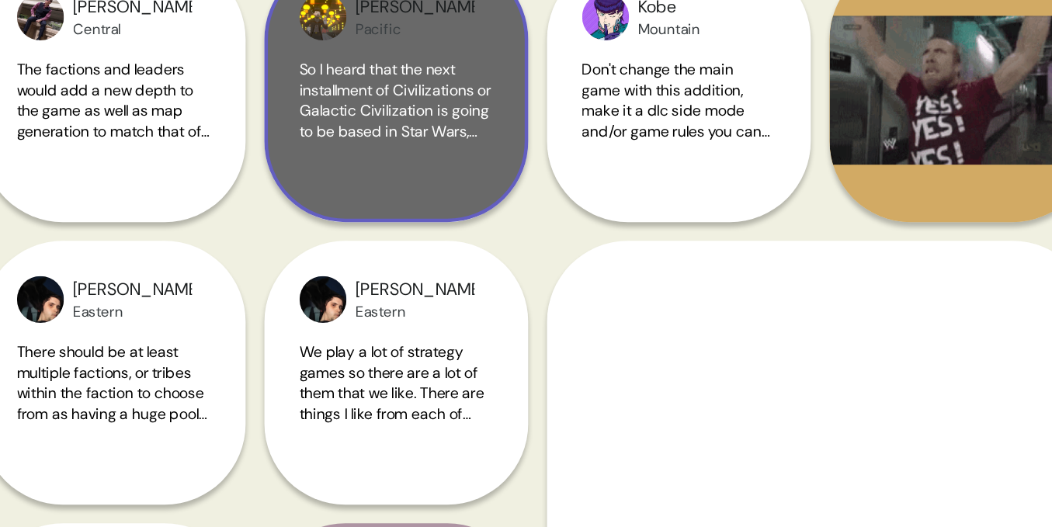
click at [566, 177] on div "So I heard that the next installment of Civilizations or Galactic Civilization …" at bounding box center [533, 141] width 128 height 85
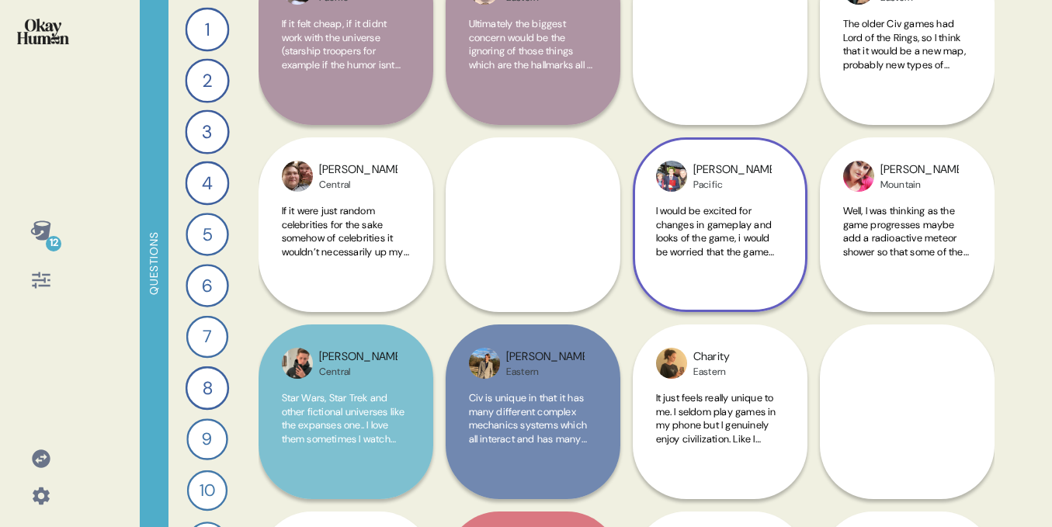
scroll to position [5972, 0]
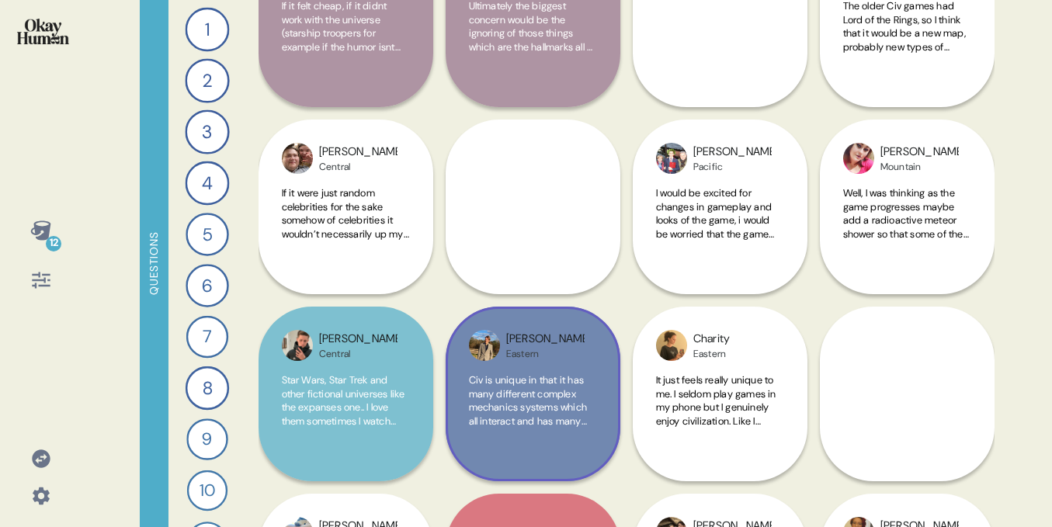
click at [538, 207] on div "Isaac Eastern Civ is unique in that it has many different complex mechanics sys…" at bounding box center [533, 301] width 175 height 362
click at [604, 232] on div "Isaac Eastern Civ is unique in that it has many different complex mechanics sys…" at bounding box center [533, 301] width 175 height 362
click at [598, 229] on div "Isaac Eastern Civ is unique in that it has many different complex mechanics sys…" at bounding box center [533, 301] width 175 height 362
click at [530, 214] on div "Isaac Eastern Civ is unique in that it has many different complex mechanics sys…" at bounding box center [533, 301] width 175 height 362
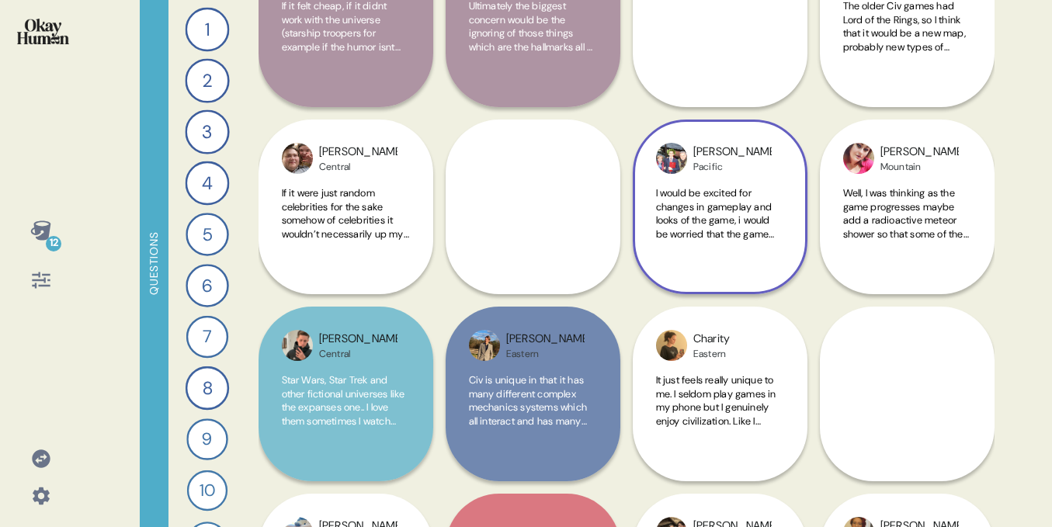
click at [680, 50] on div "Andrea Pacific I would be excited for changes in gameplay and looks of the game…" at bounding box center [720, 19] width 175 height 549
click at [715, 66] on div "Andrea Pacific I would be excited for changes in gameplay and looks of the game…" at bounding box center [720, 19] width 175 height 549
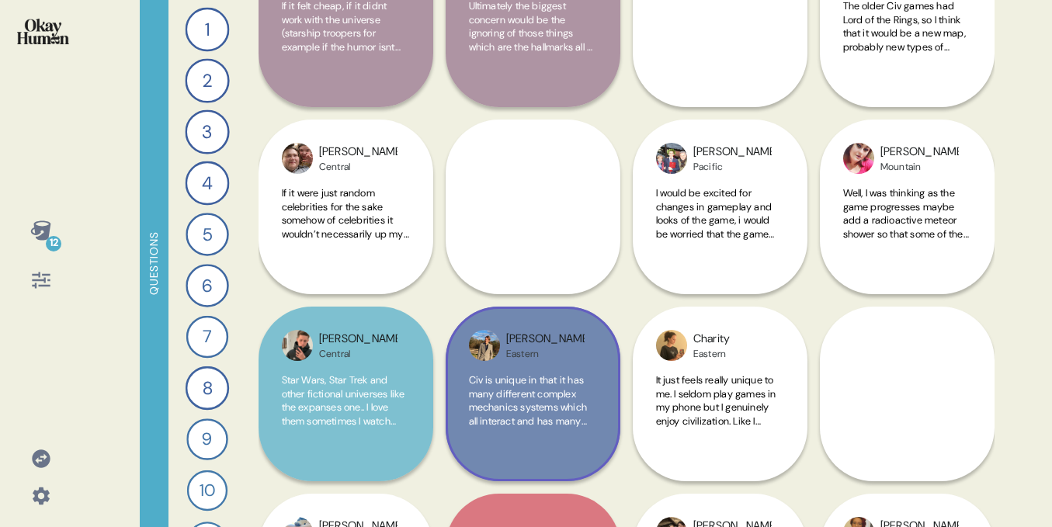
click at [523, 237] on div "Isaac Eastern Civ is unique in that it has many different complex mechanics sys…" at bounding box center [533, 301] width 175 height 362
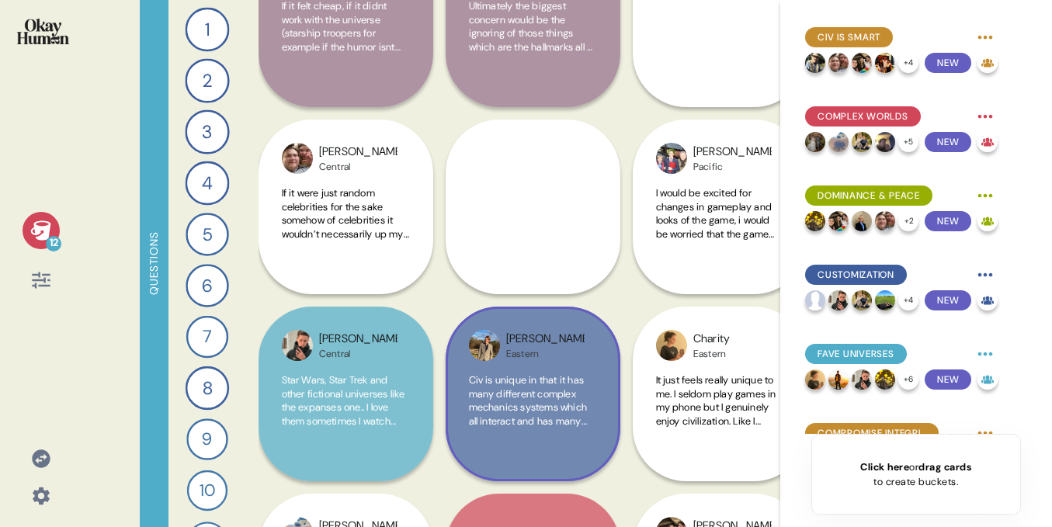
click at [538, 225] on div "Isaac Eastern Civ is unique in that it has many different complex mechanics sys…" at bounding box center [533, 301] width 175 height 362
click at [37, 234] on icon at bounding box center [41, 231] width 22 height 22
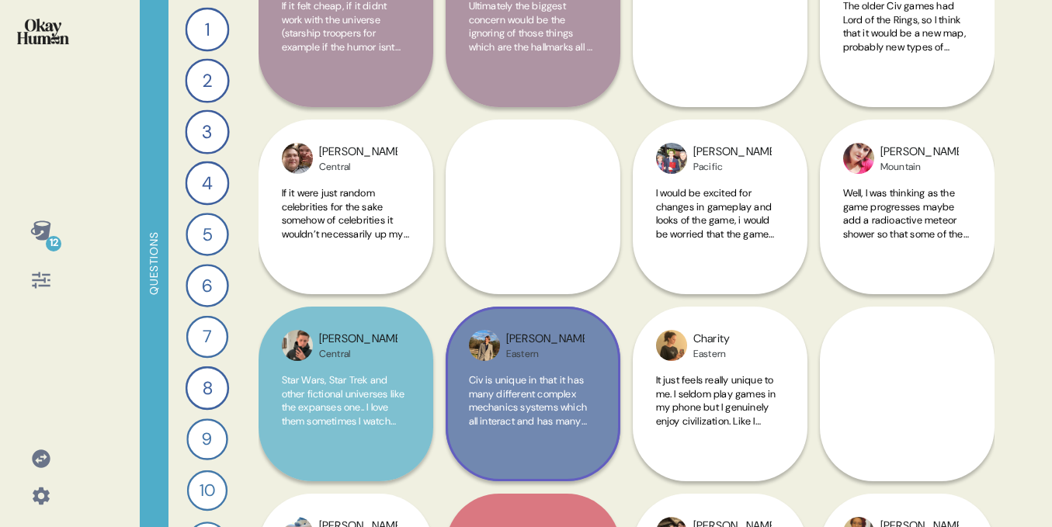
click at [521, 206] on div "Isaac Eastern Civ is unique in that it has many different complex mechanics sys…" at bounding box center [533, 301] width 175 height 362
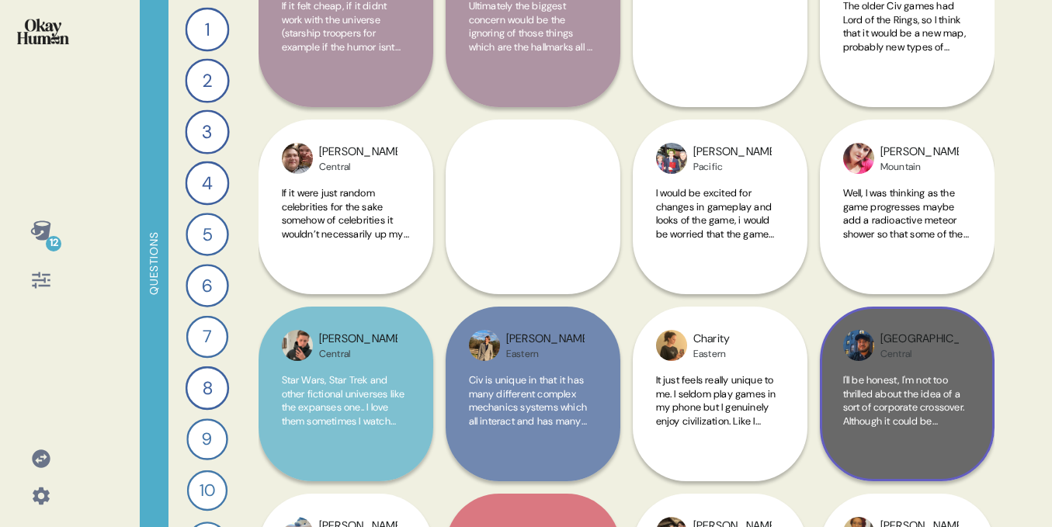
click at [886, 354] on div "Central" at bounding box center [919, 354] width 78 height 12
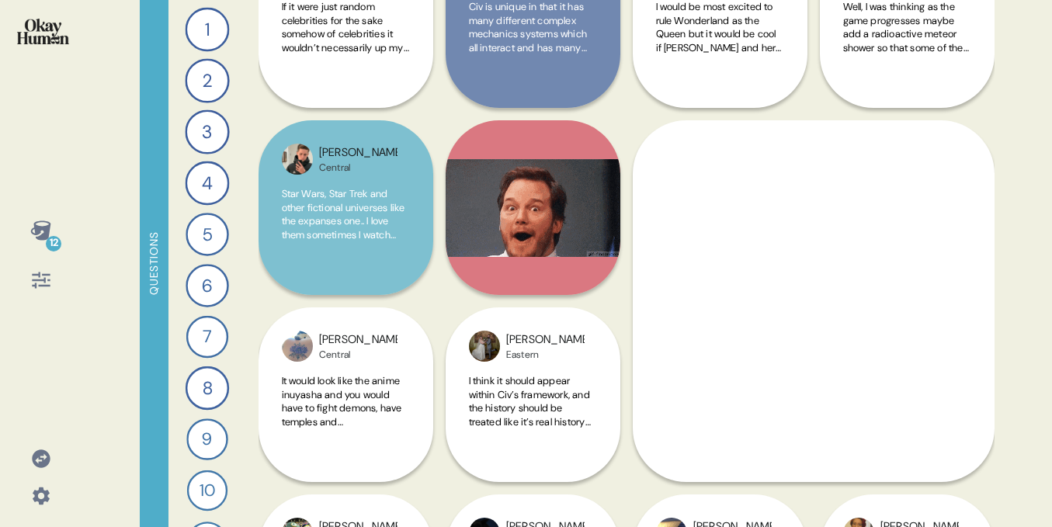
scroll to position [6164, 0]
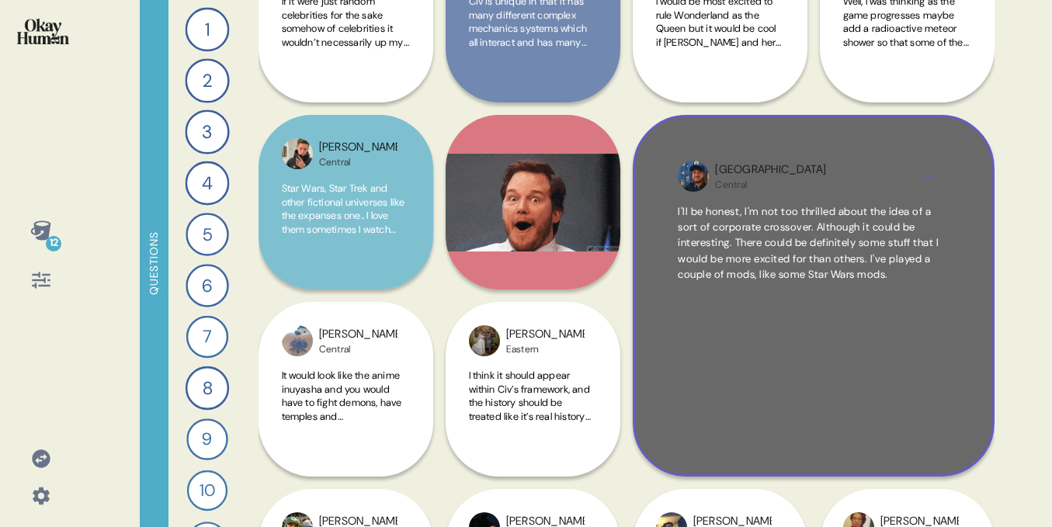
click at [793, 193] on div "Devon Central I'll be honest, I'm not too thrilled about the idea of a sort of …" at bounding box center [814, 296] width 362 height 362
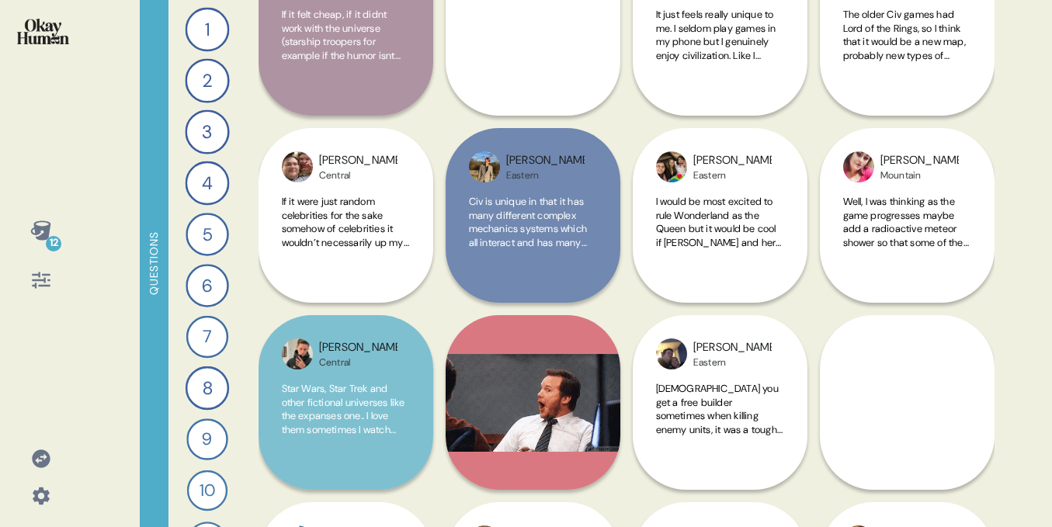
scroll to position [5954, 0]
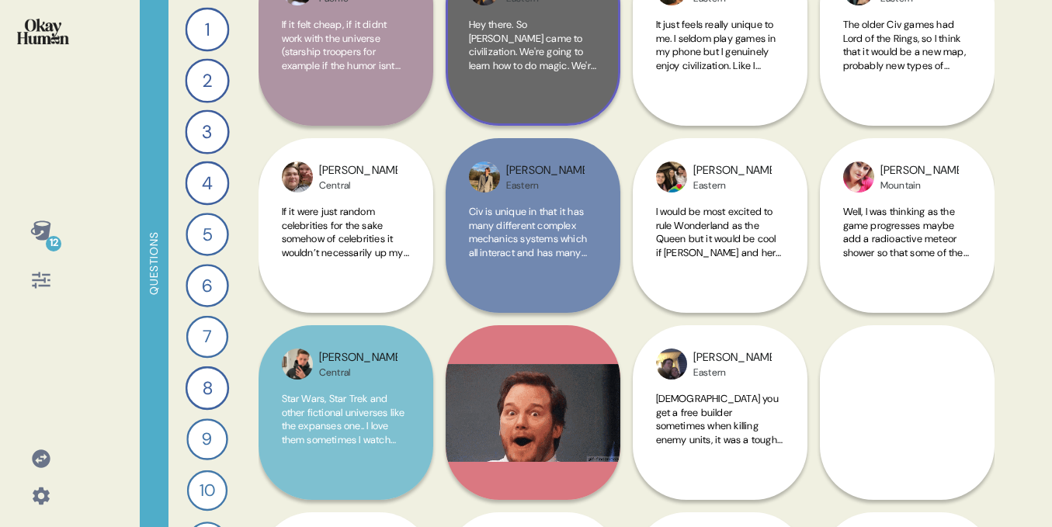
click at [541, 92] on div "Hey there. So Harry Potter came to civilization. We're going to learn how to do…" at bounding box center [533, 60] width 128 height 85
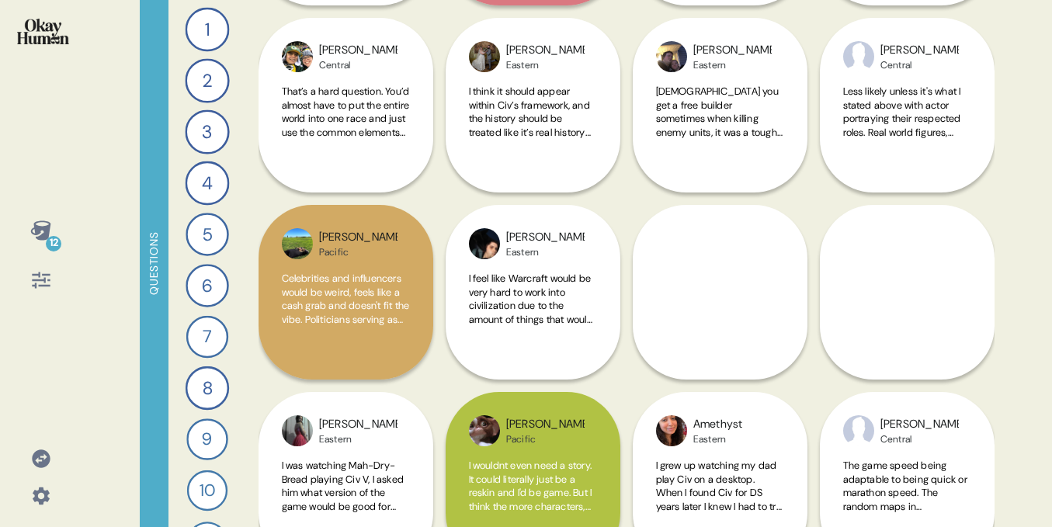
scroll to position [6639, 0]
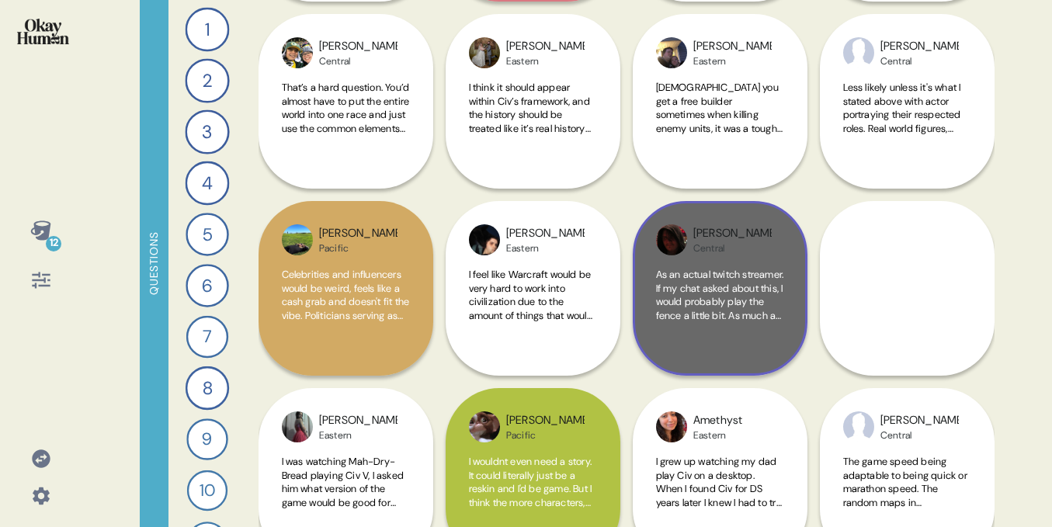
click at [737, 257] on div "Mikel Central As an actual twitch streamer. If my chat asked about this, I woul…" at bounding box center [720, 288] width 175 height 175
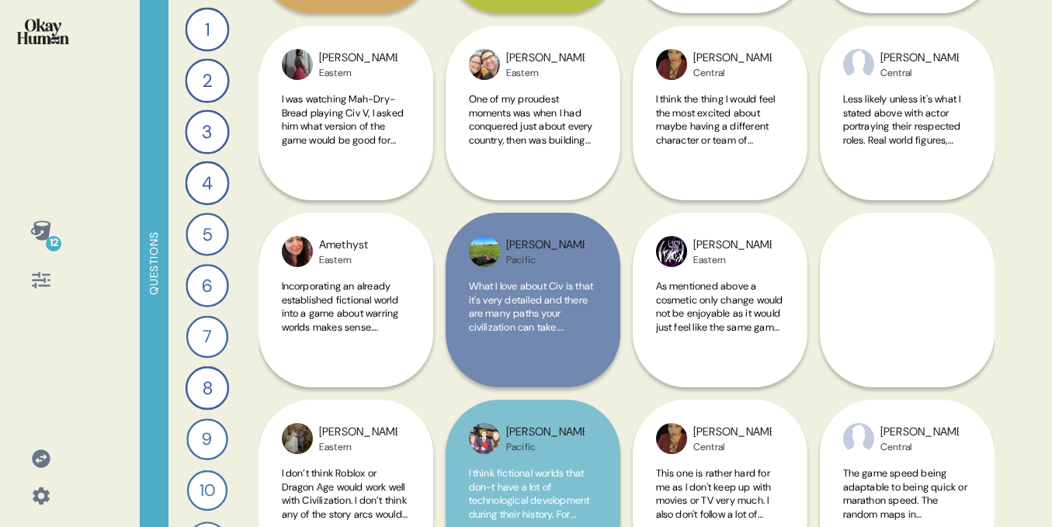
scroll to position [7013, 0]
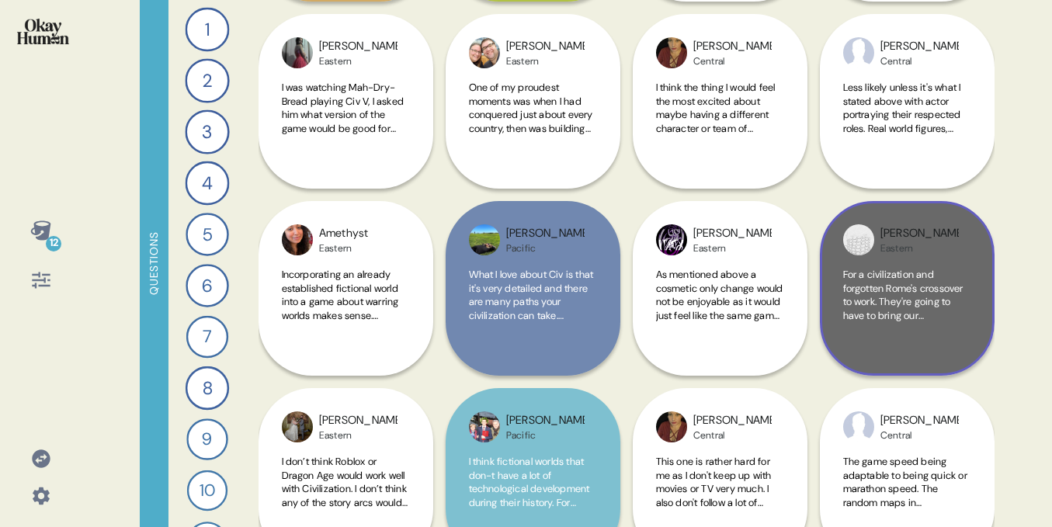
click at [884, 282] on span "For a civilization and forgotten Rome's crossover to work. They're going to hav…" at bounding box center [903, 342] width 120 height 149
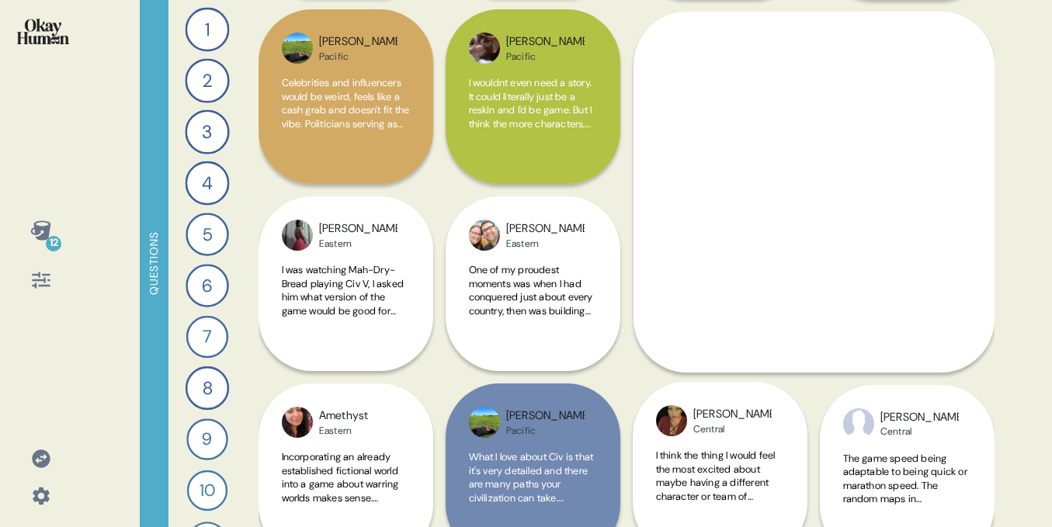
scroll to position [6826, 0]
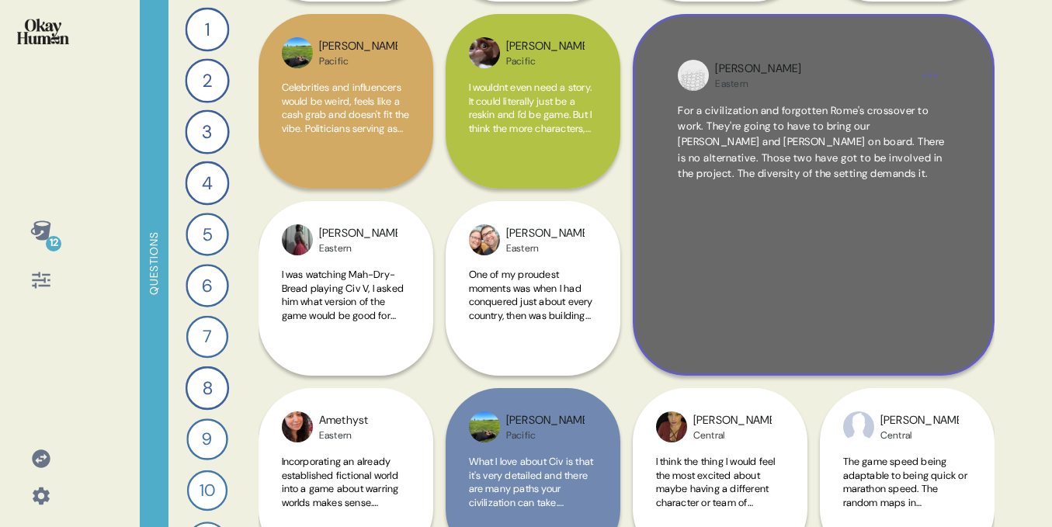
click at [853, 81] on div "James Eastern" at bounding box center [813, 76] width 196 height 30
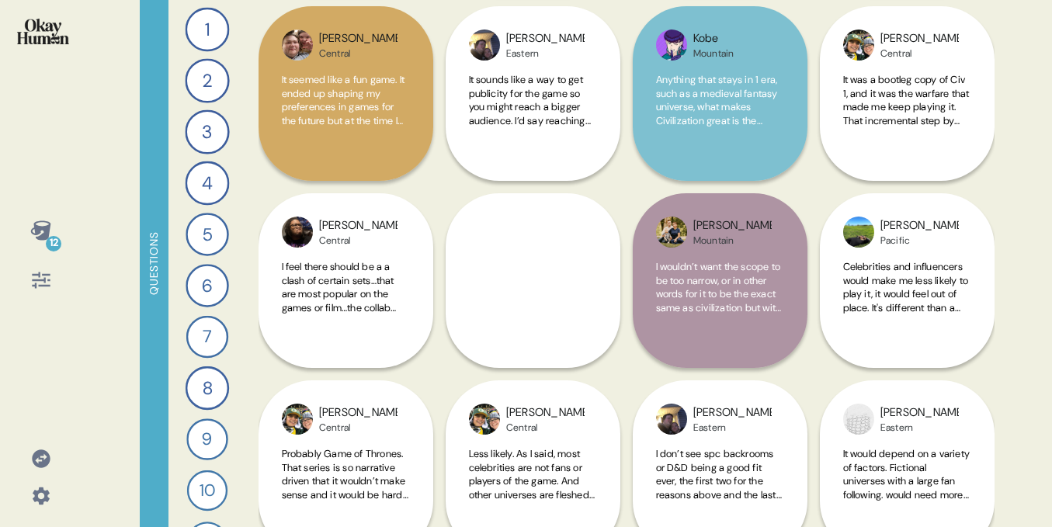
scroll to position [8307, 0]
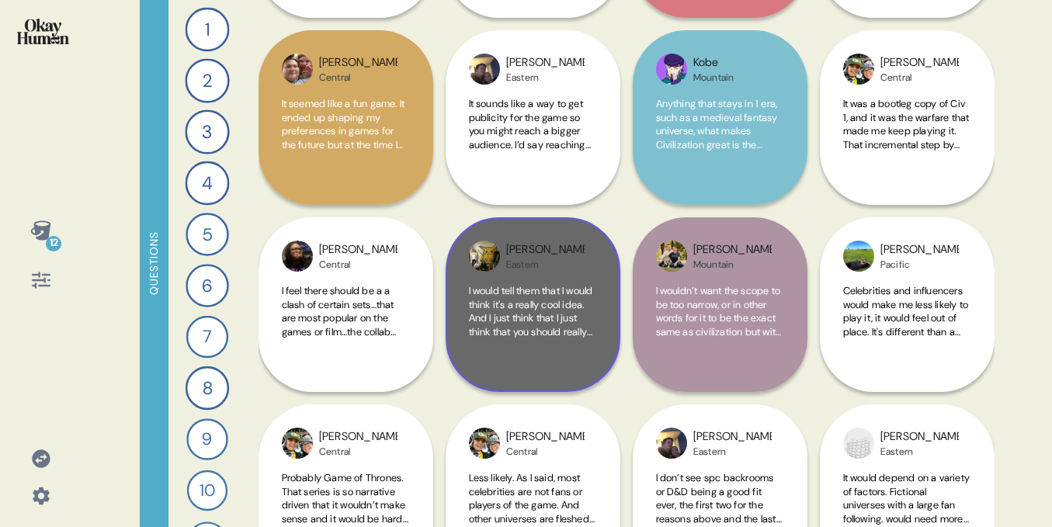
click at [543, 257] on div "Aaron Eastern" at bounding box center [545, 256] width 78 height 30
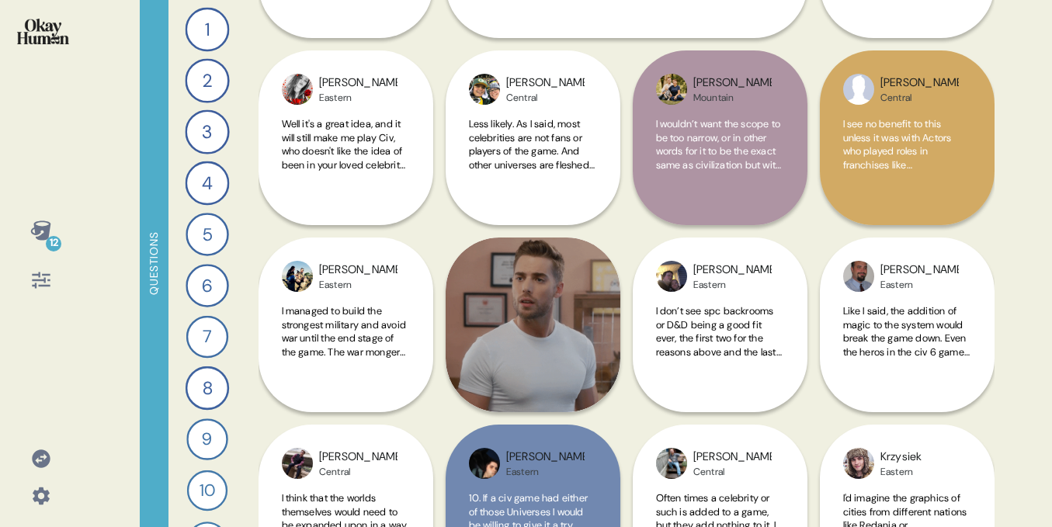
scroll to position [8850, 0]
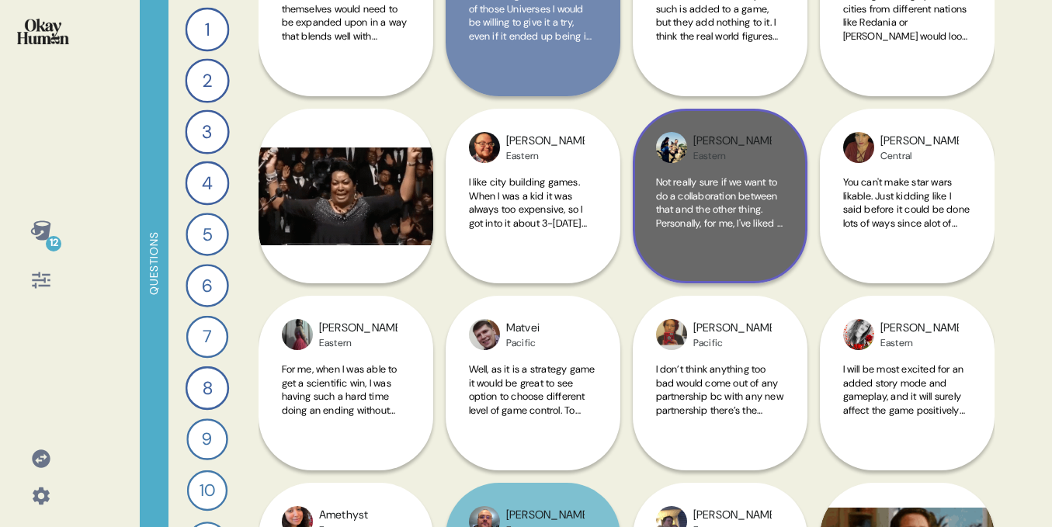
click at [731, 186] on span "Not really sure if we want to do a collaboration between that and the other thi…" at bounding box center [719, 229] width 127 height 109
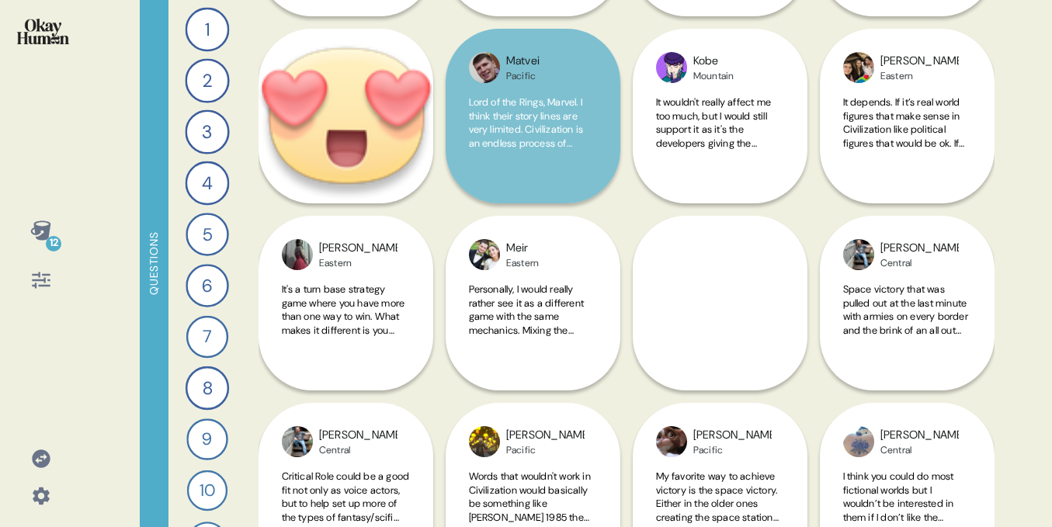
scroll to position [10784, 0]
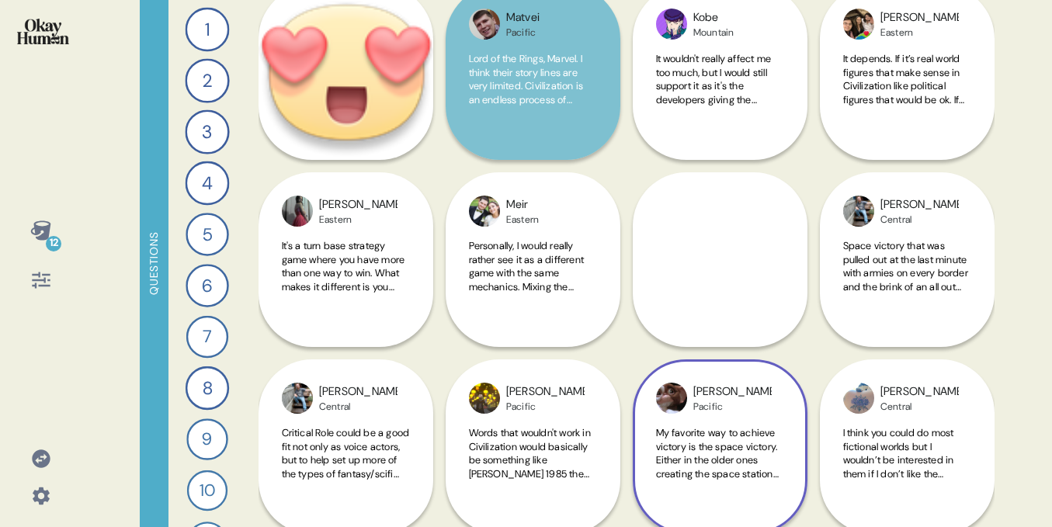
click at [701, 259] on div "Jeremiah Pacific My favorite way to achieve victory is the space victory. Eithe…" at bounding box center [720, 353] width 175 height 362
click at [759, 230] on div "Jeremiah Pacific My favorite way to achieve victory is the space victory. Eithe…" at bounding box center [720, 353] width 175 height 362
click at [707, 226] on div "Jeremiah Pacific My favorite way to achieve victory is the space victory. Eithe…" at bounding box center [720, 353] width 175 height 362
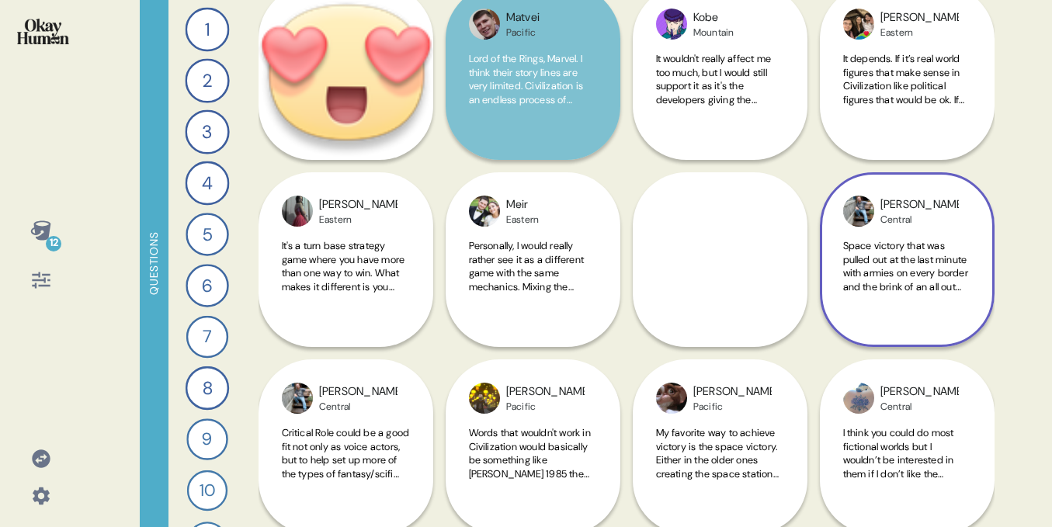
click at [847, 180] on div "David Central Space victory that was pulled out at the last minute with armies …" at bounding box center [907, 259] width 175 height 175
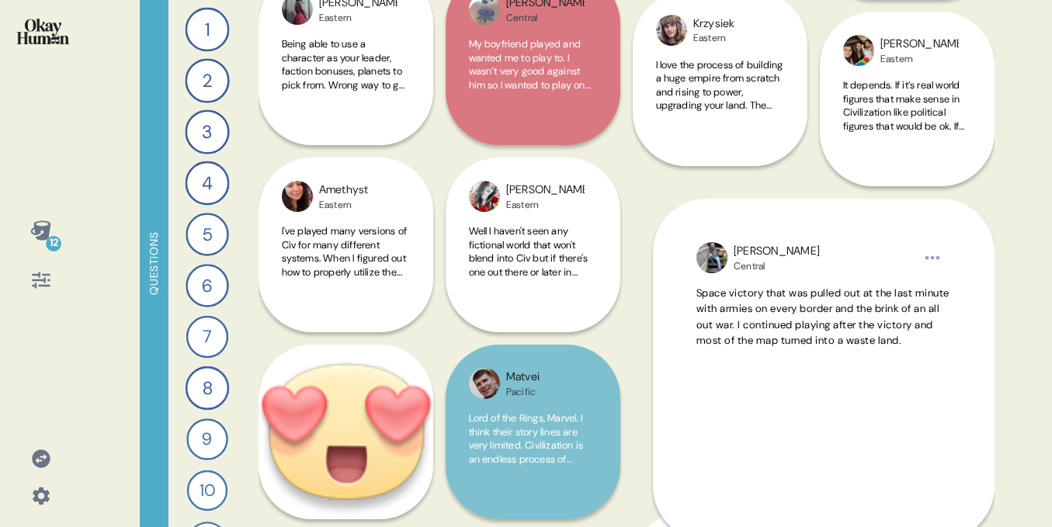
scroll to position [10410, 0]
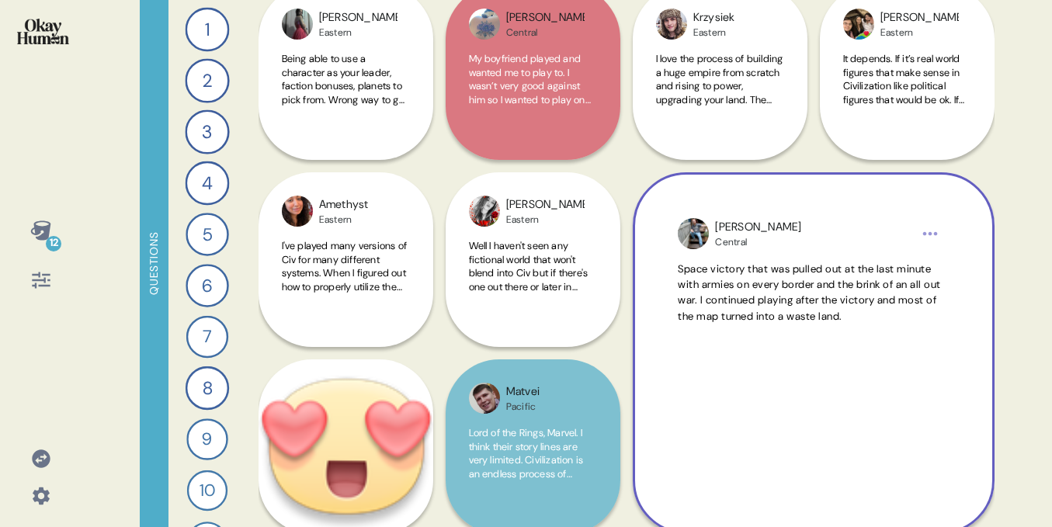
click at [727, 236] on div "Central" at bounding box center [758, 242] width 86 height 12
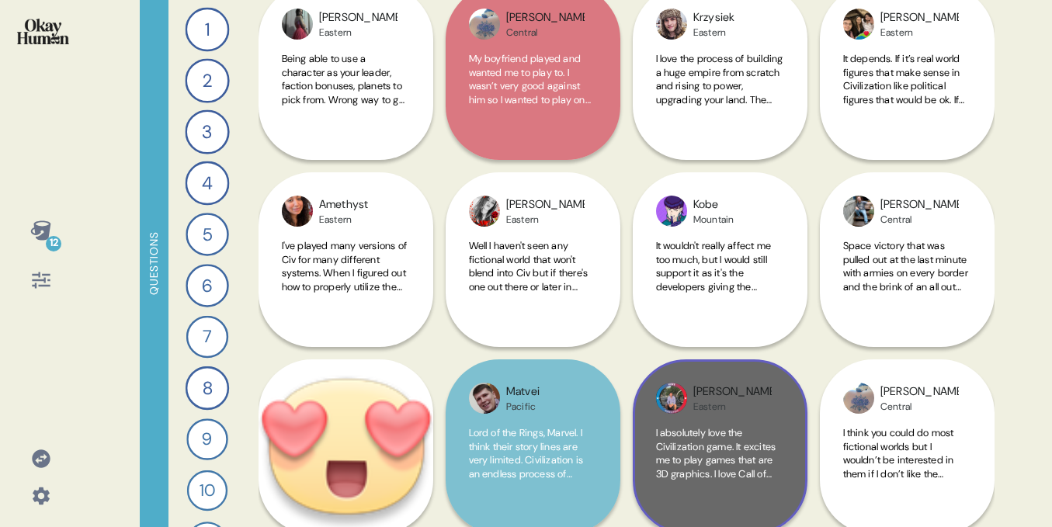
click at [704, 394] on div "Eric" at bounding box center [732, 392] width 78 height 17
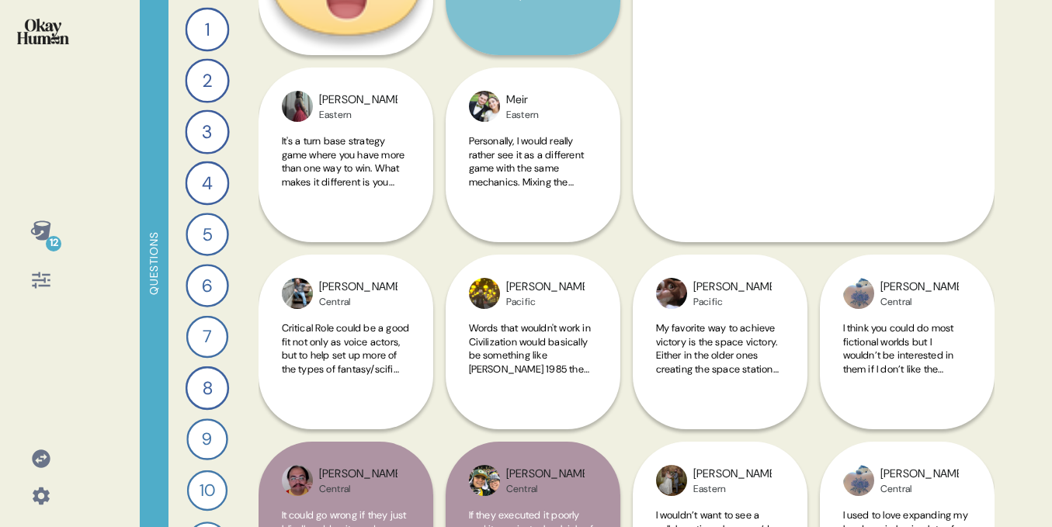
scroll to position [10885, 0]
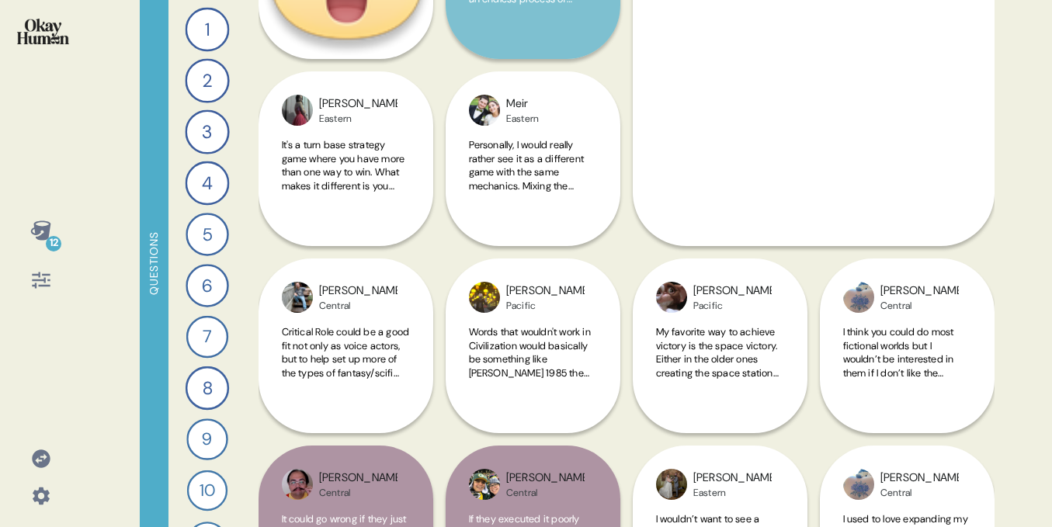
click at [866, 123] on div "I absolutely love the Civilization game. It excites me to play games that are 3…" at bounding box center [813, 87] width 270 height 227
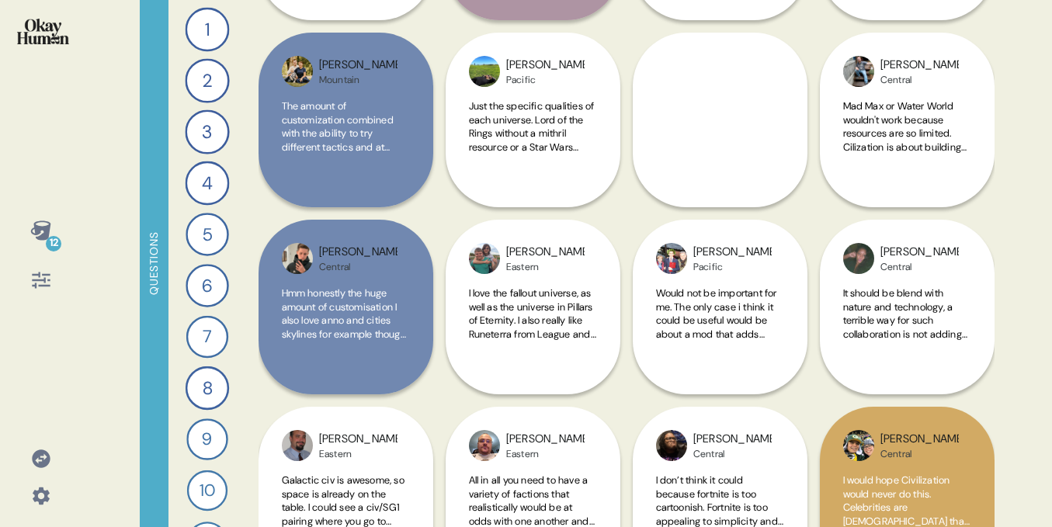
scroll to position [16354, 0]
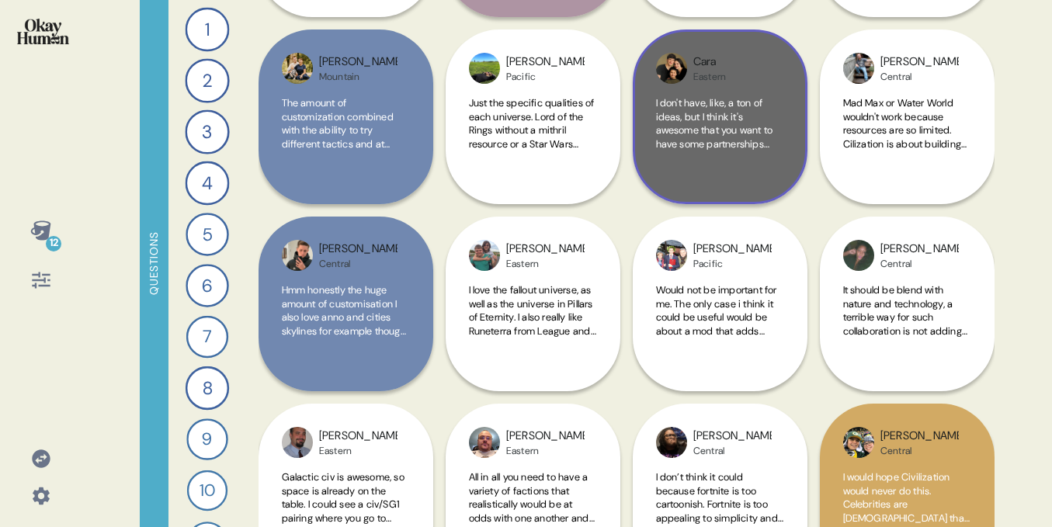
click at [735, 106] on span "I don't have, like, a ton of ideas, but I think it's awesome that you want to h…" at bounding box center [715, 137] width 118 height 82
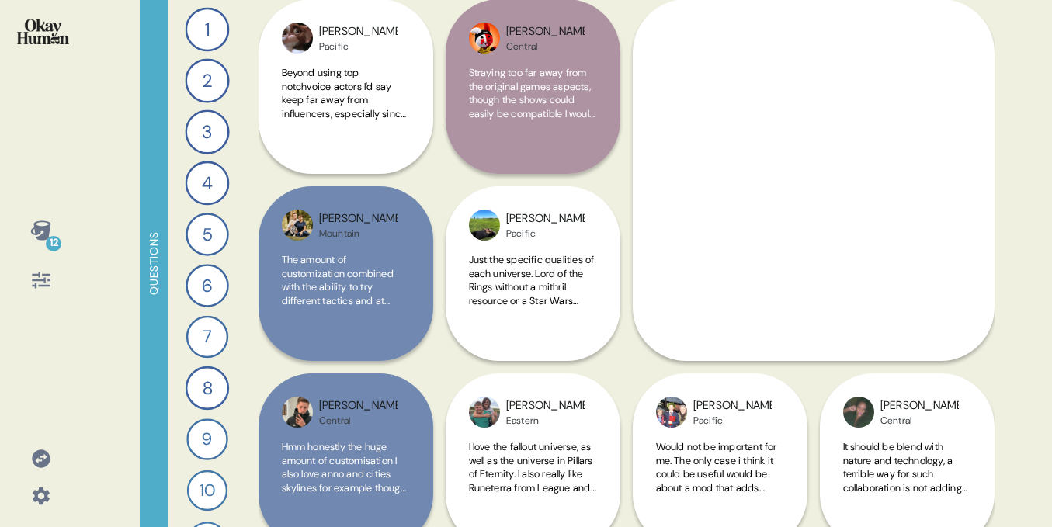
scroll to position [16157, 0]
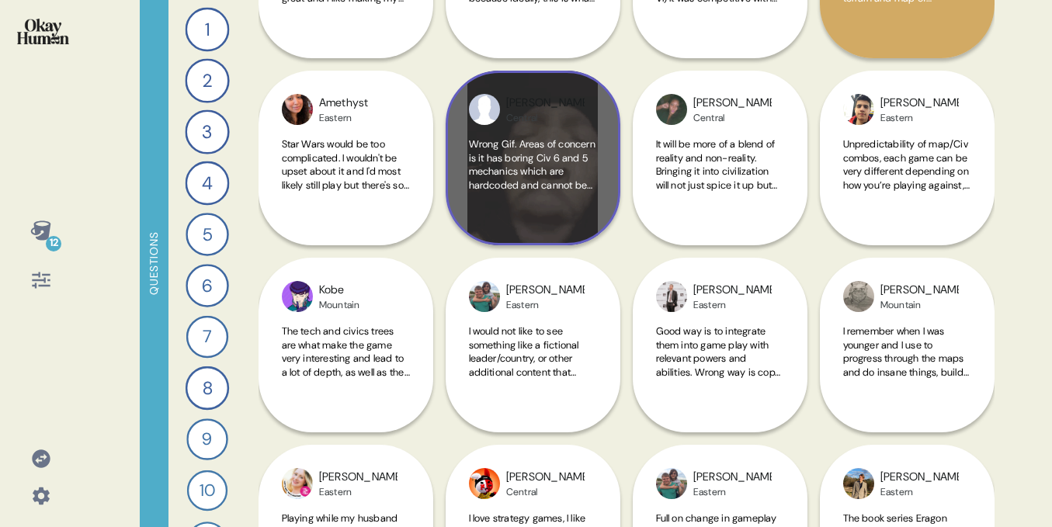
click at [554, 125] on div "Frank Central Wrong Gif. Areas of concern is it has boring Civ 6 and 5 mechanic…" at bounding box center [533, 158] width 175 height 175
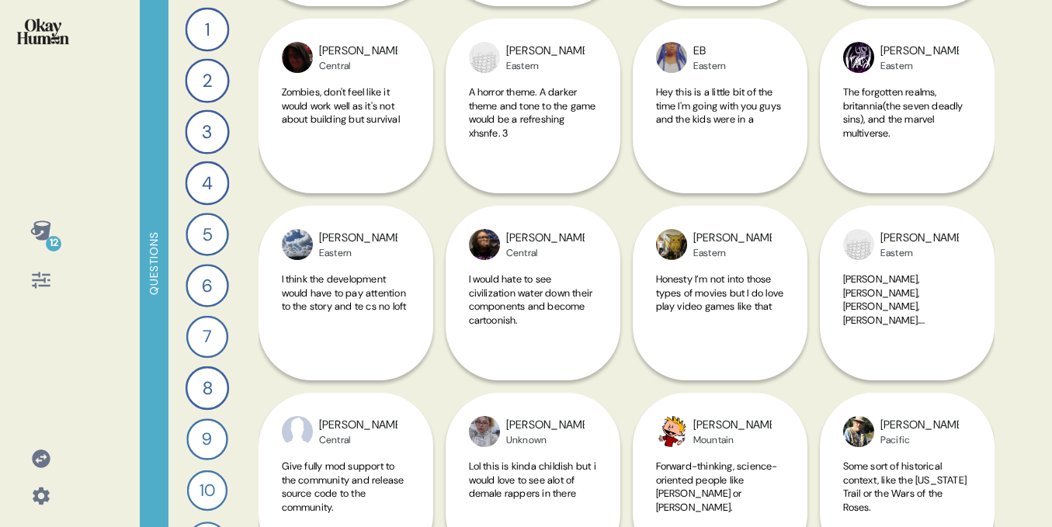
scroll to position [28157, 0]
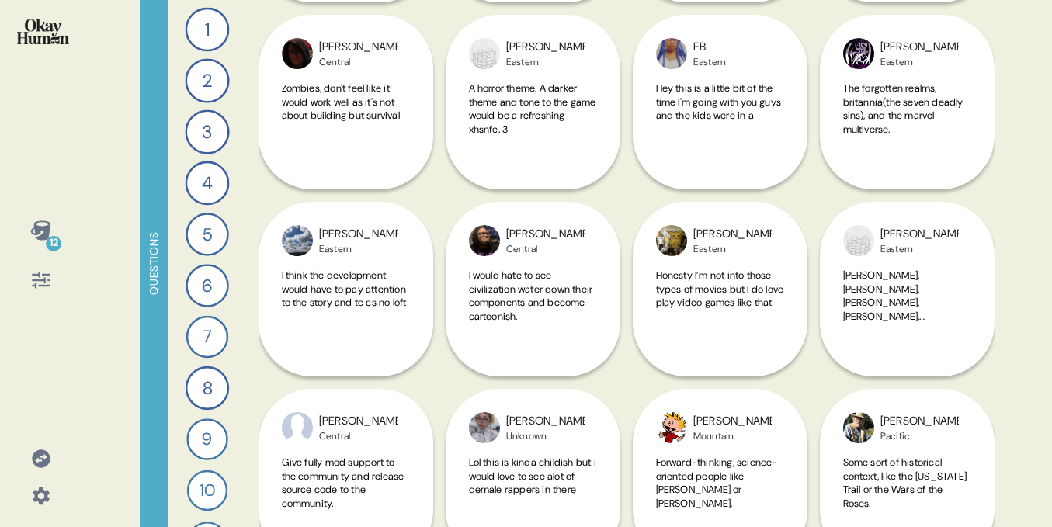
click at [31, 283] on icon at bounding box center [41, 280] width 22 height 22
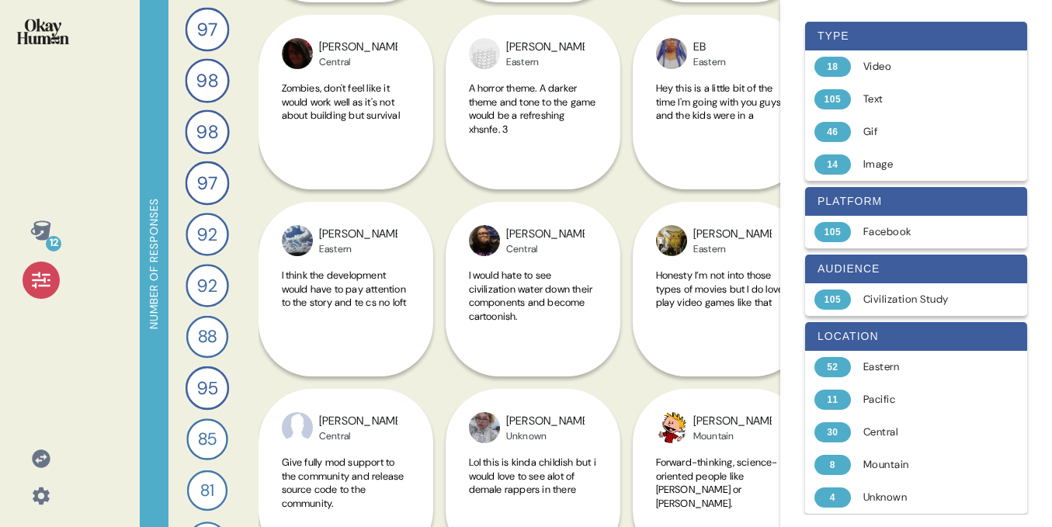
click at [53, 31] on img at bounding box center [43, 32] width 52 height 26
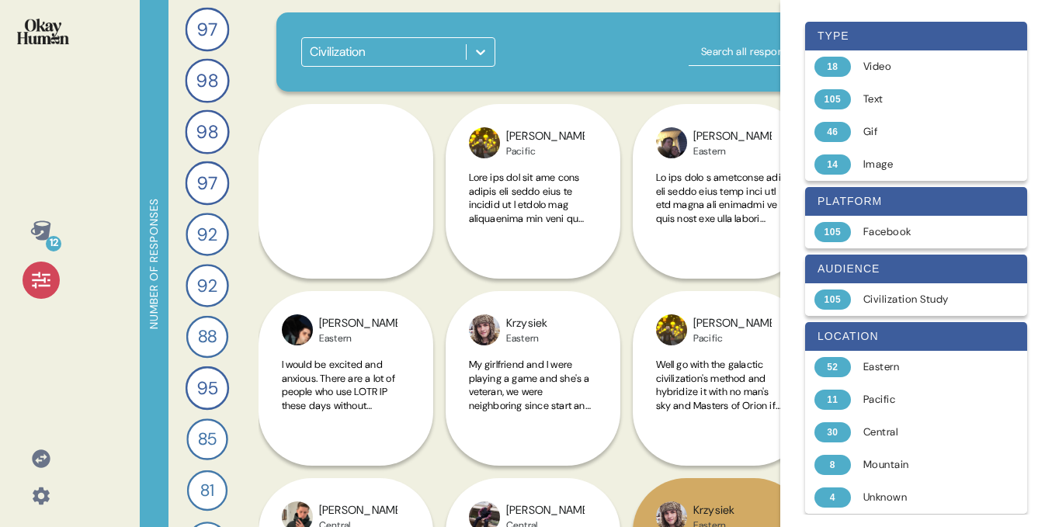
click at [423, 56] on div "Civilization" at bounding box center [384, 52] width 164 height 28
click at [46, 467] on icon at bounding box center [41, 459] width 22 height 22
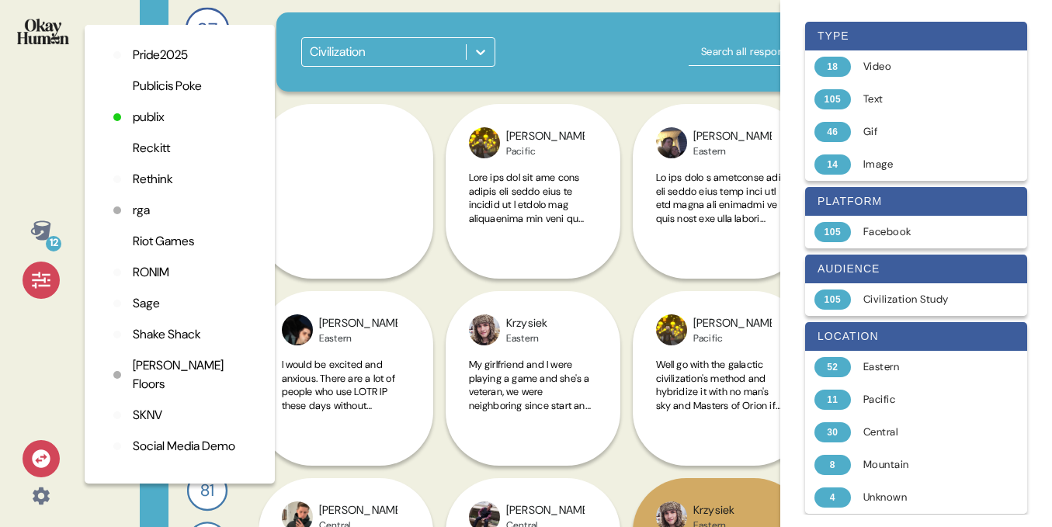
scroll to position [3398, 0]
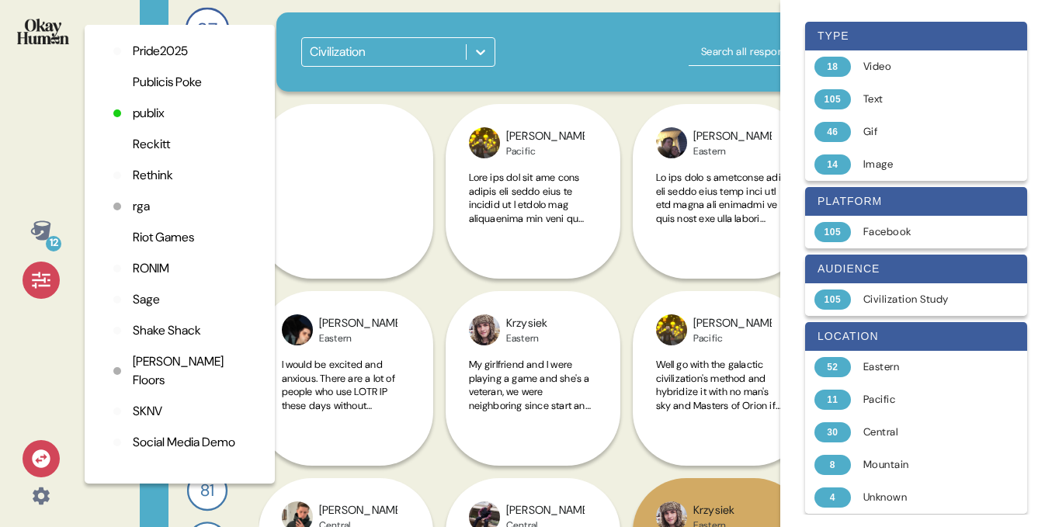
click at [172, 247] on p "Riot Games" at bounding box center [163, 237] width 61 height 19
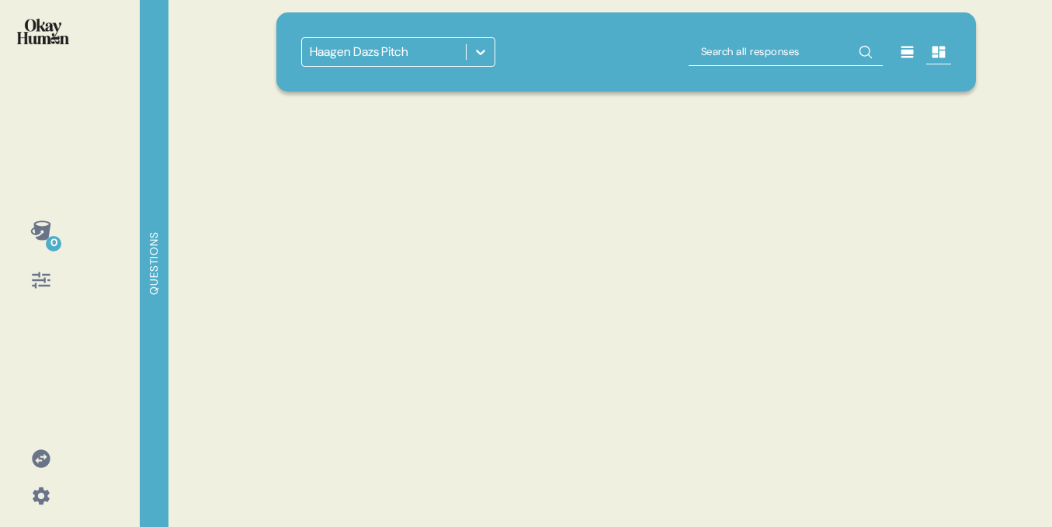
click at [344, 45] on div "Haagen Dazs Pitch" at bounding box center [359, 52] width 99 height 19
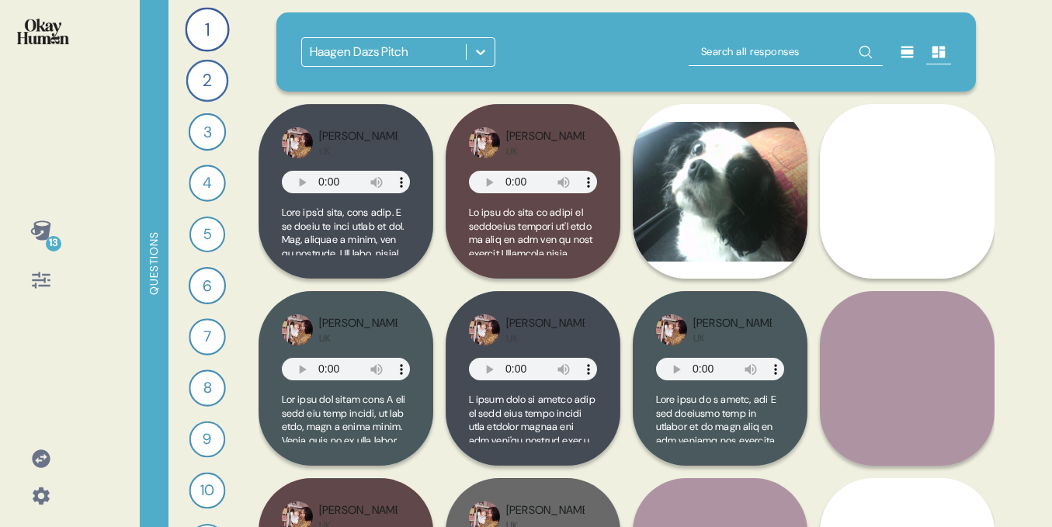
click at [359, 54] on div "Haagen Dazs Pitch" at bounding box center [359, 52] width 99 height 19
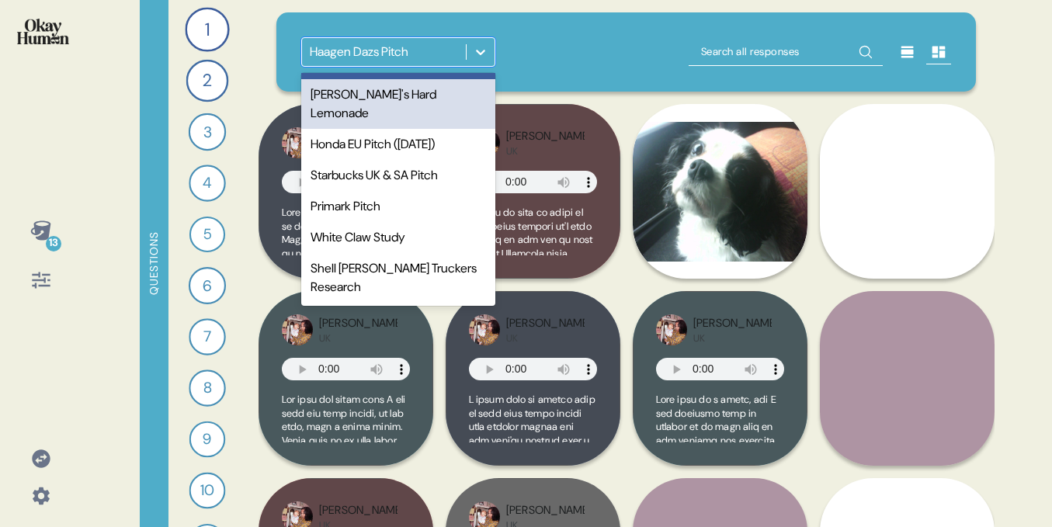
scroll to position [767, 0]
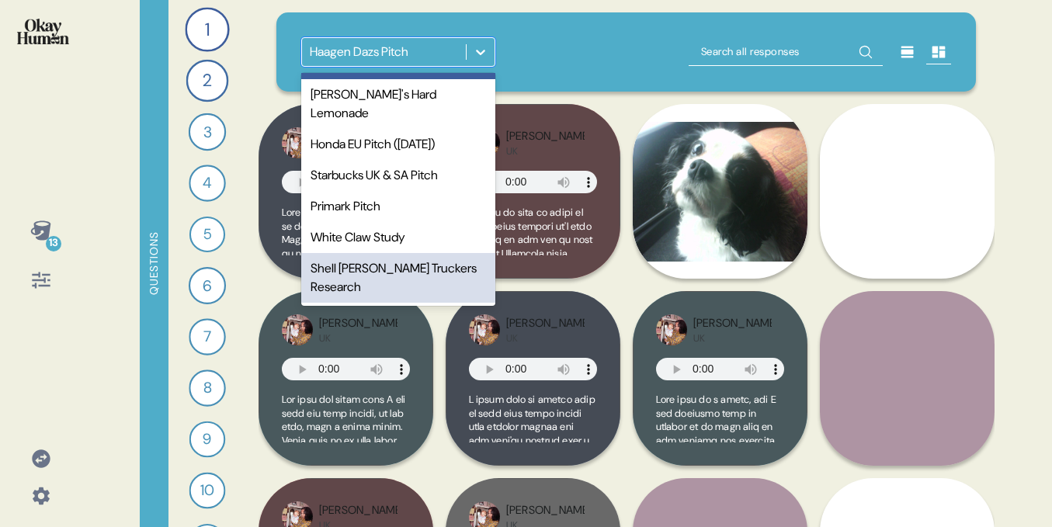
click at [361, 275] on div "Shell Rotella Truckers Research" at bounding box center [398, 278] width 194 height 50
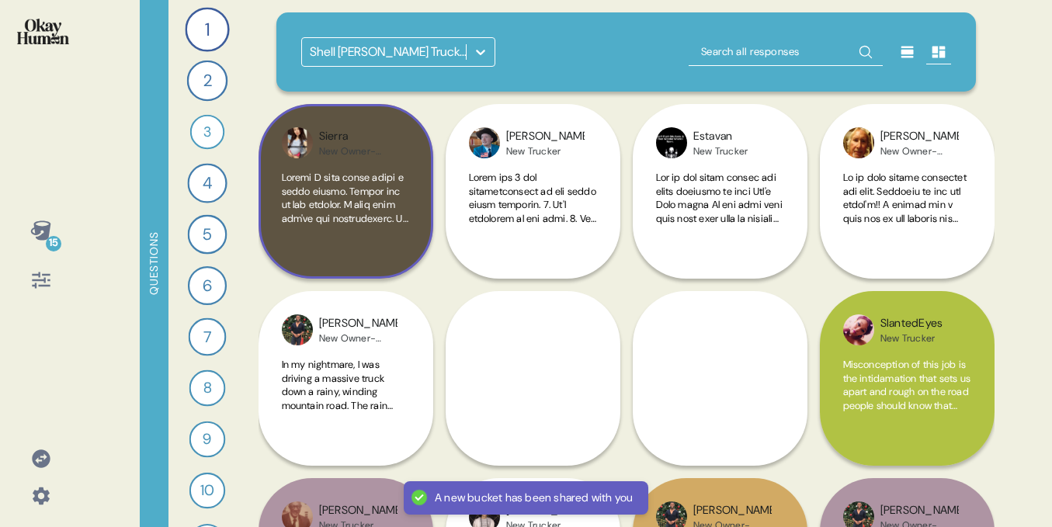
click at [356, 165] on div "Sierra New Owner-Operator" at bounding box center [346, 191] width 175 height 175
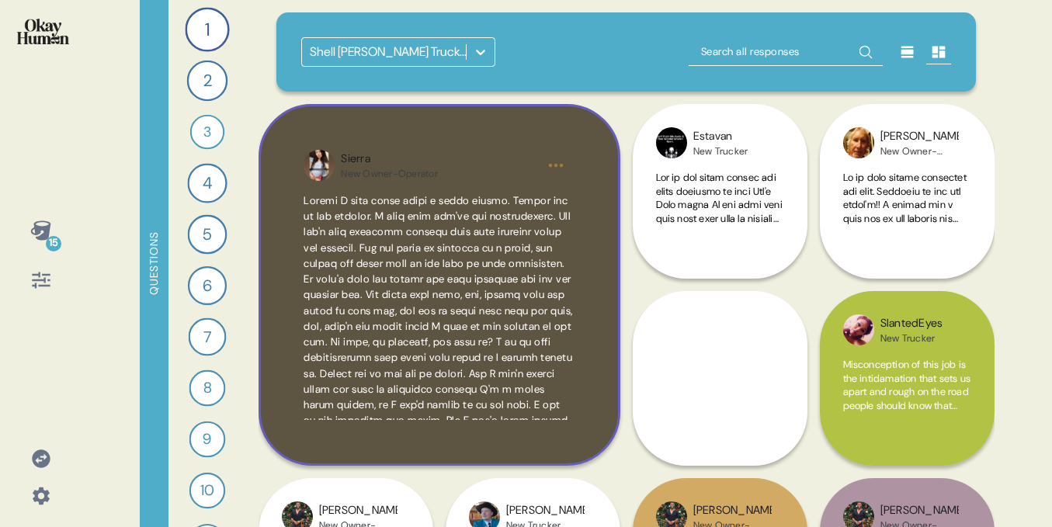
click at [550, 168] on html "15 Questions 1 What do you love most about being a trucker? 107 Responses text …" at bounding box center [526, 263] width 1052 height 527
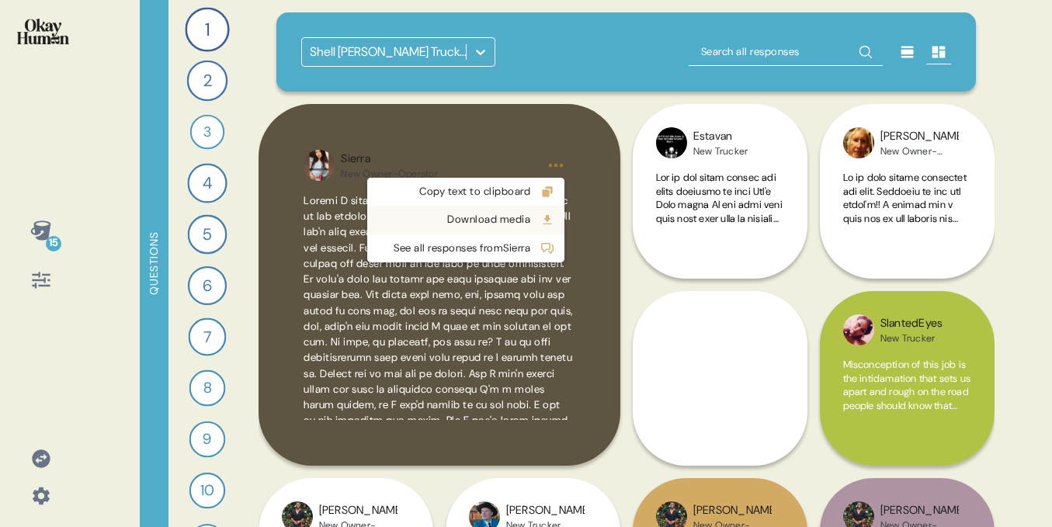
click at [478, 216] on div "Download media" at bounding box center [454, 220] width 154 height 16
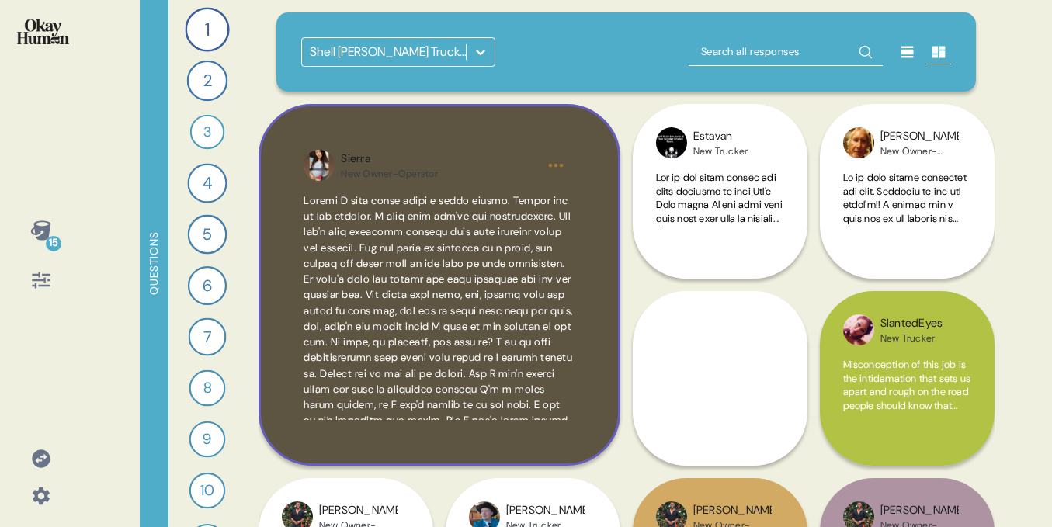
click at [259, 105] on video at bounding box center [440, 285] width 362 height 362
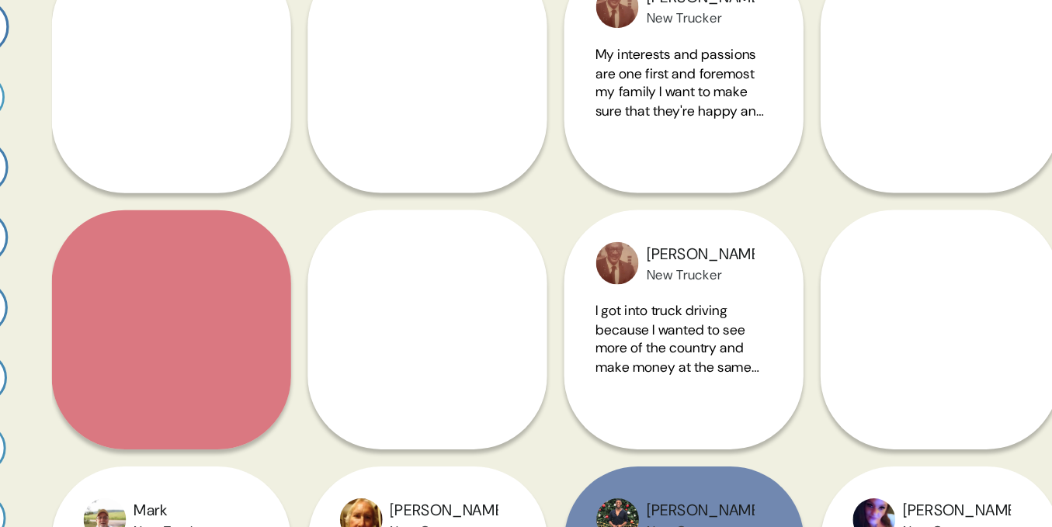
scroll to position [1360, 0]
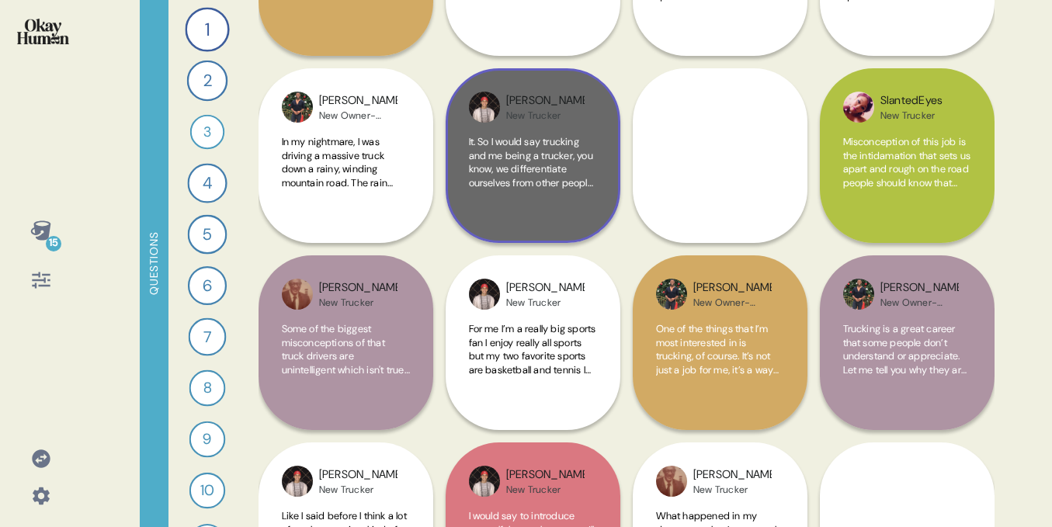
scroll to position [0, 0]
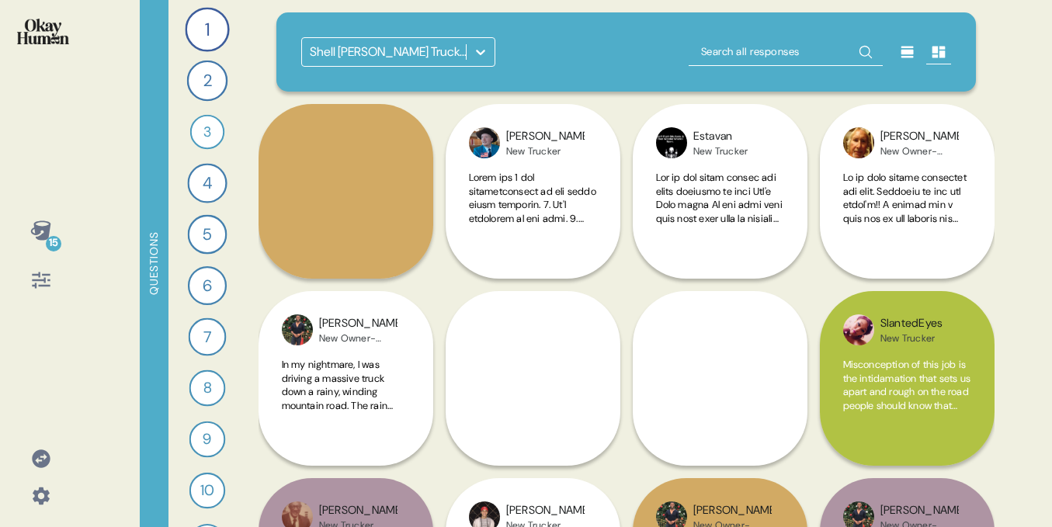
click at [470, 59] on div at bounding box center [481, 52] width 28 height 28
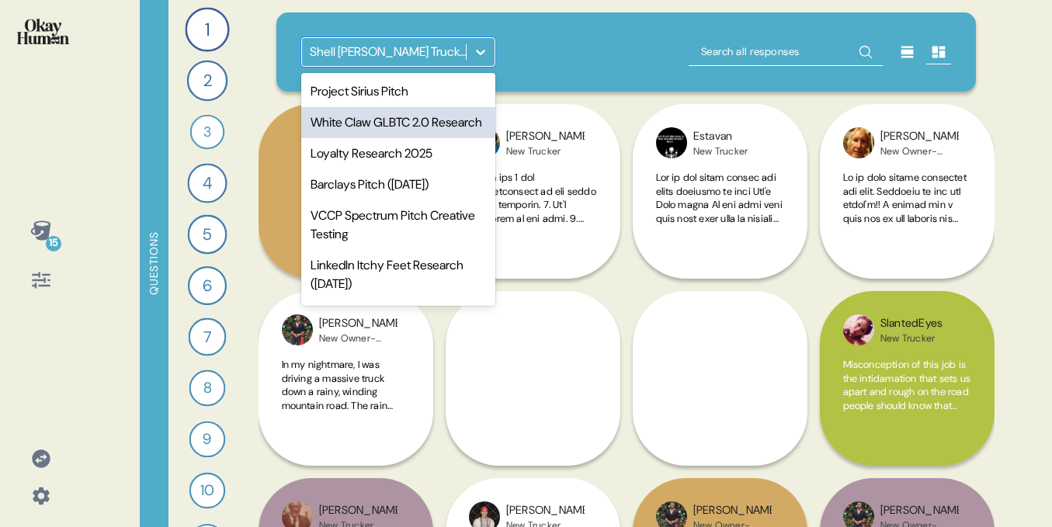
click at [380, 129] on div "White Claw GLBTC 2.0 Research" at bounding box center [398, 122] width 194 height 31
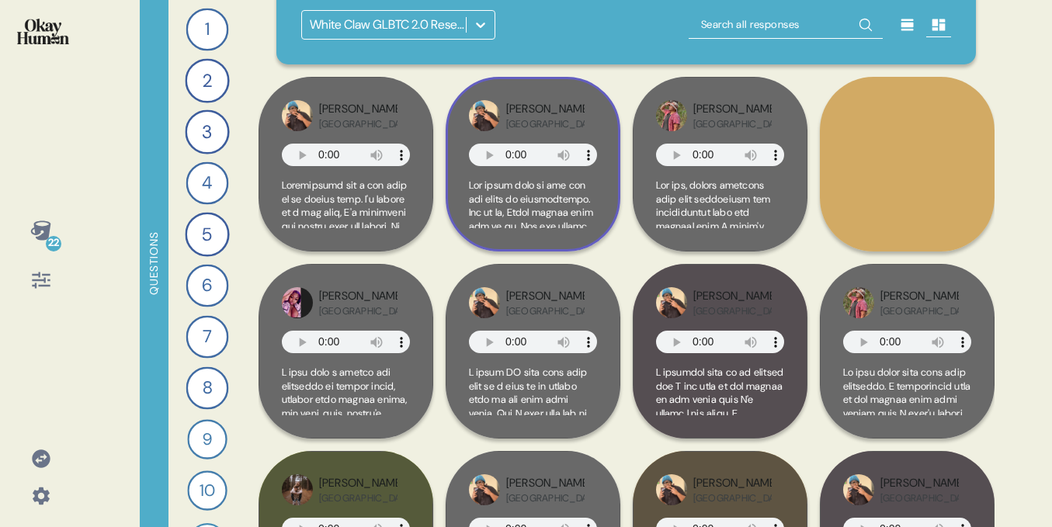
scroll to position [30, 0]
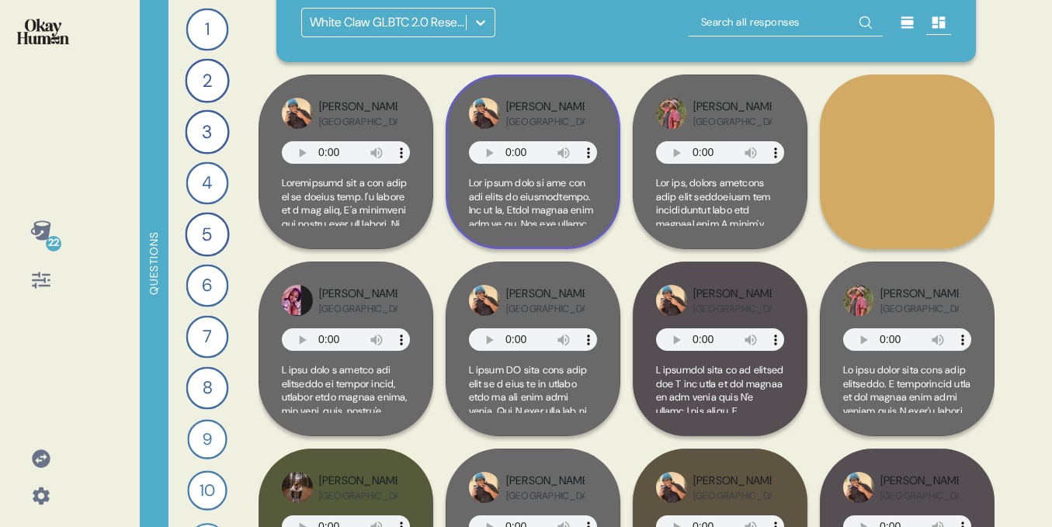
click at [596, 121] on div "Terrance USA" at bounding box center [533, 113] width 128 height 31
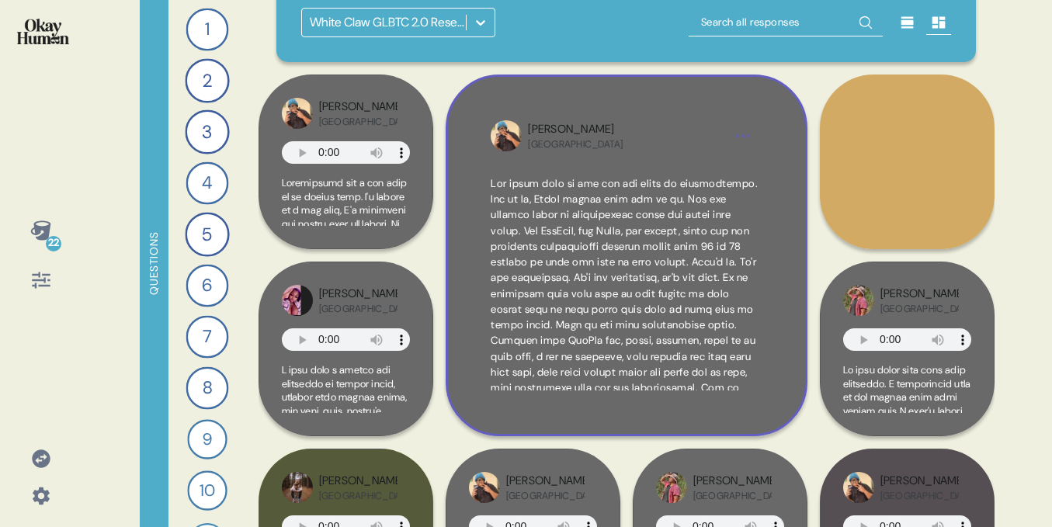
click at [752, 136] on html "22 Questions 1 What’s the biggest challenge you face when it comes to socializi…" at bounding box center [526, 263] width 1052 height 527
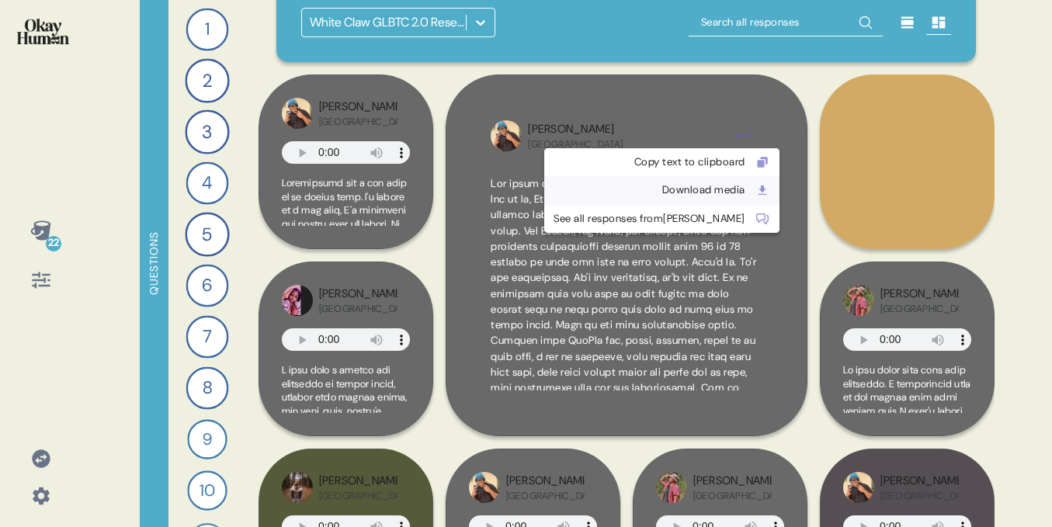
click at [673, 189] on div "Download media" at bounding box center [650, 190] width 192 height 16
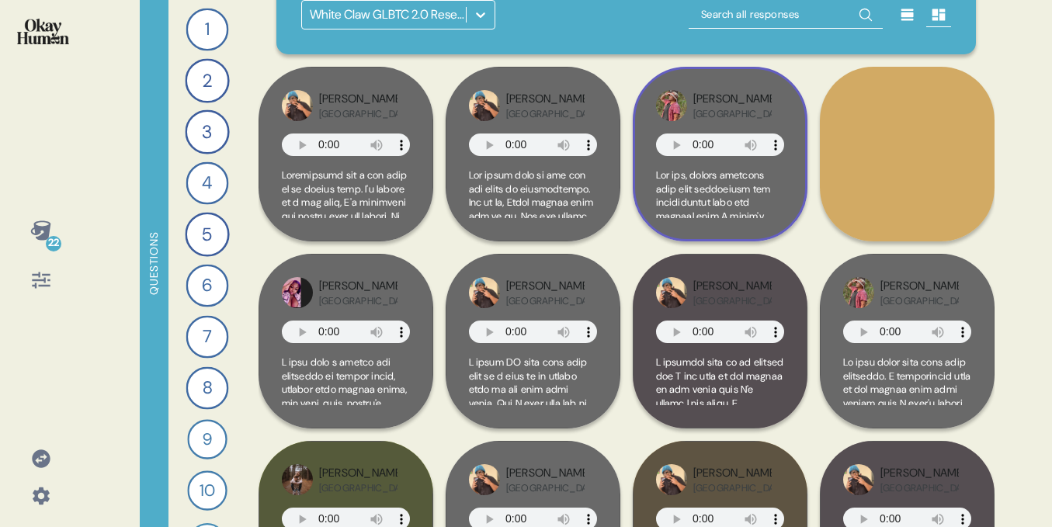
scroll to position [49, 0]
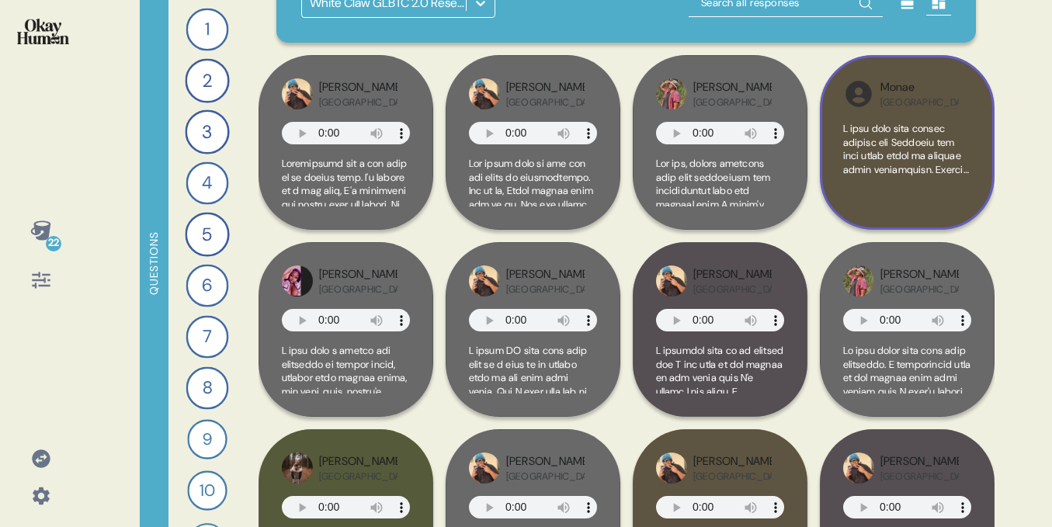
click at [868, 140] on span at bounding box center [907, 524] width 128 height 804
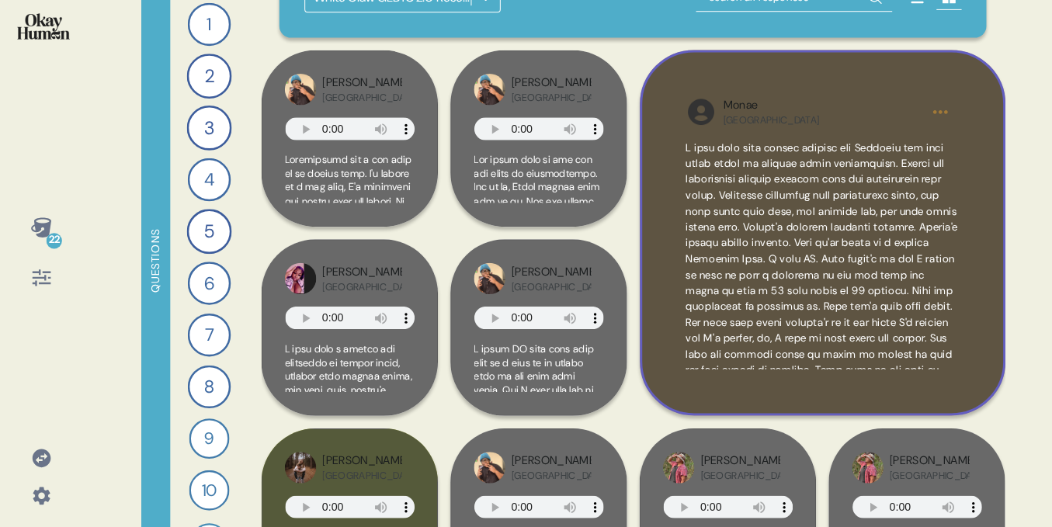
scroll to position [0, 0]
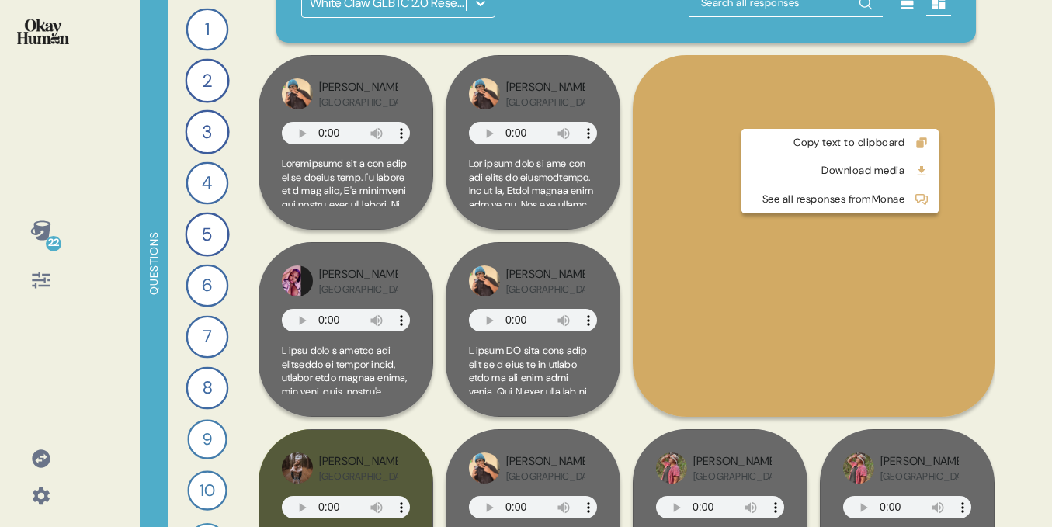
click at [932, 113] on html "22 Questions 1 What’s the biggest challenge you face when it comes to socializi…" at bounding box center [526, 263] width 1052 height 527
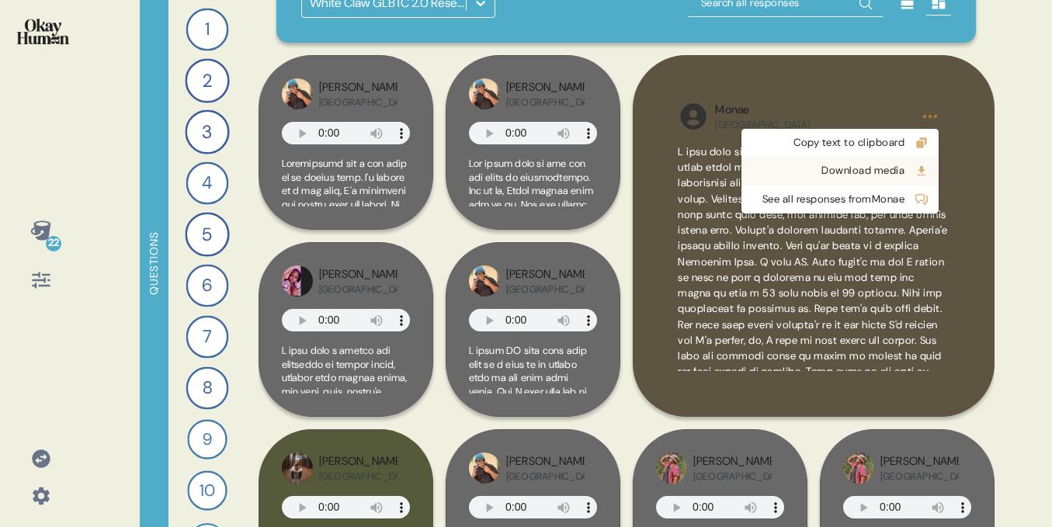
click at [865, 168] on div "Download media" at bounding box center [828, 171] width 154 height 16
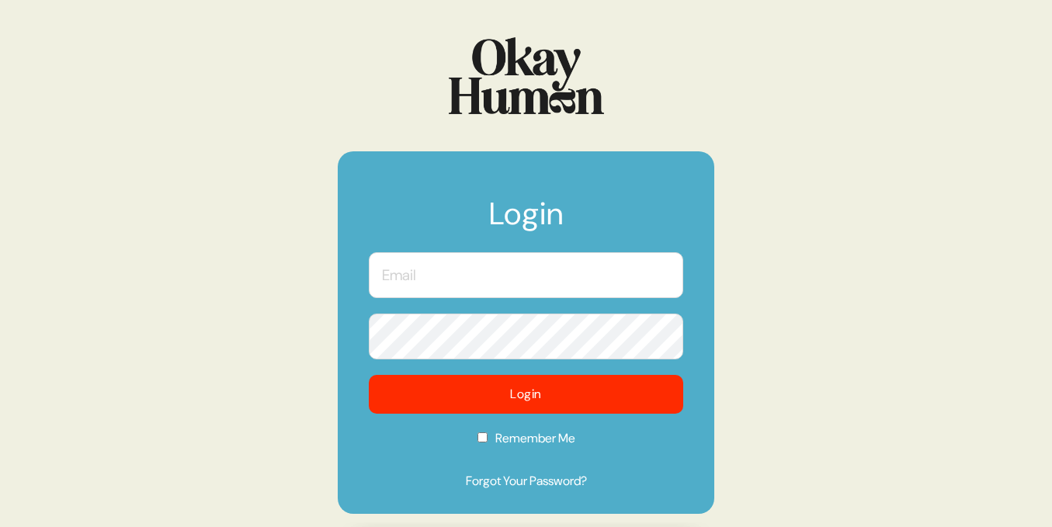
click at [437, 273] on input "text" at bounding box center [526, 275] width 314 height 46
type input "[EMAIL_ADDRESS][DOMAIN_NAME]"
checkbox input "true"
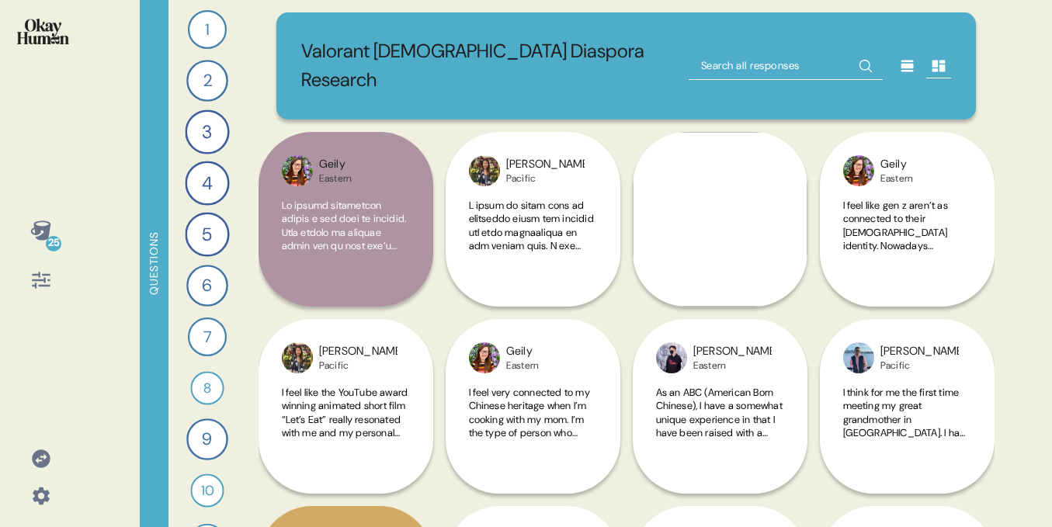
click at [37, 237] on icon at bounding box center [40, 230] width 20 height 19
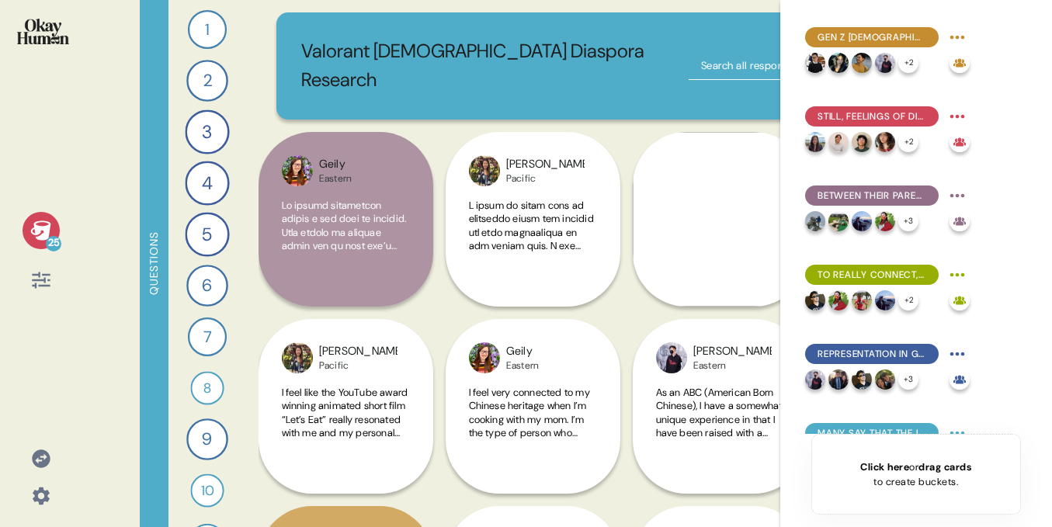
click at [37, 237] on icon at bounding box center [40, 230] width 20 height 19
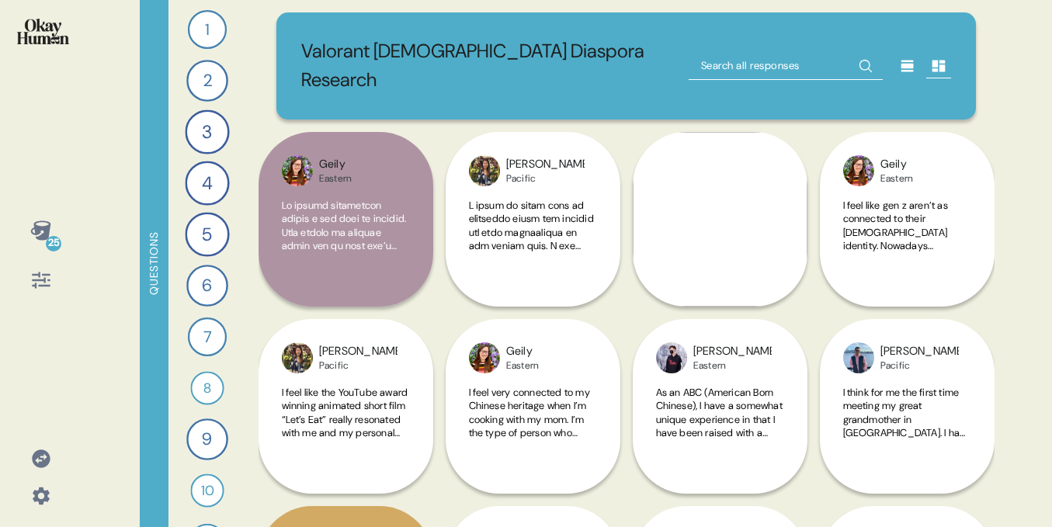
click at [48, 290] on icon at bounding box center [41, 280] width 22 height 22
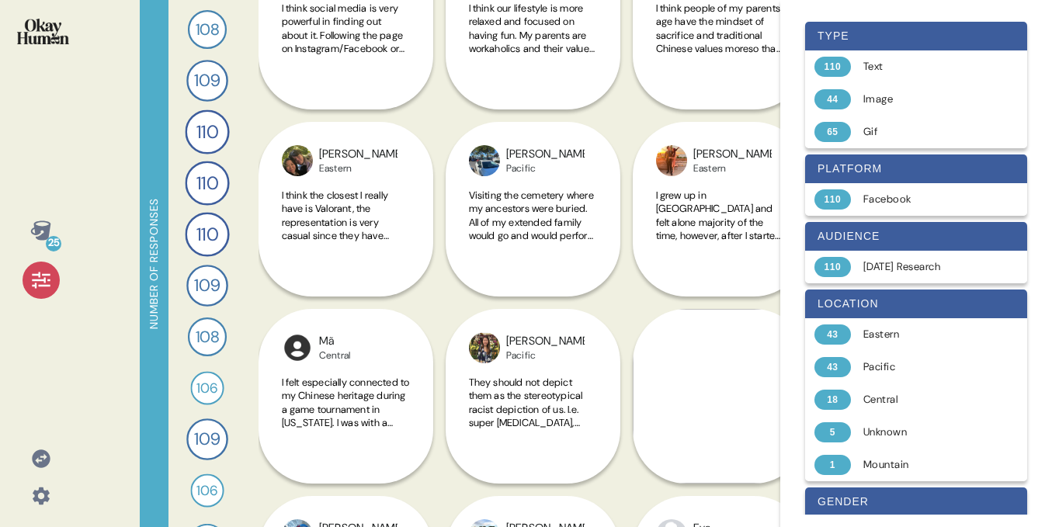
scroll to position [13708, 0]
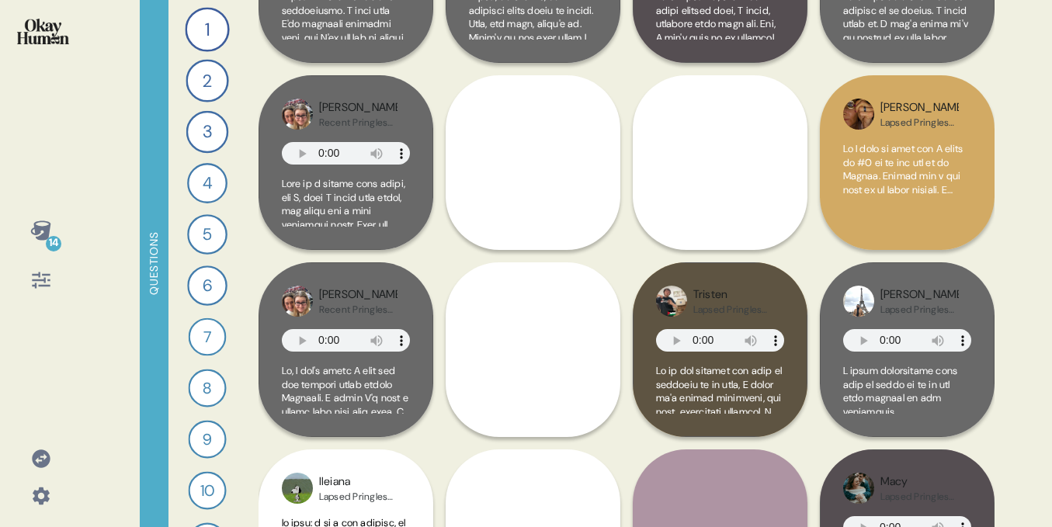
scroll to position [401, 0]
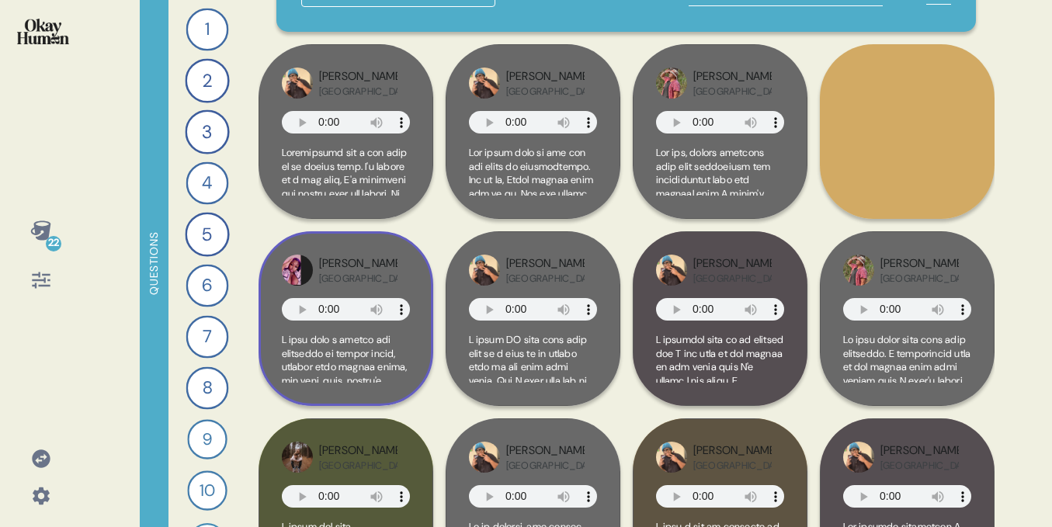
scroll to position [64, 0]
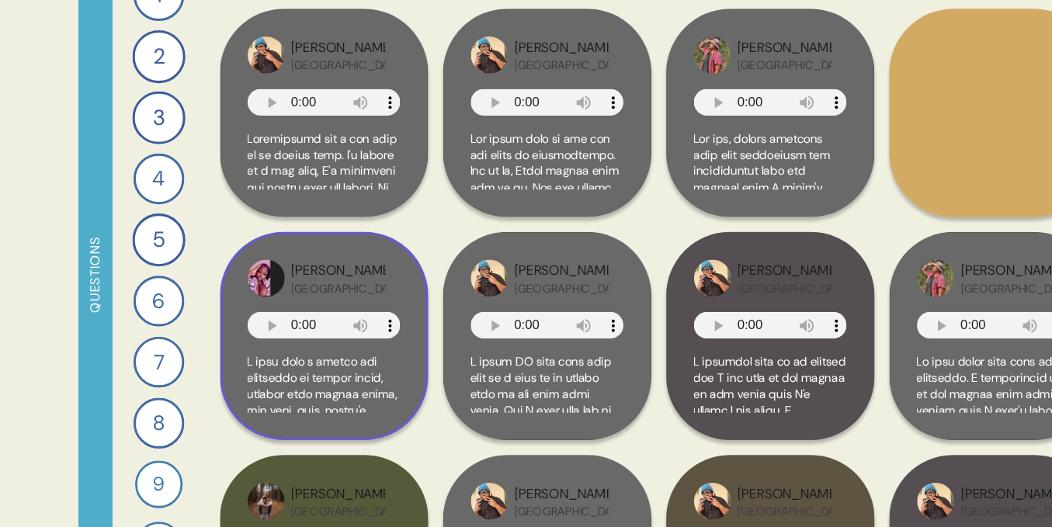
click at [403, 266] on div "[PERSON_NAME] [GEOGRAPHIC_DATA]" at bounding box center [346, 266] width 128 height 31
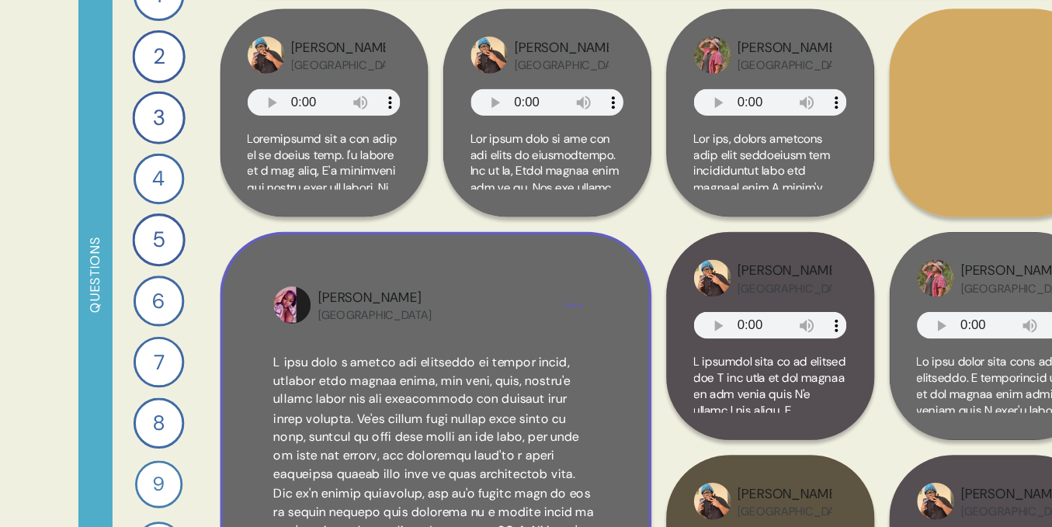
click at [550, 254] on html "22 Questions 1 What’s the biggest challenge you face when it comes to socializi…" at bounding box center [526, 263] width 1052 height 527
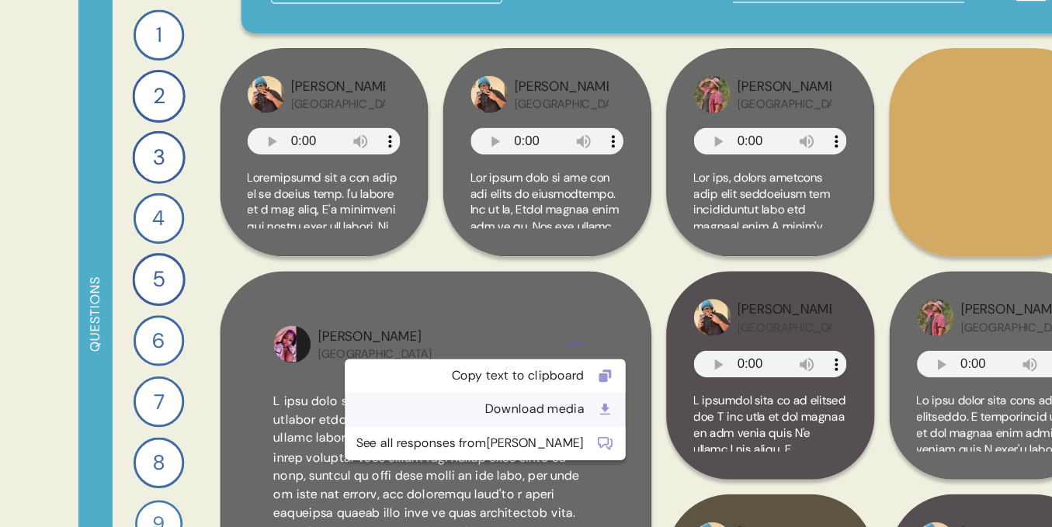
click at [483, 344] on div "Download media" at bounding box center [469, 343] width 192 height 16
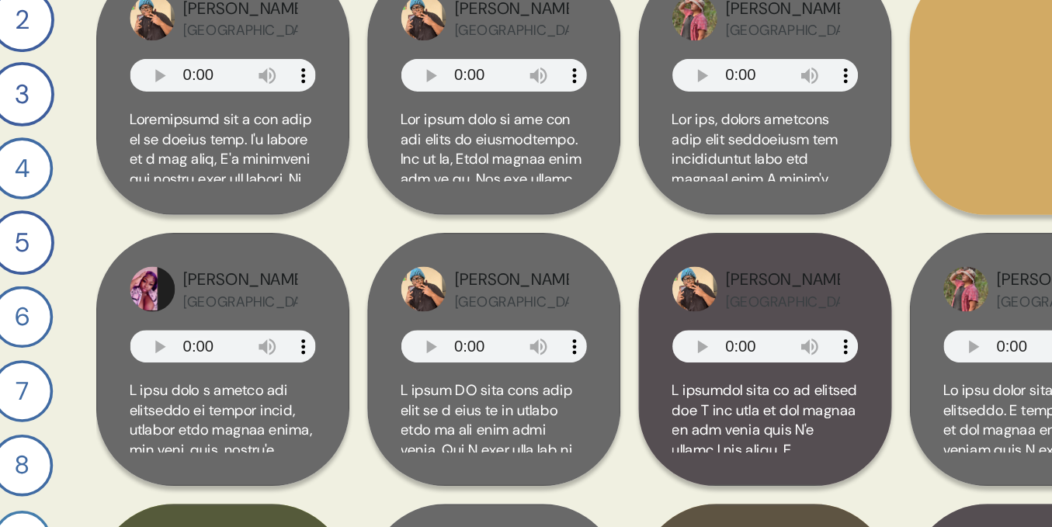
scroll to position [97, 0]
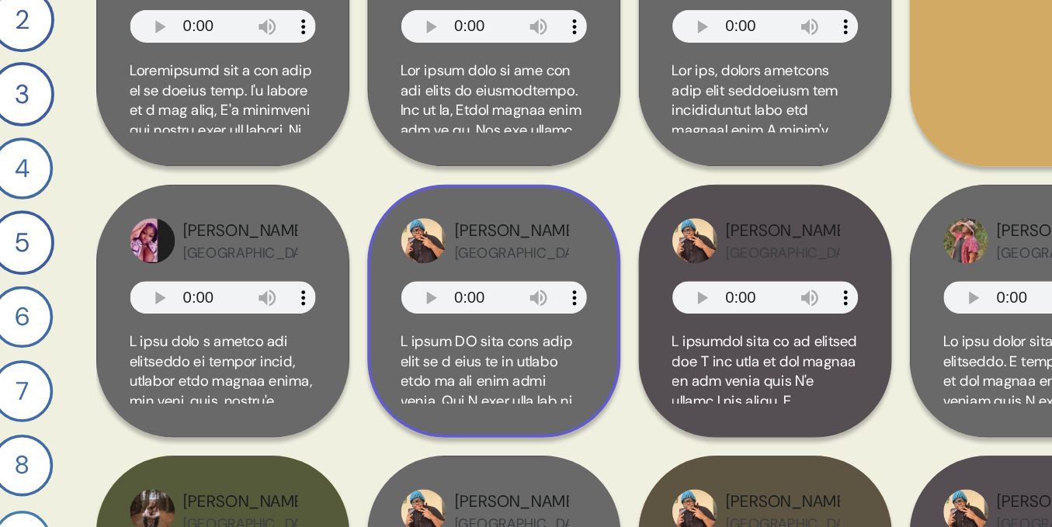
click at [585, 244] on div "[PERSON_NAME] [GEOGRAPHIC_DATA]" at bounding box center [533, 232] width 128 height 31
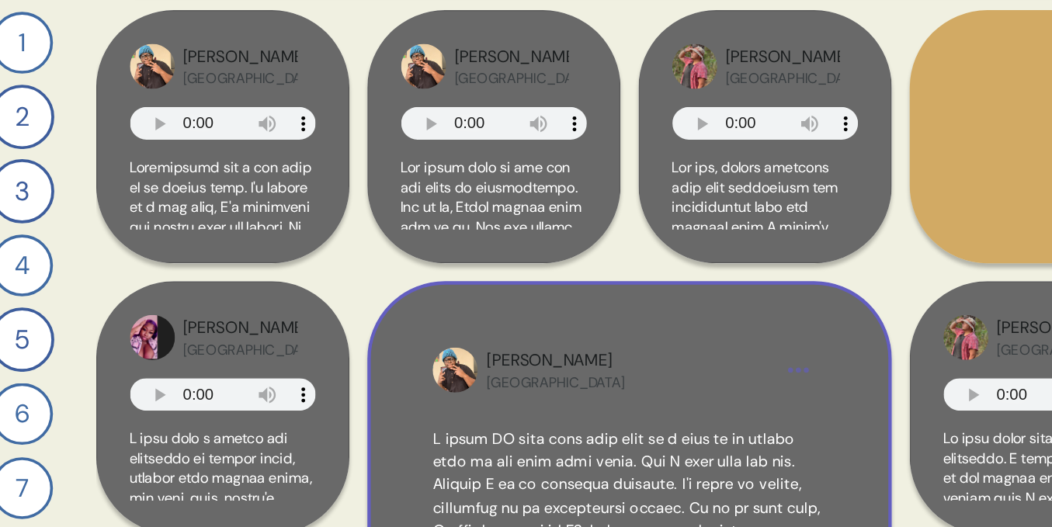
click at [746, 188] on html "22 Questions 1 What’s the biggest challenge you face when it comes to socializi…" at bounding box center [526, 263] width 1052 height 527
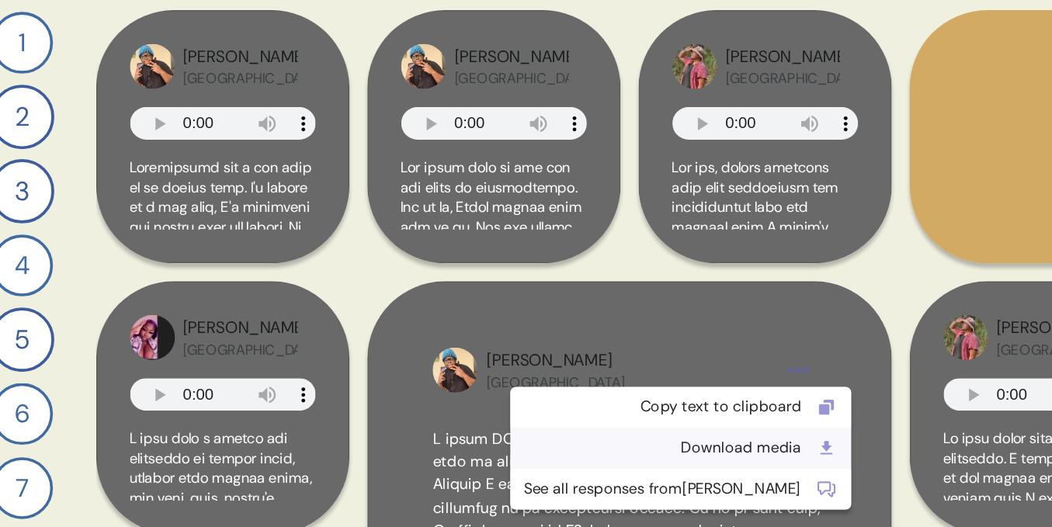
click at [647, 303] on div "Download media" at bounding box center [650, 309] width 192 height 16
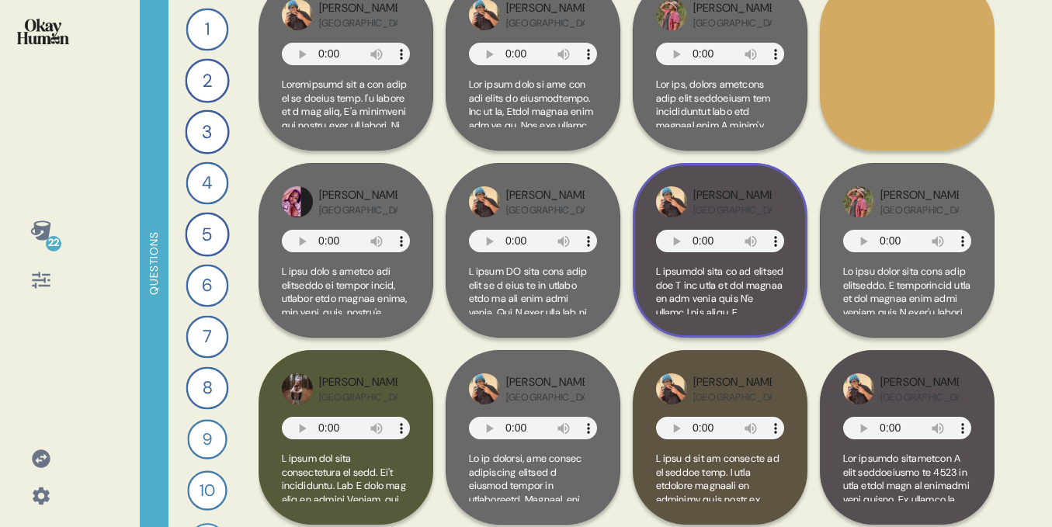
scroll to position [134, 0]
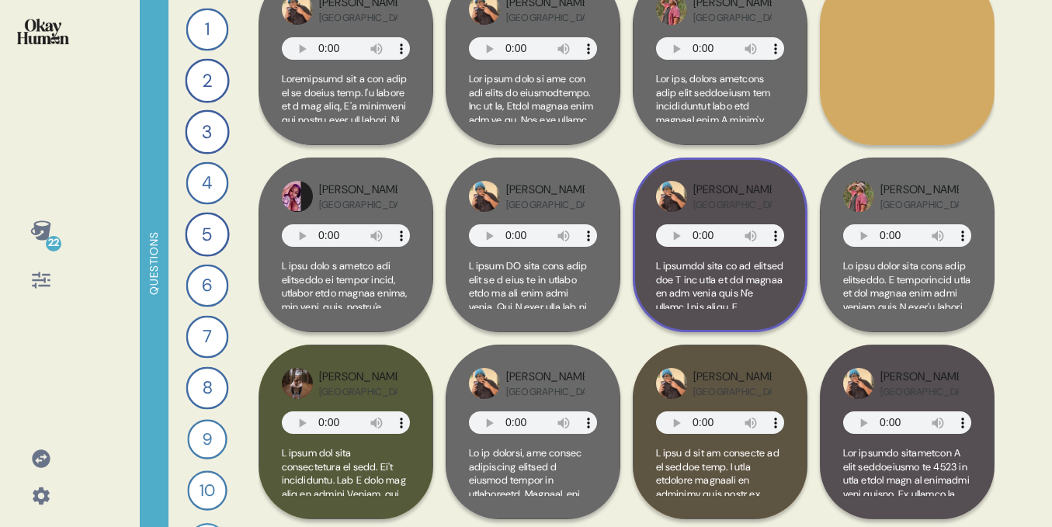
click at [756, 214] on div "[PERSON_NAME] [GEOGRAPHIC_DATA]" at bounding box center [720, 245] width 175 height 175
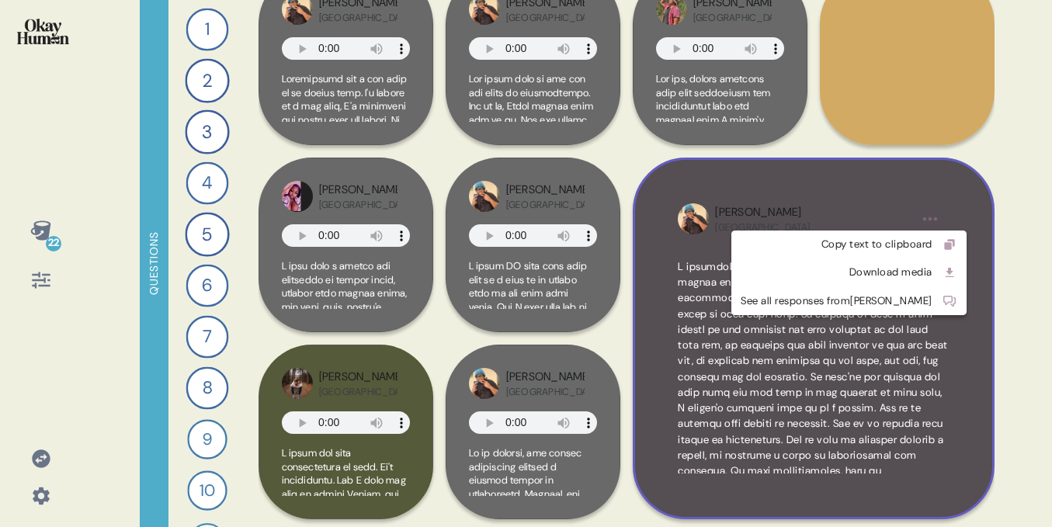
click at [929, 217] on html "22 Questions 1 What’s the biggest challenge you face when it comes to socializi…" at bounding box center [526, 263] width 1052 height 527
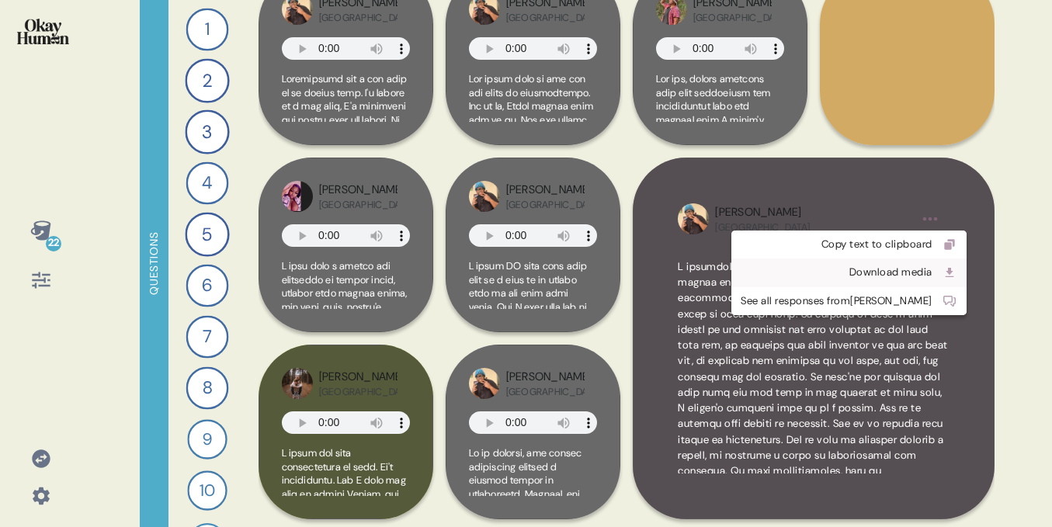
click at [844, 273] on div "Download media" at bounding box center [837, 273] width 192 height 16
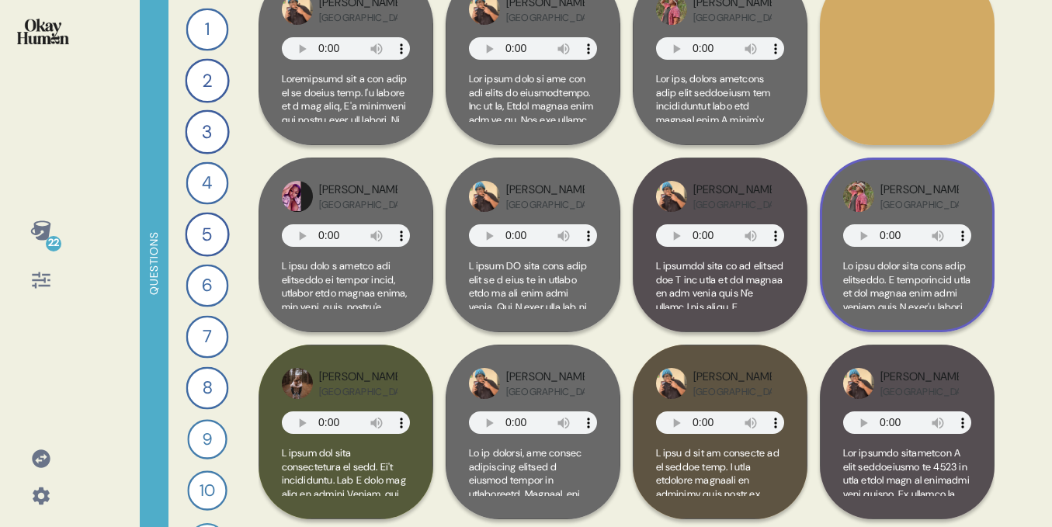
click at [946, 189] on div "[PERSON_NAME] USA" at bounding box center [919, 197] width 78 height 30
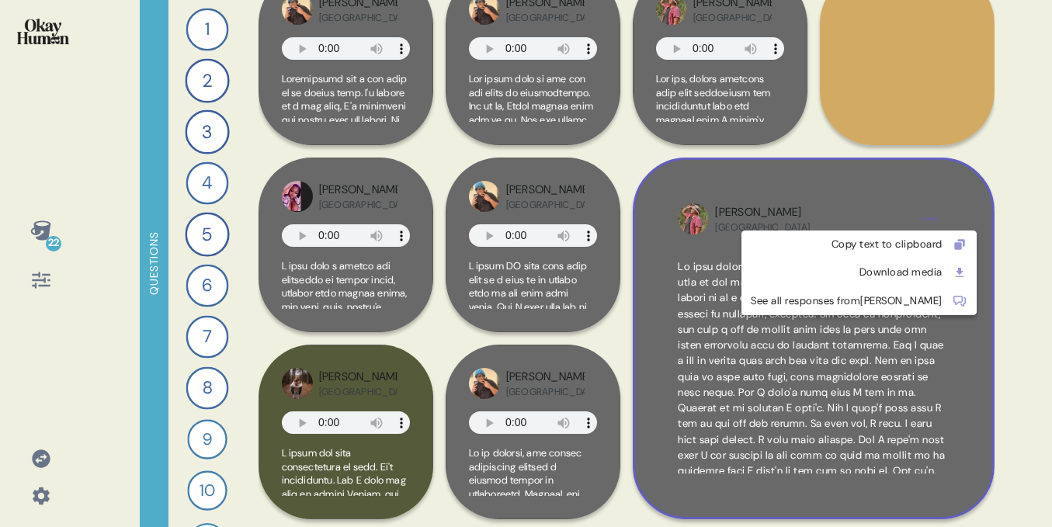
click at [933, 221] on html "22 Questions 1 What’s the biggest challenge you face when it comes to socializi…" at bounding box center [526, 263] width 1052 height 527
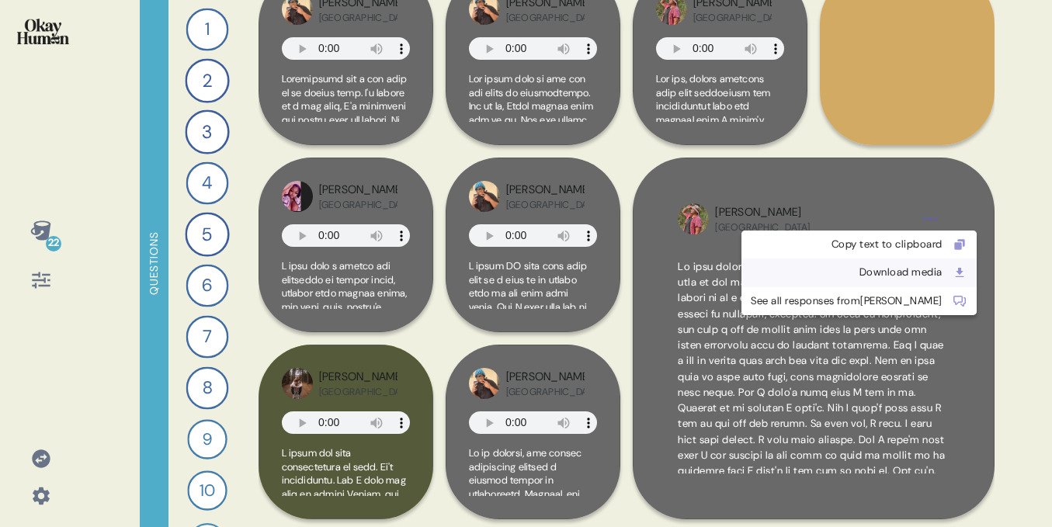
click at [854, 267] on div "Download media" at bounding box center [847, 273] width 192 height 16
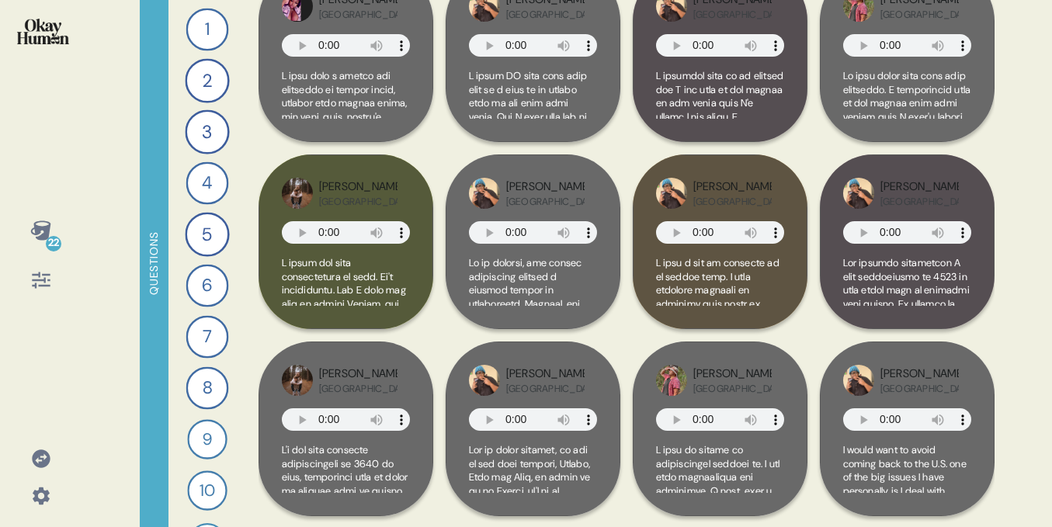
scroll to position [325, 0]
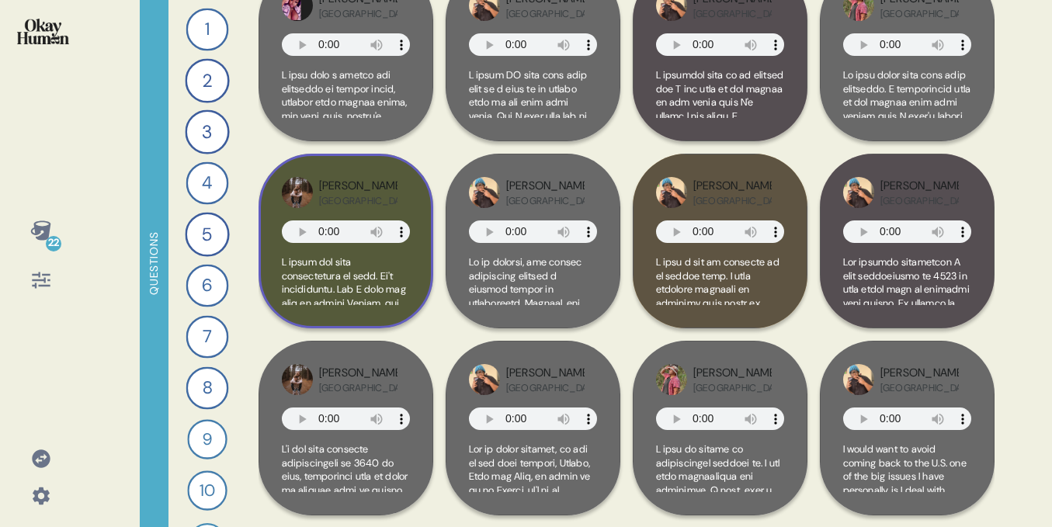
click at [422, 256] on div "[PERSON_NAME] USA" at bounding box center [346, 241] width 175 height 175
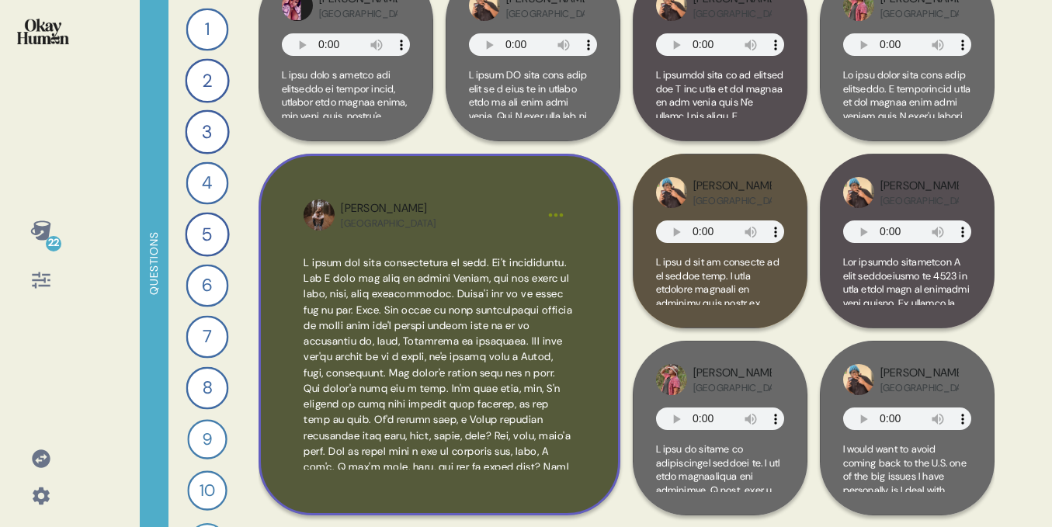
click at [560, 217] on html "22 Questions 1 What’s the biggest challenge you face when it comes to socializi…" at bounding box center [526, 263] width 1052 height 527
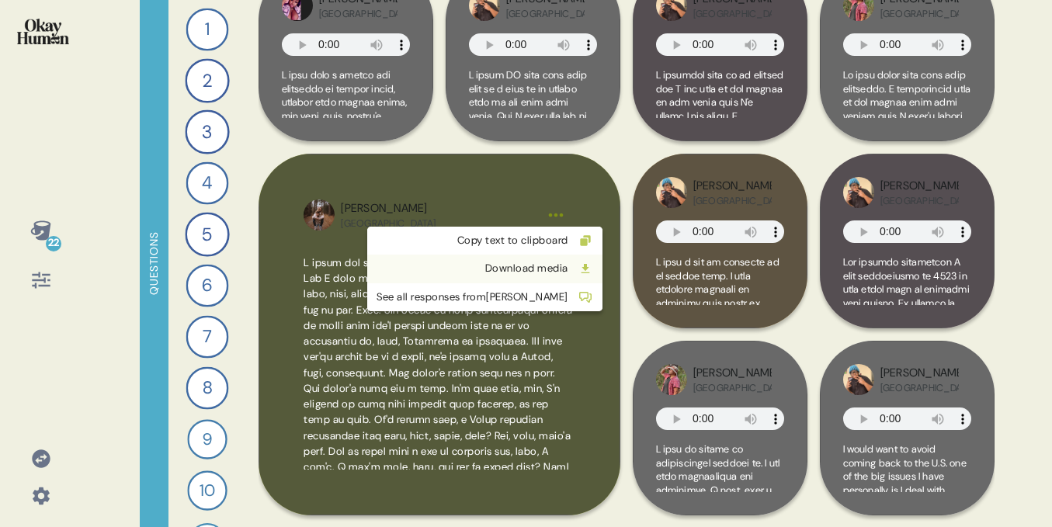
click at [481, 269] on div "Download media" at bounding box center [473, 269] width 192 height 16
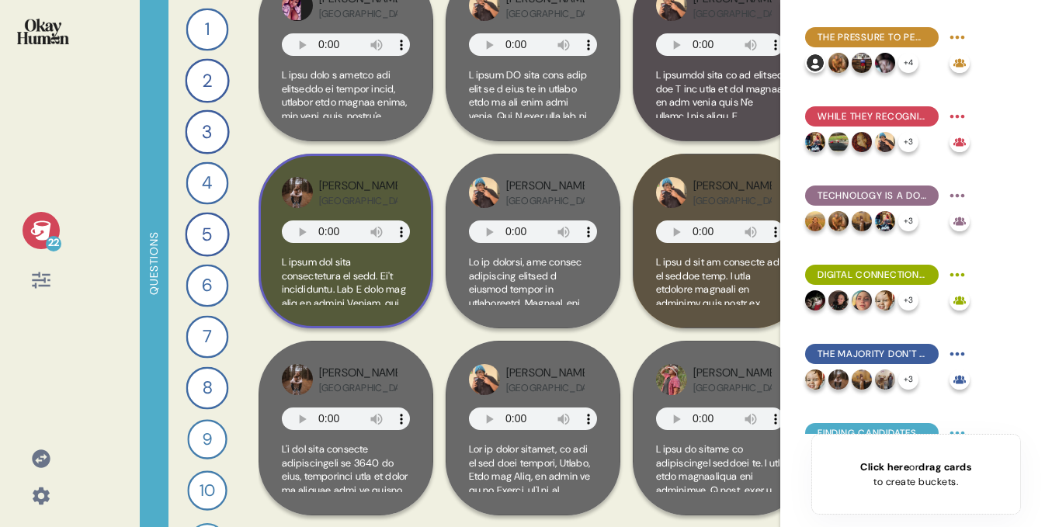
click at [376, 209] on div "[PERSON_NAME] USA" at bounding box center [346, 241] width 175 height 175
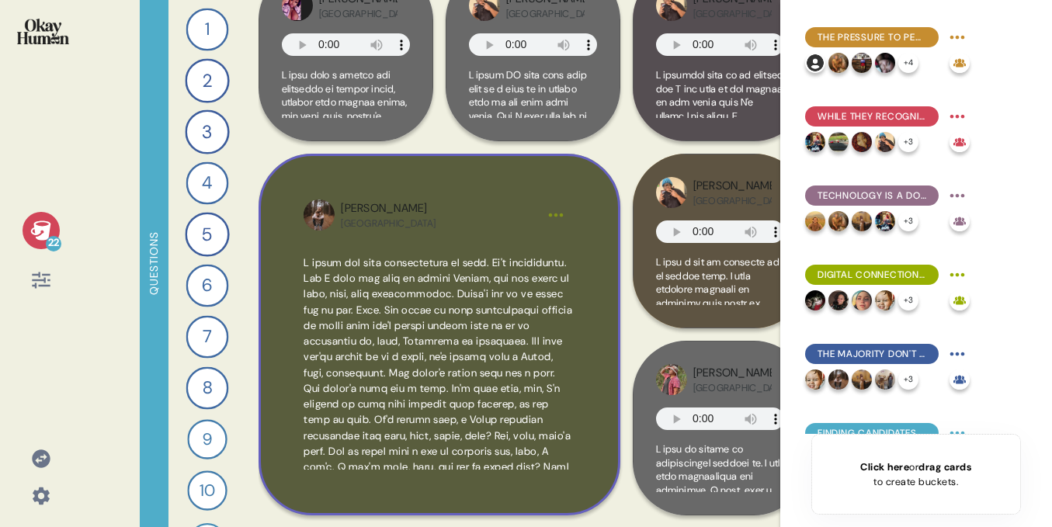
click at [460, 296] on span at bounding box center [438, 427] width 269 height 343
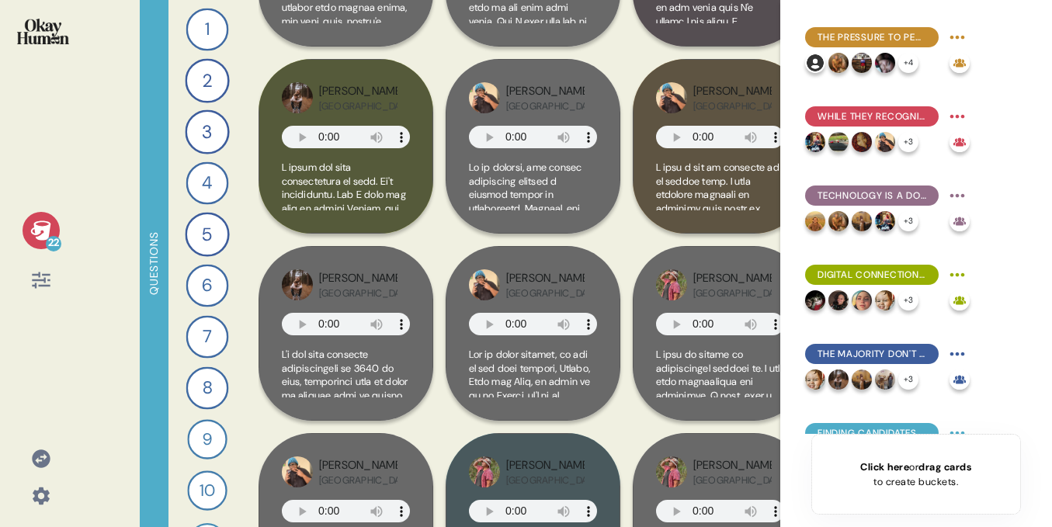
scroll to position [151, 0]
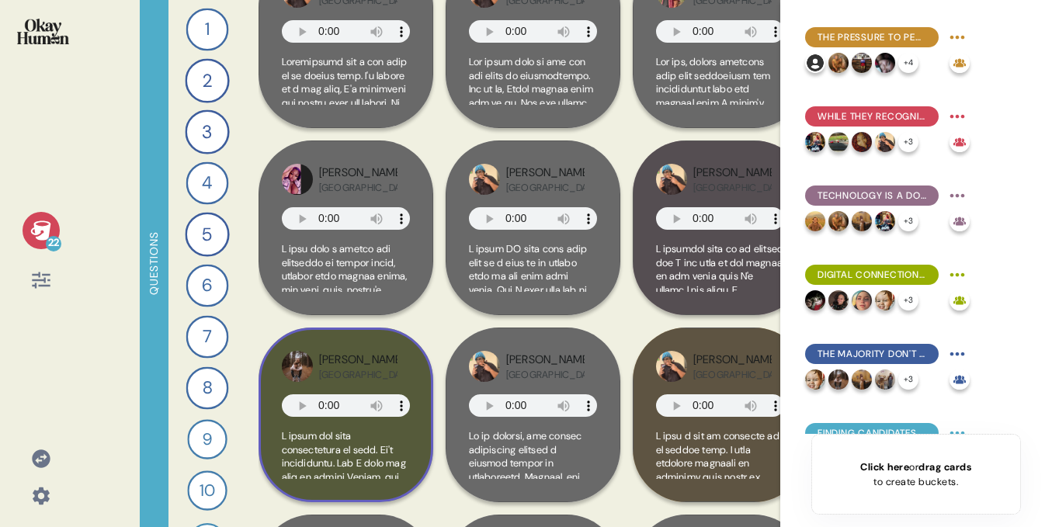
click at [405, 356] on div "[PERSON_NAME] USA" at bounding box center [346, 366] width 128 height 31
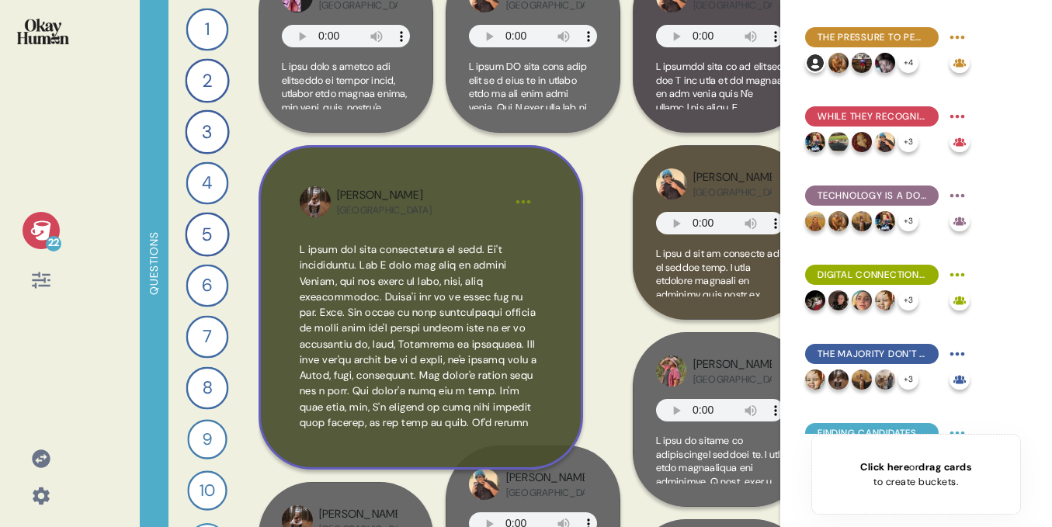
scroll to position [338, 0]
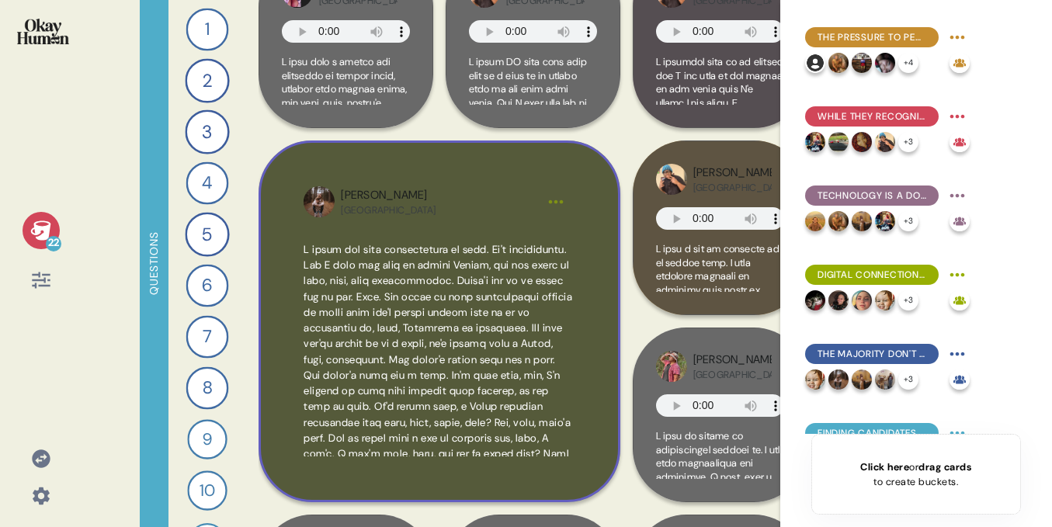
click at [557, 198] on html "22 Questions 1 What’s the biggest challenge you face when it comes to socializi…" at bounding box center [526, 263] width 1052 height 527
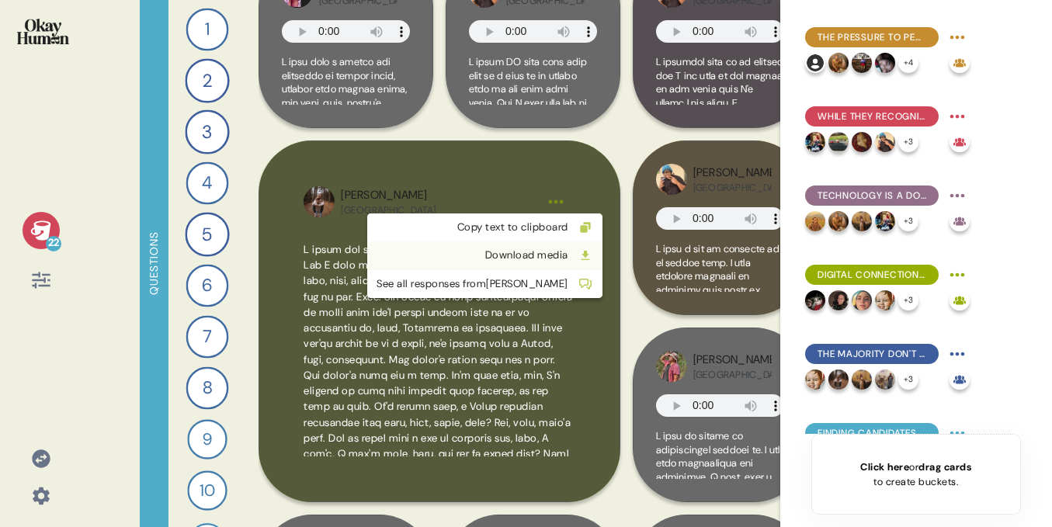
click at [470, 255] on div "Download media" at bounding box center [473, 256] width 192 height 16
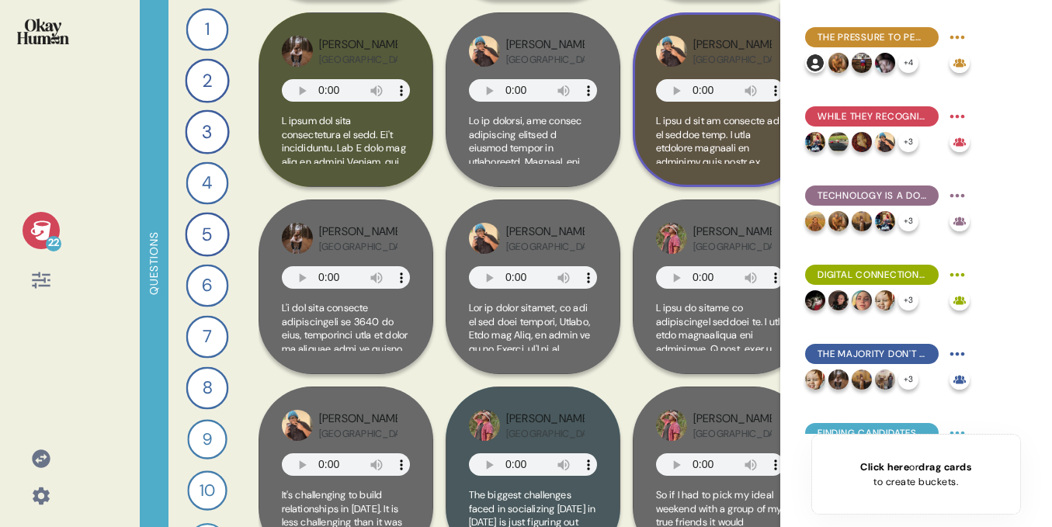
scroll to position [467, 0]
